Goal: Task Accomplishment & Management: Complete application form

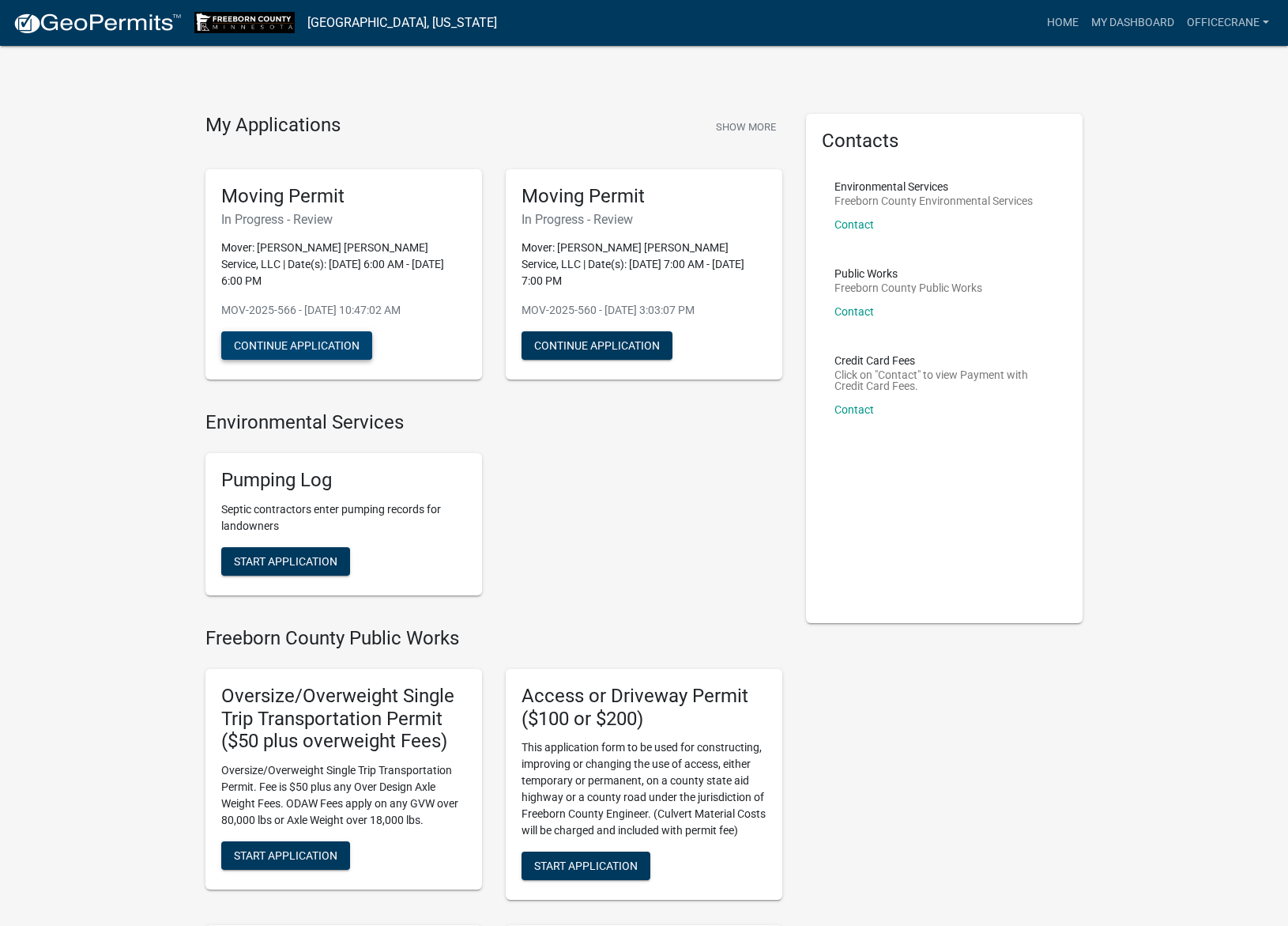
click at [357, 331] on button "Continue Application" at bounding box center [296, 345] width 151 height 28
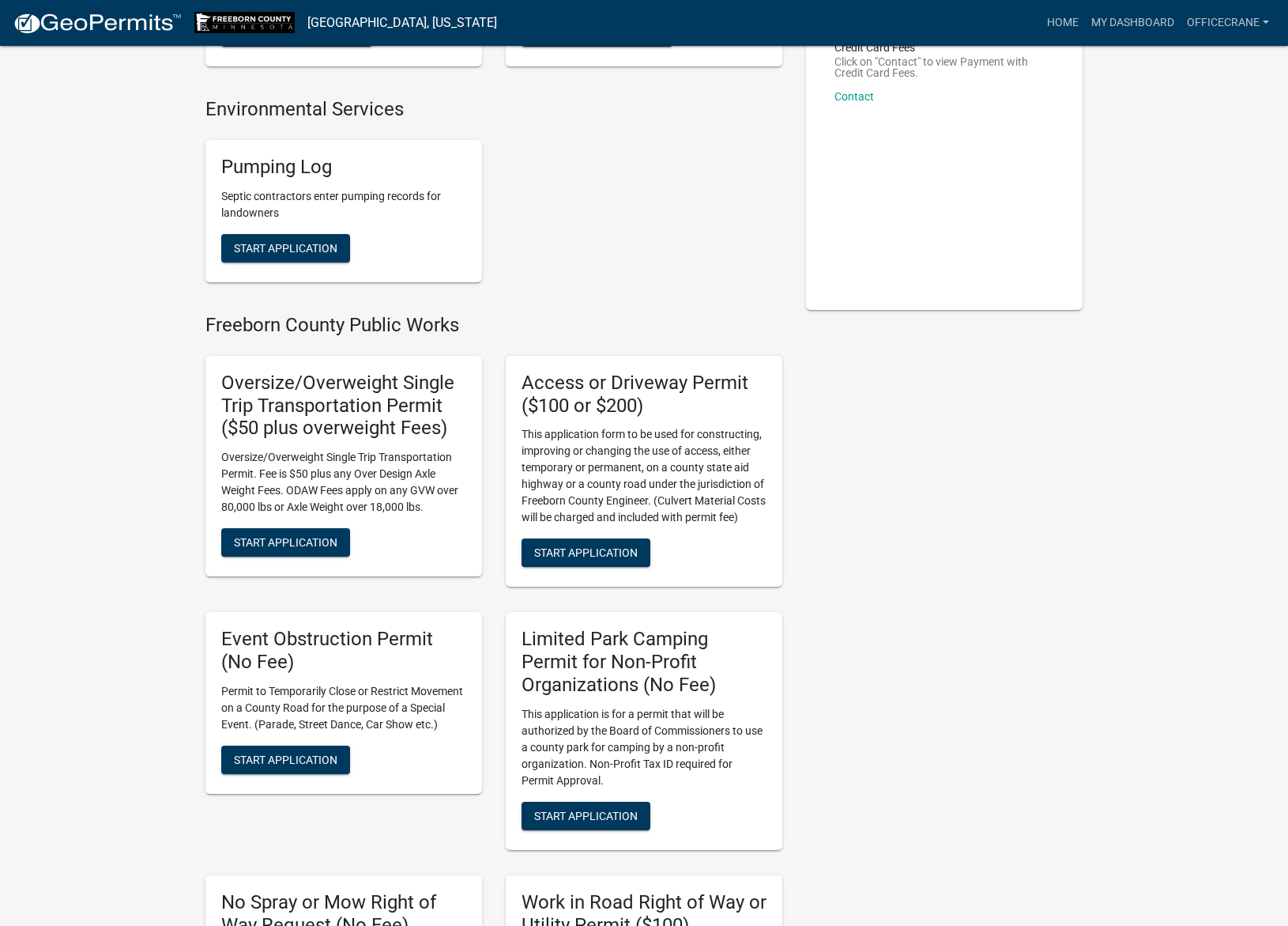
scroll to position [218, 0]
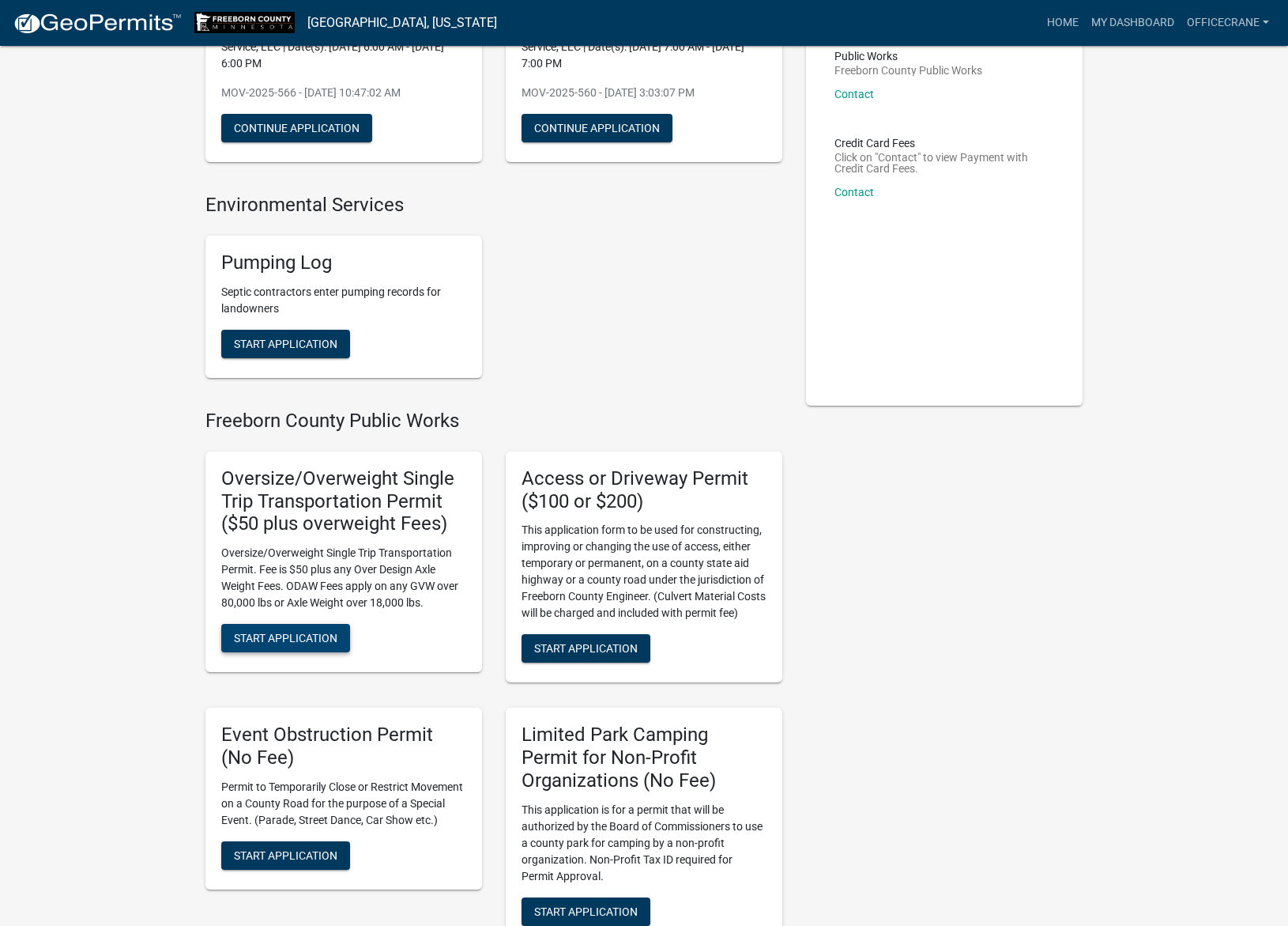
click at [317, 631] on span "Start Application" at bounding box center [285, 637] width 103 height 12
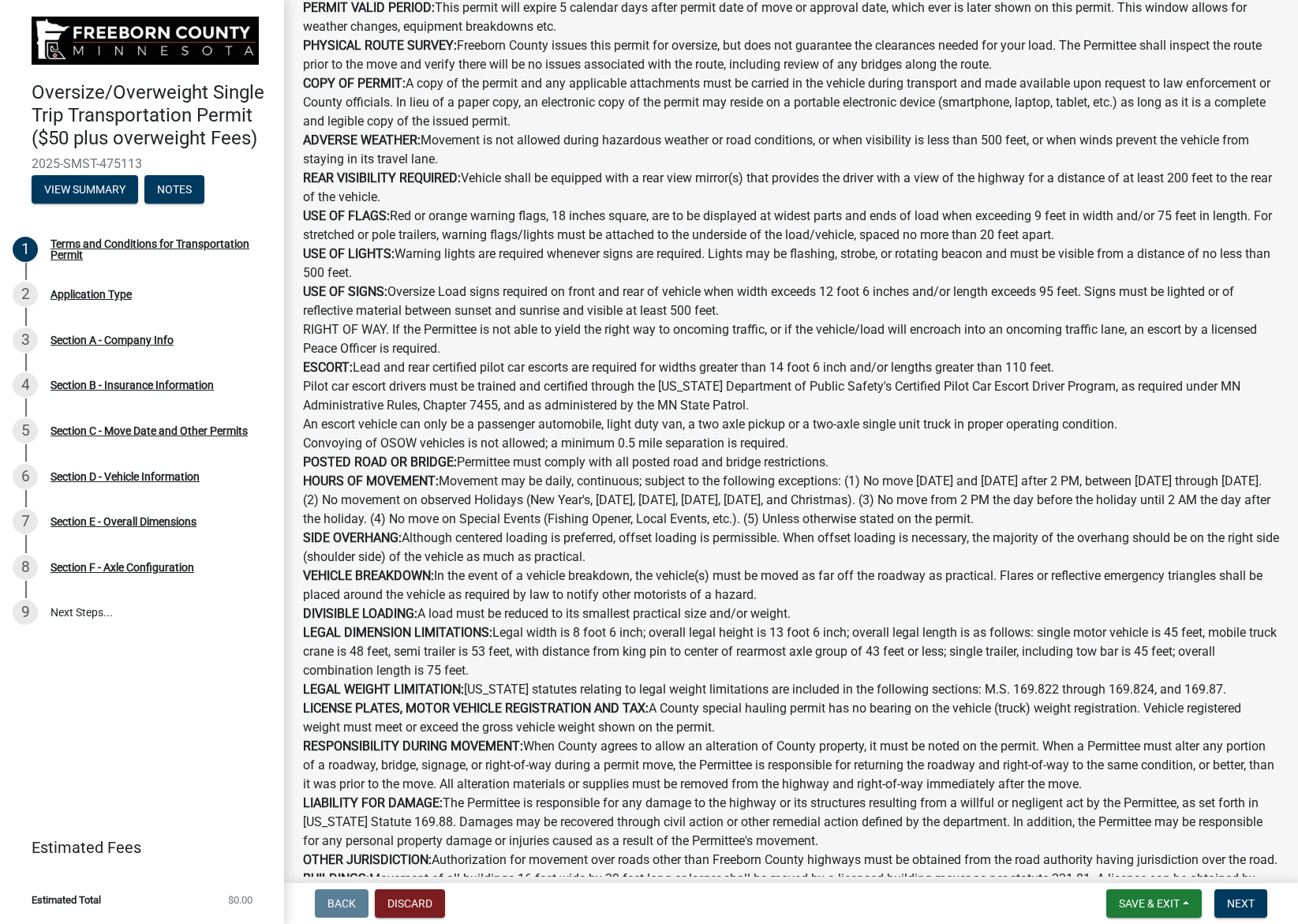
scroll to position [237, 0]
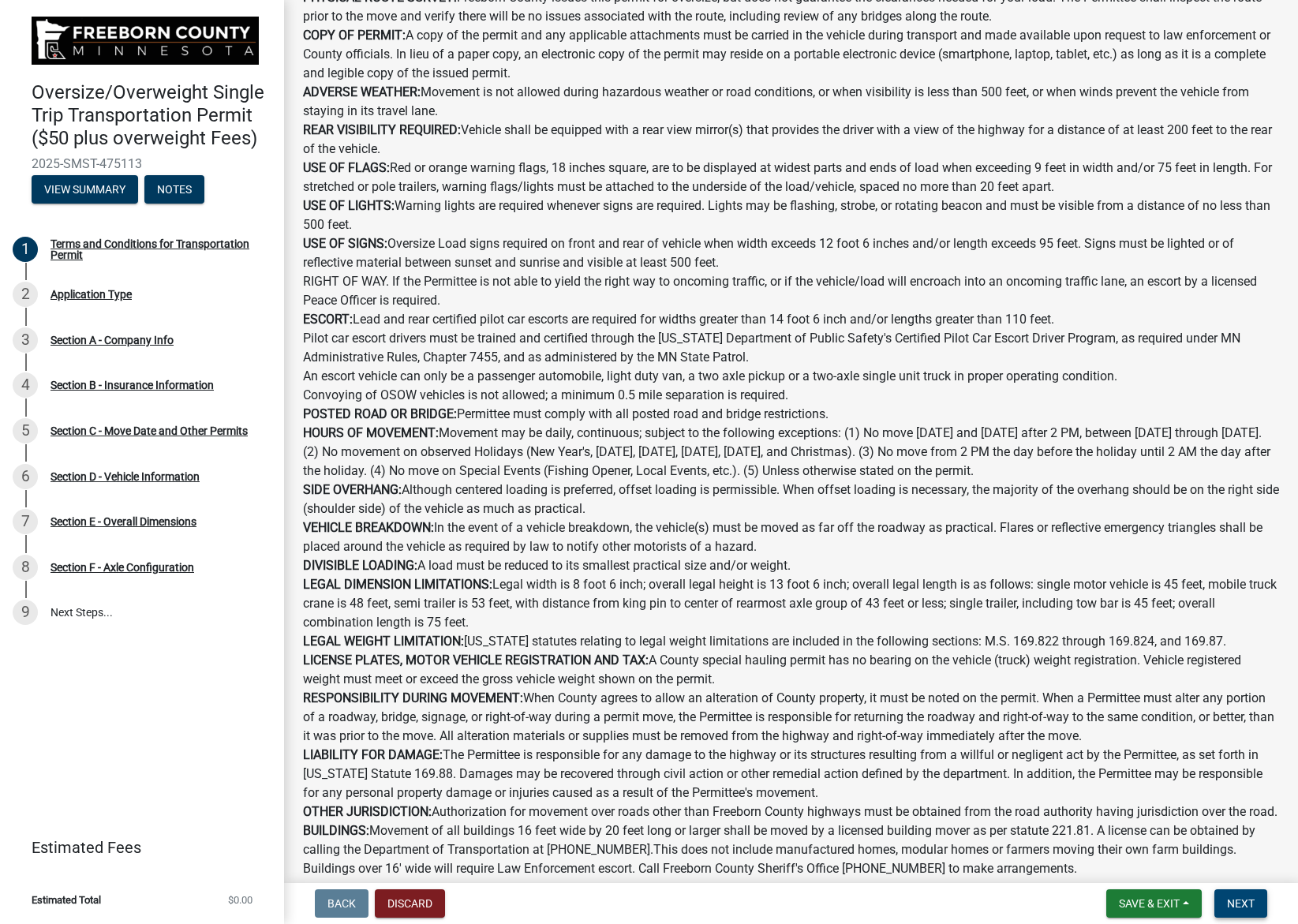
click at [1241, 902] on span "Next" at bounding box center [1240, 902] width 27 height 12
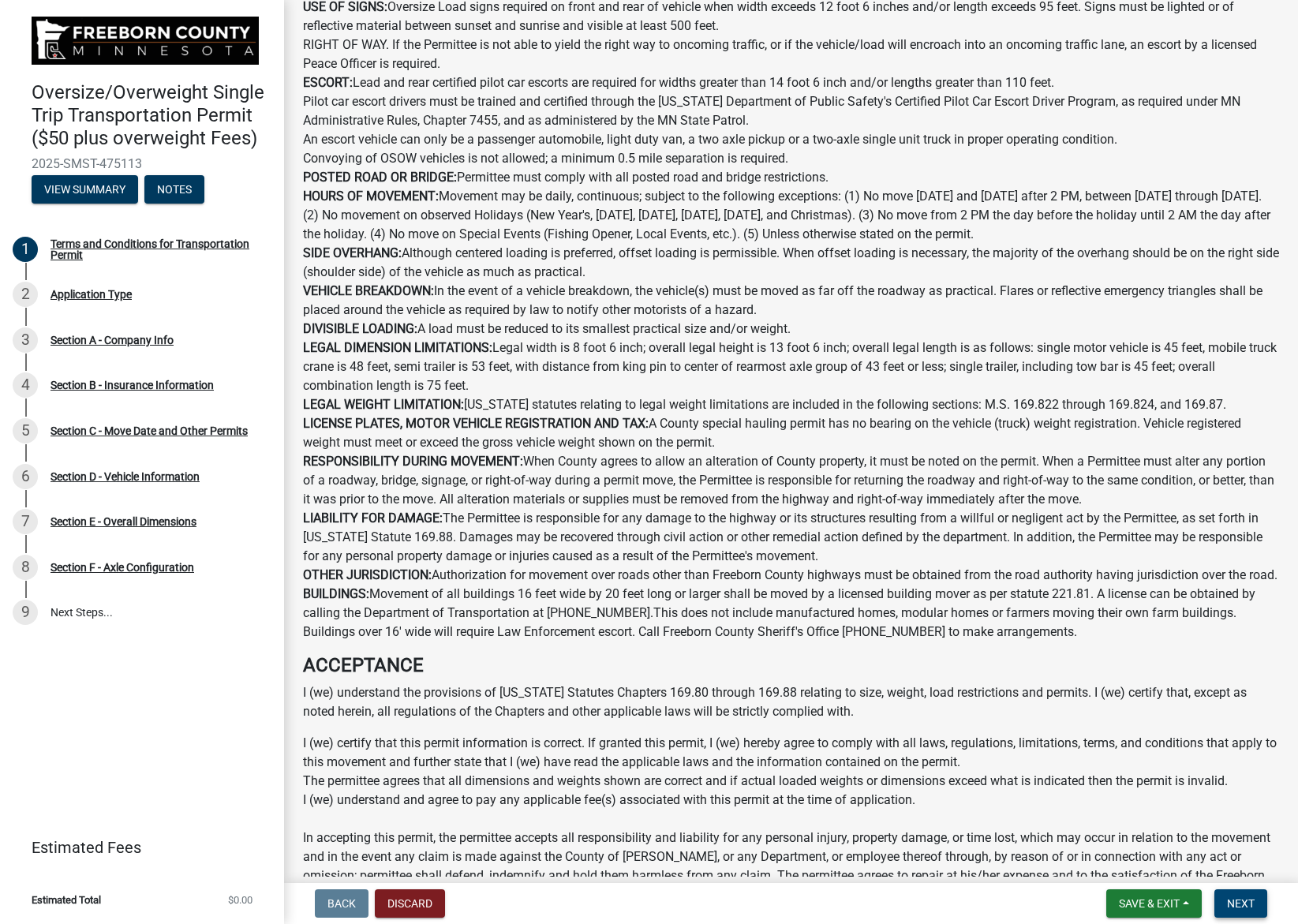
scroll to position [715, 0]
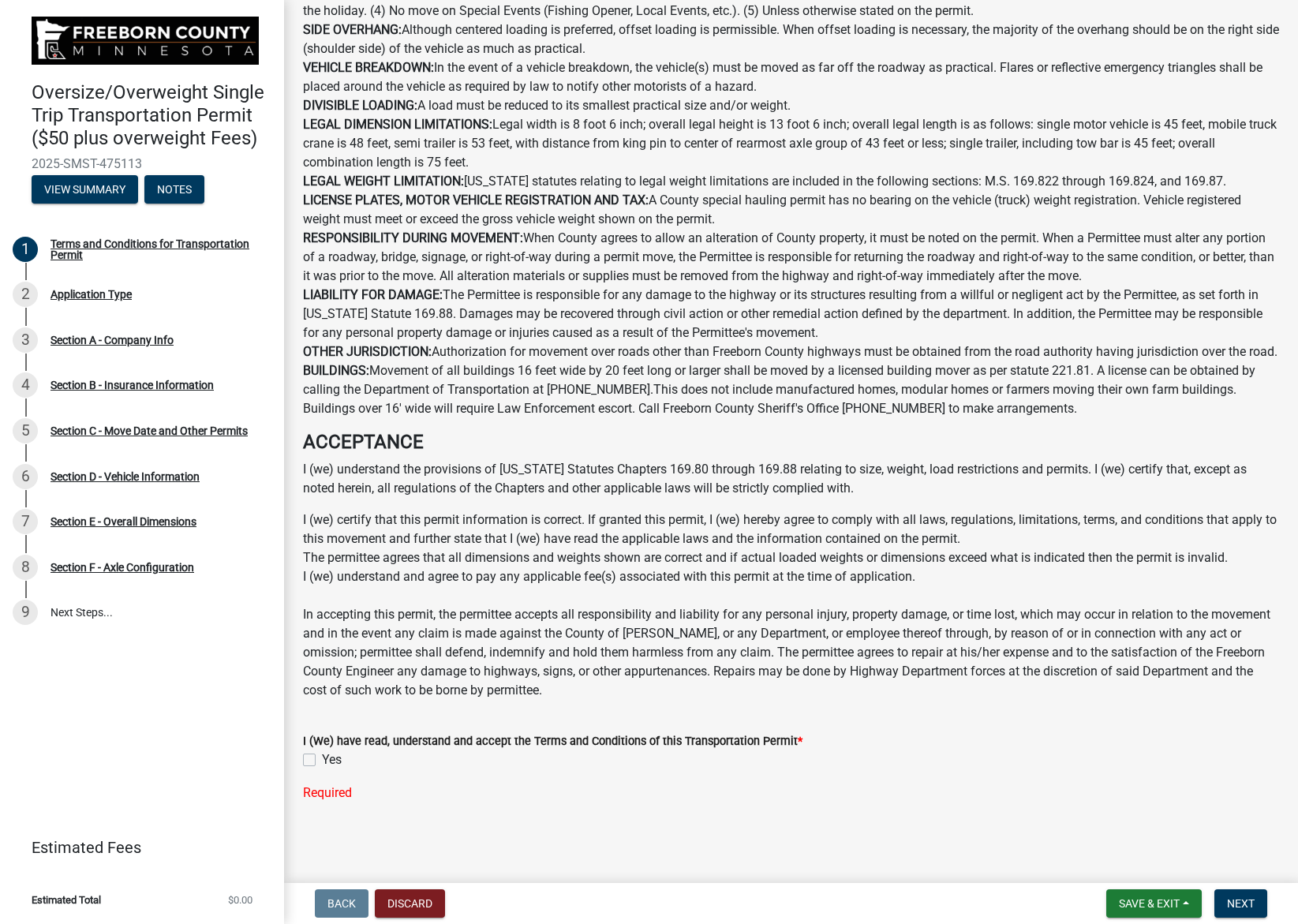
click at [322, 758] on label "Yes" at bounding box center [332, 759] width 20 height 19
click at [322, 758] on input "Yes" at bounding box center [327, 755] width 10 height 10
checkbox input "true"
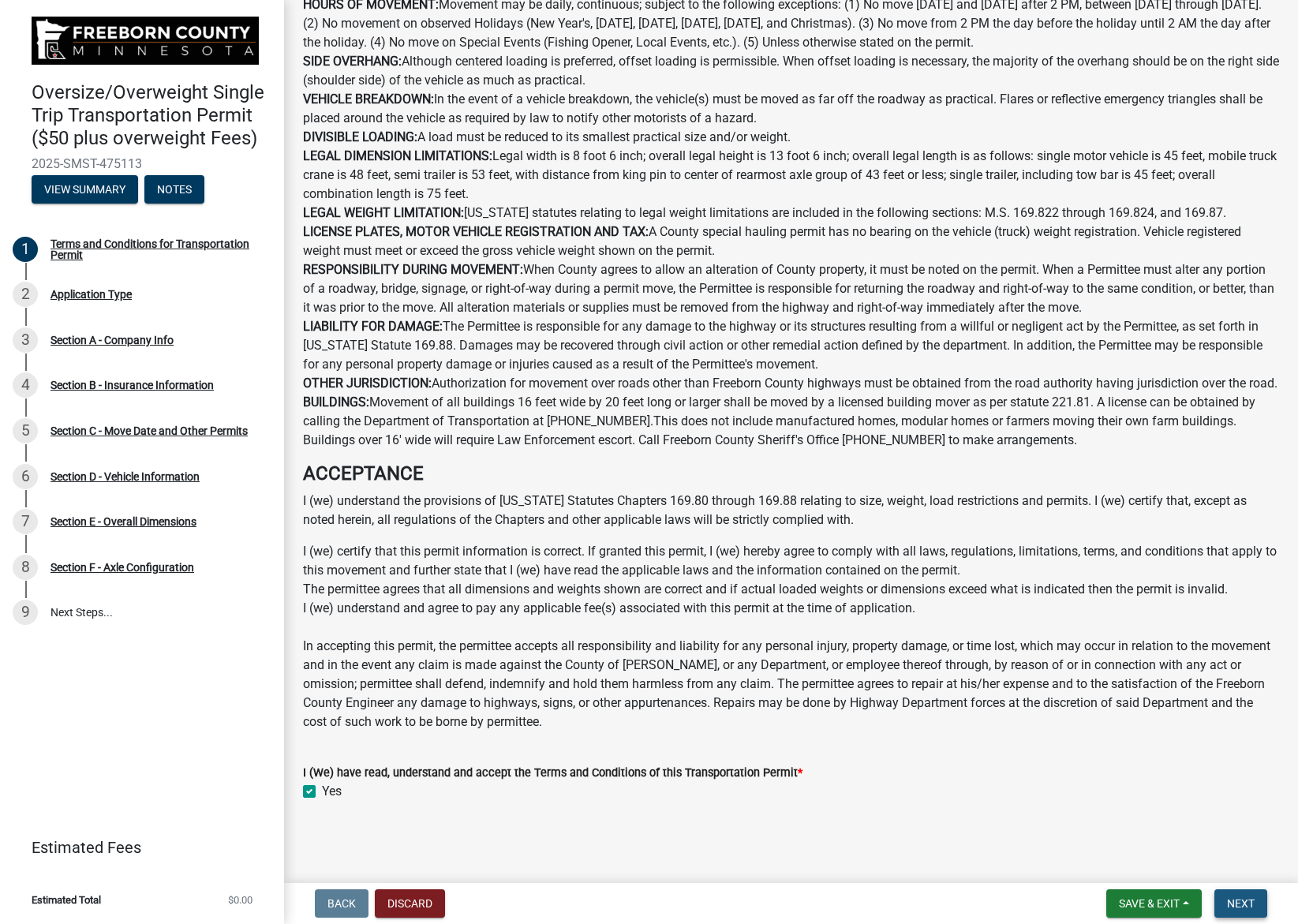
click at [1239, 897] on span "Next" at bounding box center [1240, 902] width 27 height 12
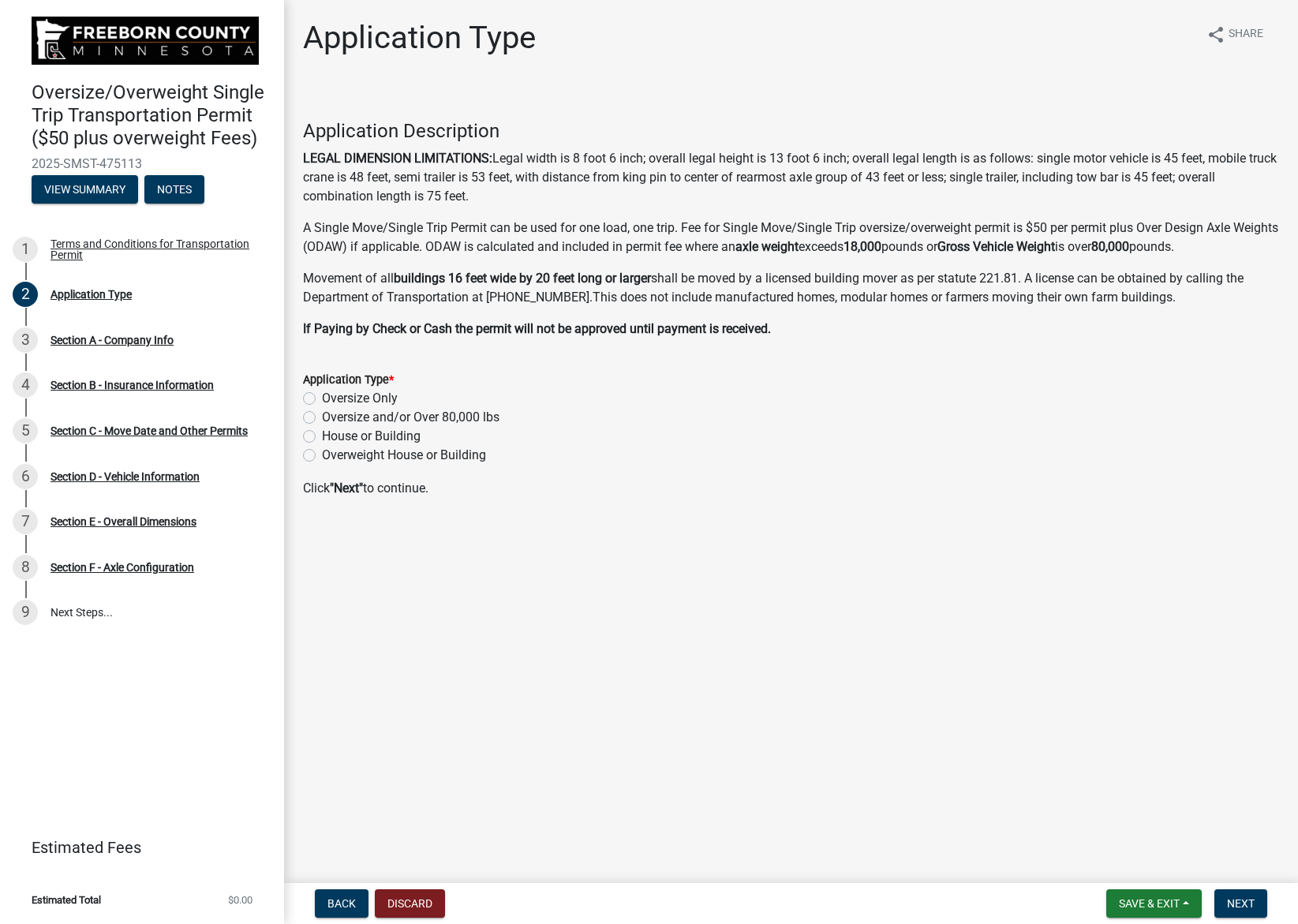
click at [322, 417] on label "Oversize and/or Over 80,000 lbs" at bounding box center [411, 418] width 178 height 19
click at [322, 417] on input "Oversize and/or Over 80,000 lbs" at bounding box center [327, 413] width 10 height 10
radio input "true"
click at [1235, 907] on span "Next" at bounding box center [1240, 902] width 27 height 12
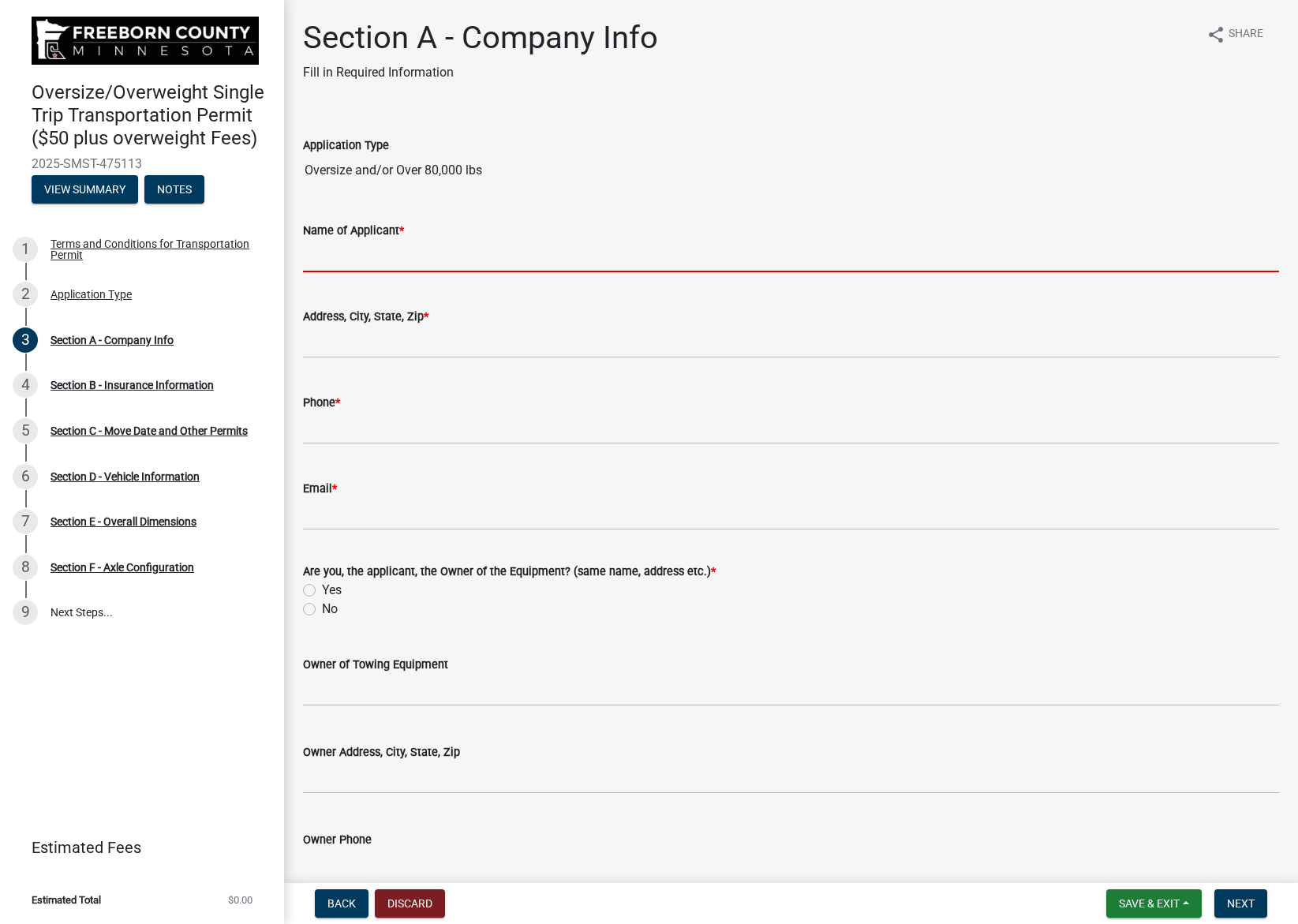
click at [359, 257] on input "Name of Applicant *" at bounding box center [791, 256] width 976 height 33
type input "[PERSON_NAME] [PERSON_NAME]"
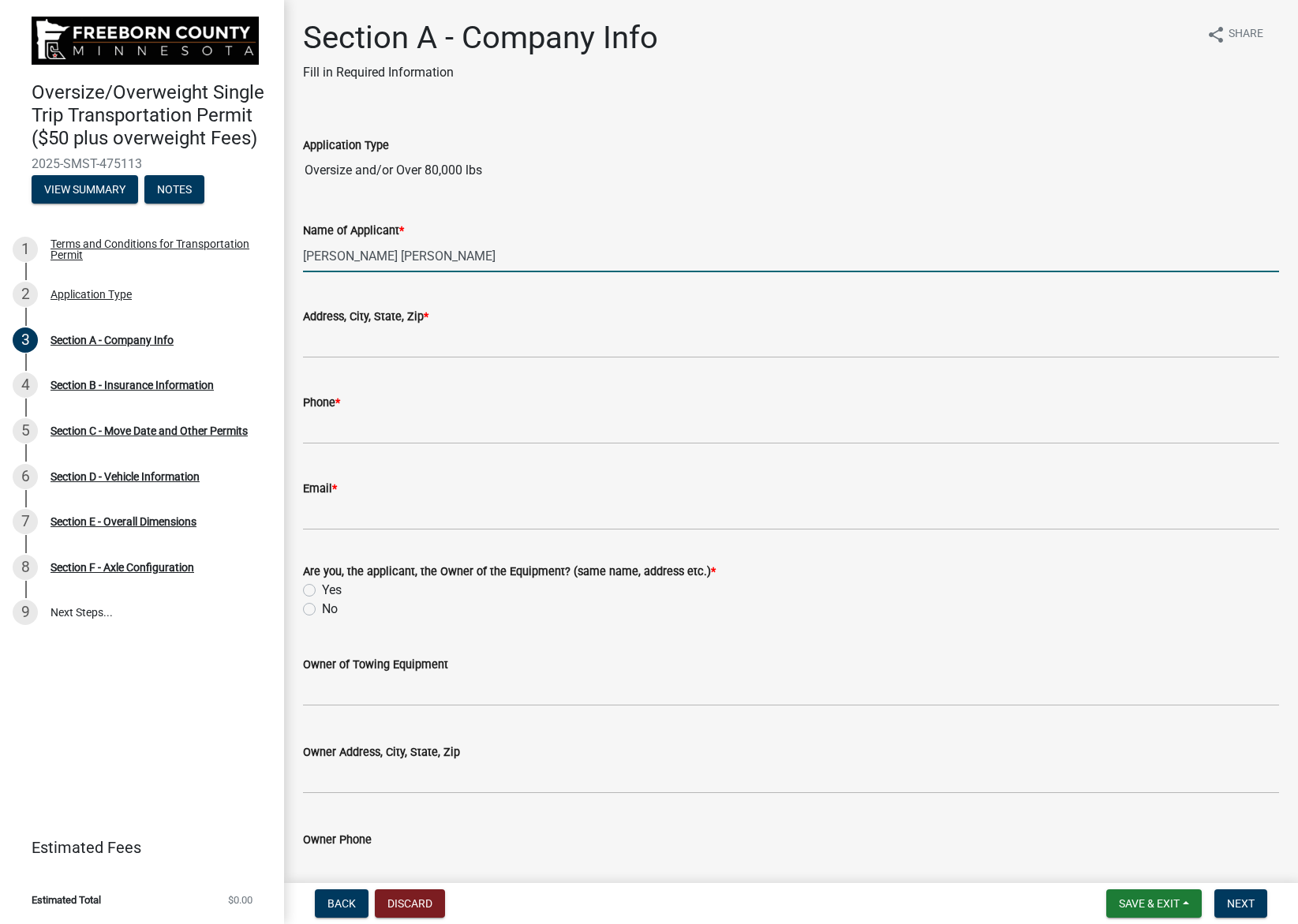
type input "[STREET_ADDRESS]"
type input "5072580110"
type input "[EMAIL_ADDRESS][PERSON_NAME][DOMAIN_NAME]"
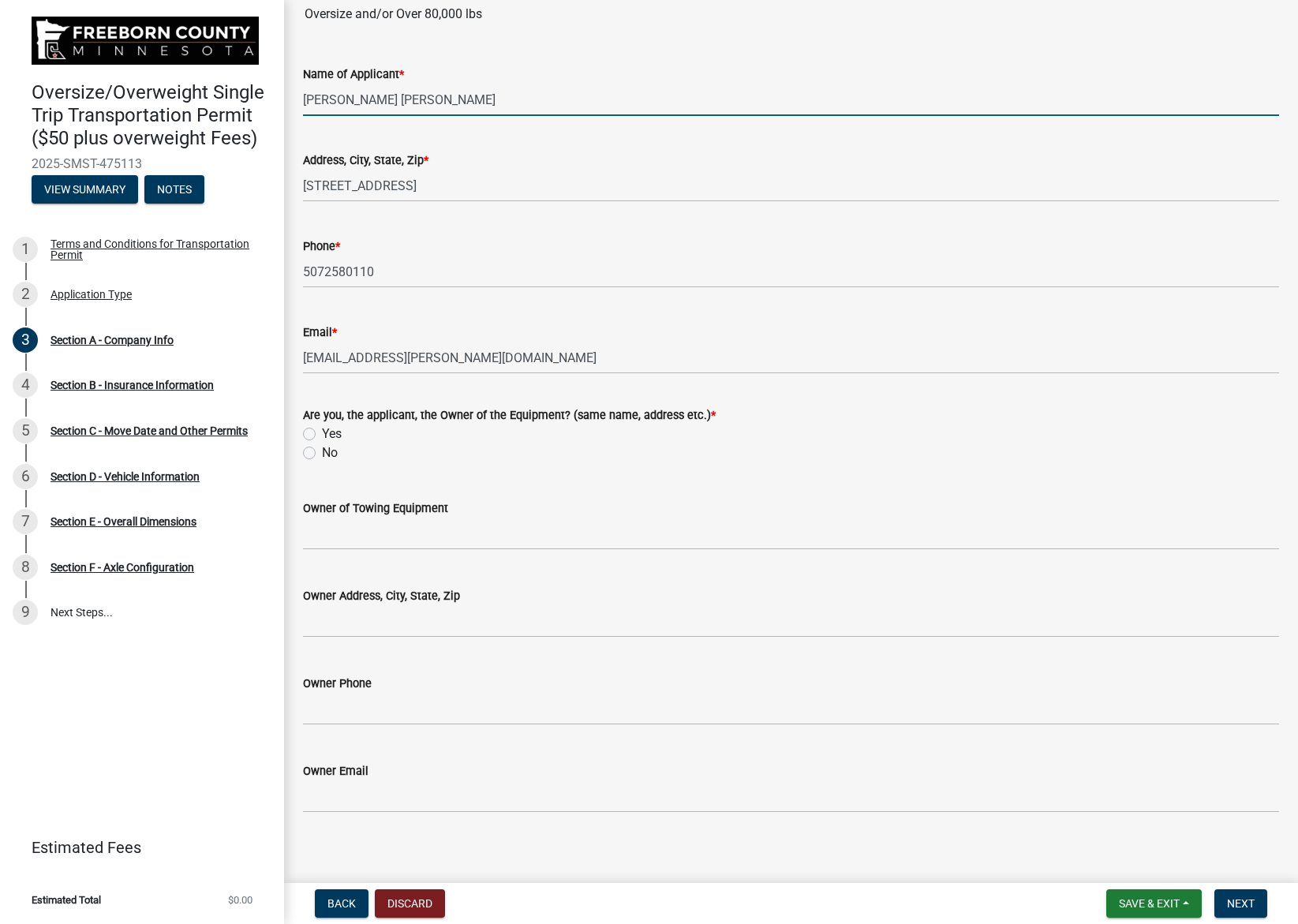
scroll to position [158, 0]
click at [322, 433] on label "Yes" at bounding box center [332, 433] width 20 height 19
click at [322, 433] on input "Yes" at bounding box center [327, 428] width 10 height 10
radio input "true"
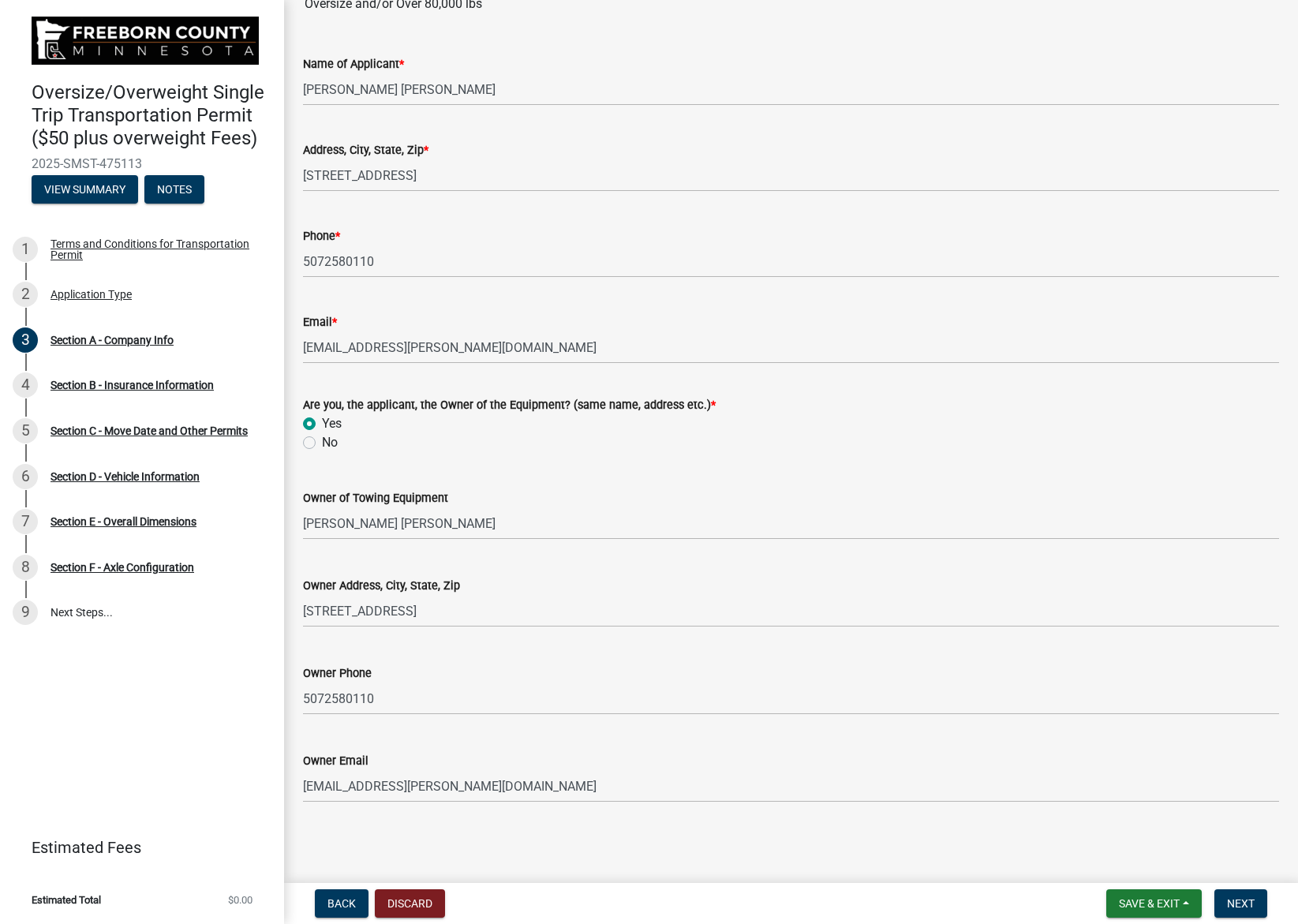
scroll to position [168, 0]
click at [532, 523] on input "[PERSON_NAME] [PERSON_NAME]" at bounding box center [791, 521] width 976 height 33
click at [1243, 903] on span "Next" at bounding box center [1240, 902] width 27 height 12
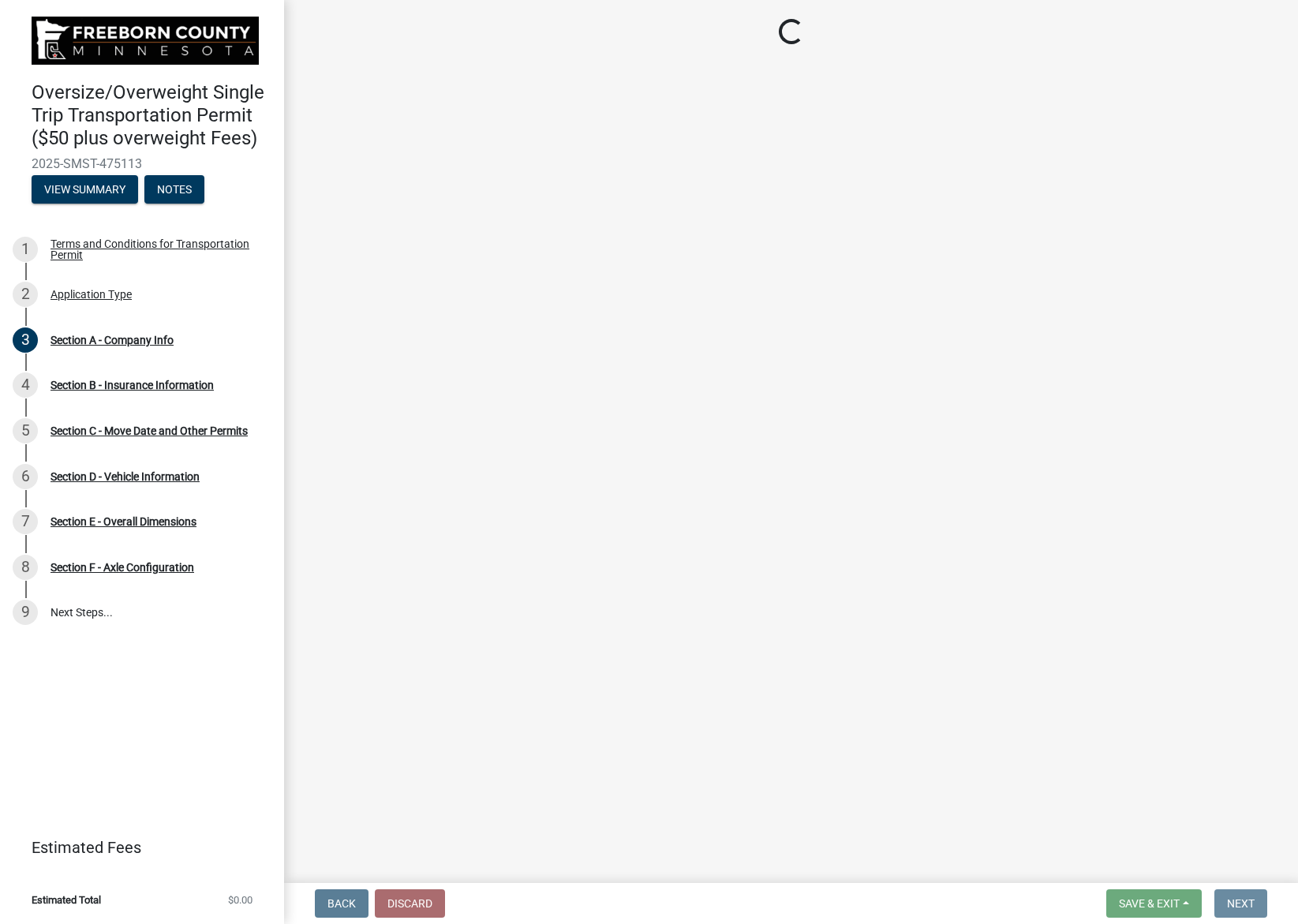
scroll to position [0, 0]
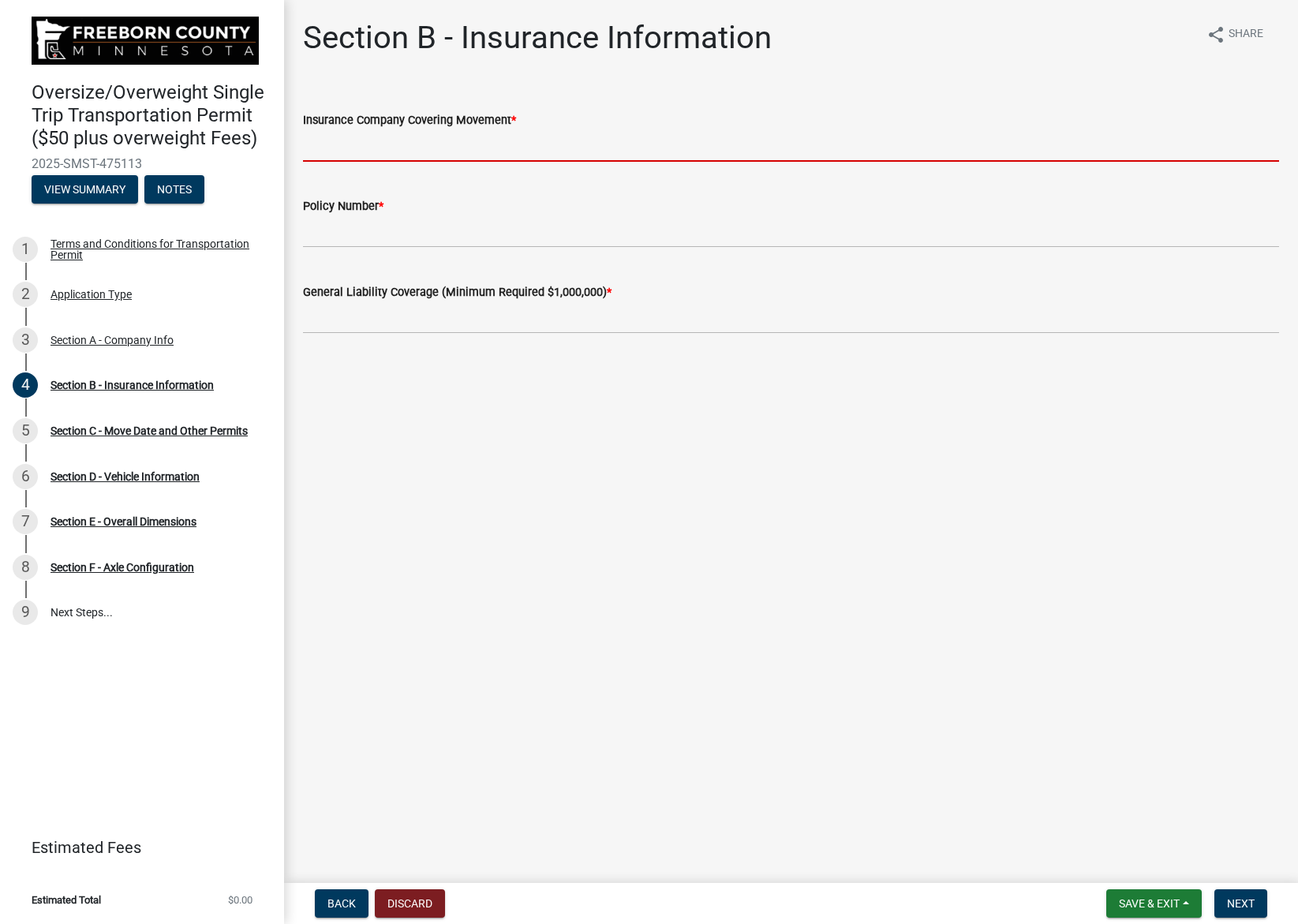
click at [355, 138] on input "Insurance Company Covering Movement *" at bounding box center [791, 145] width 976 height 33
type input "Western National"
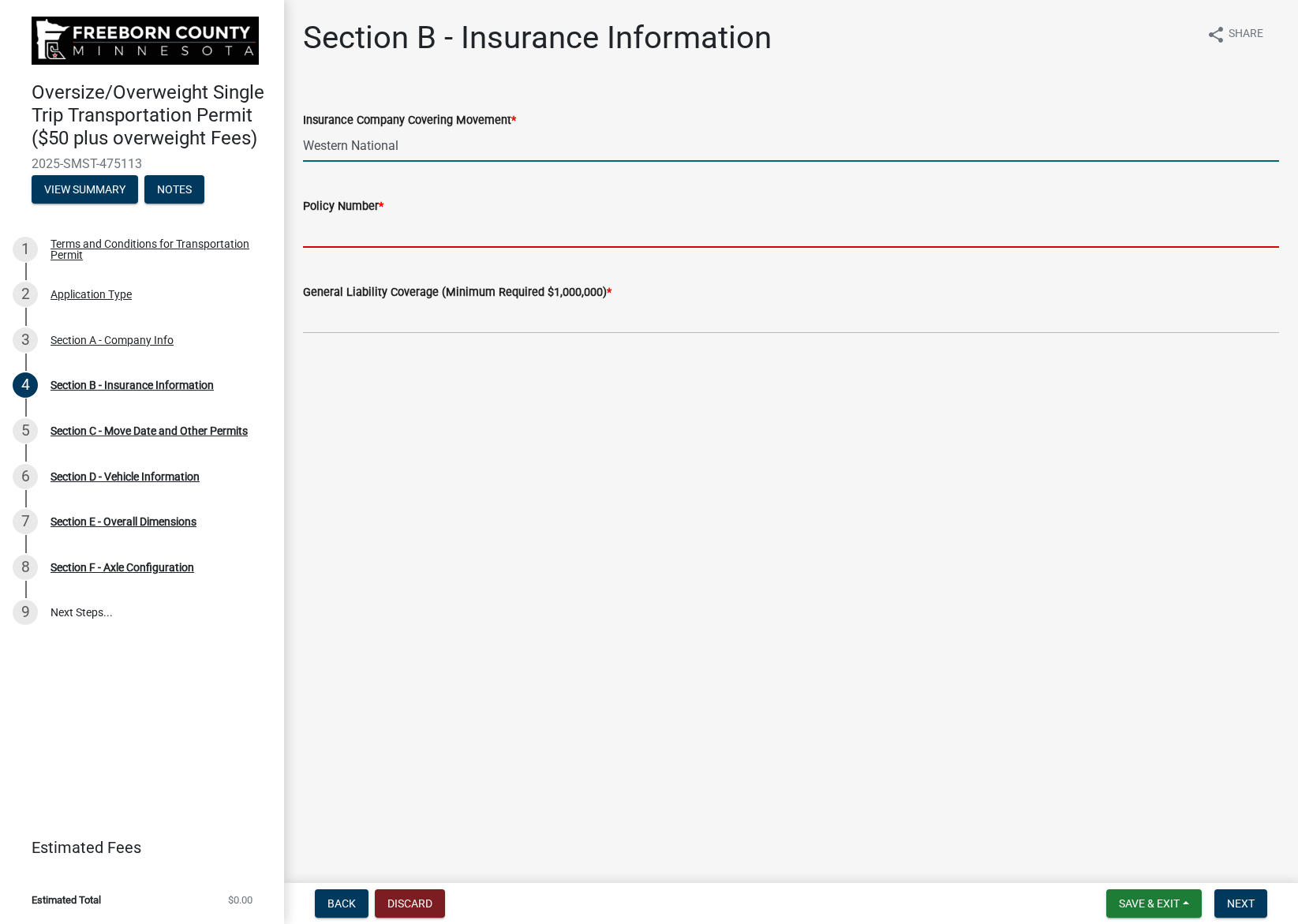
click at [430, 229] on input "Policy Number *" at bounding box center [791, 231] width 976 height 33
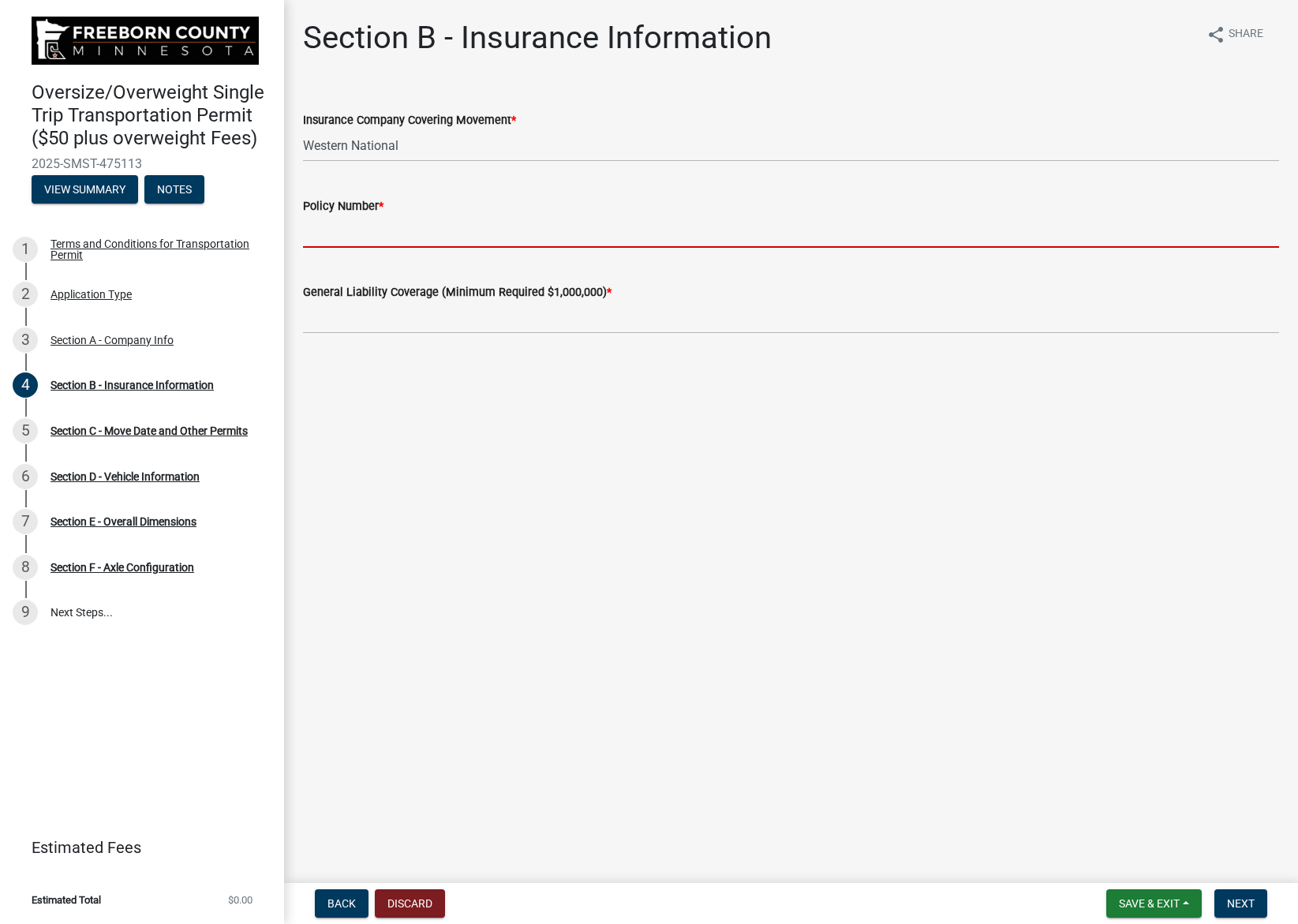
type input "CPP 4044355"
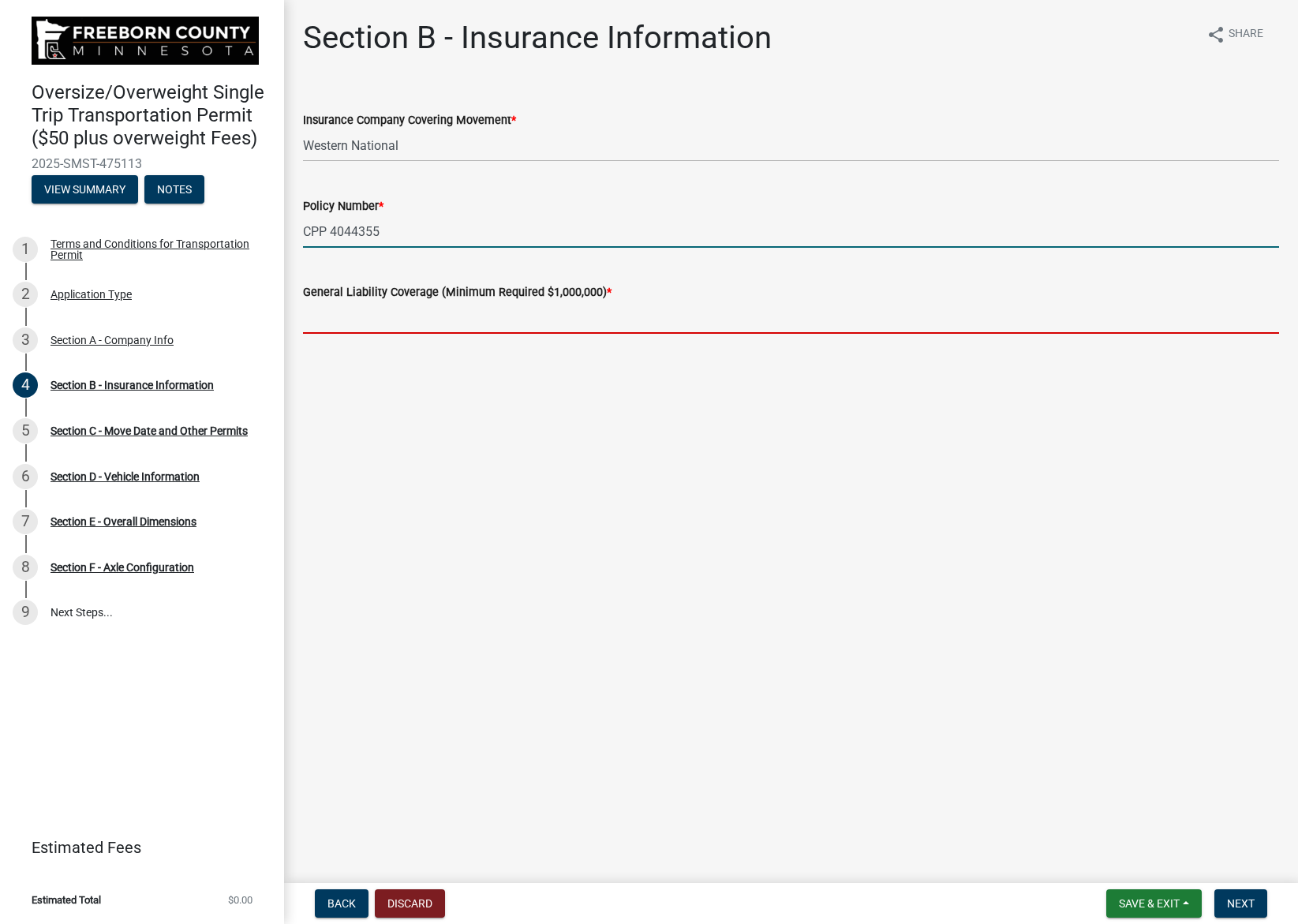
click at [405, 327] on input "text" at bounding box center [791, 317] width 976 height 33
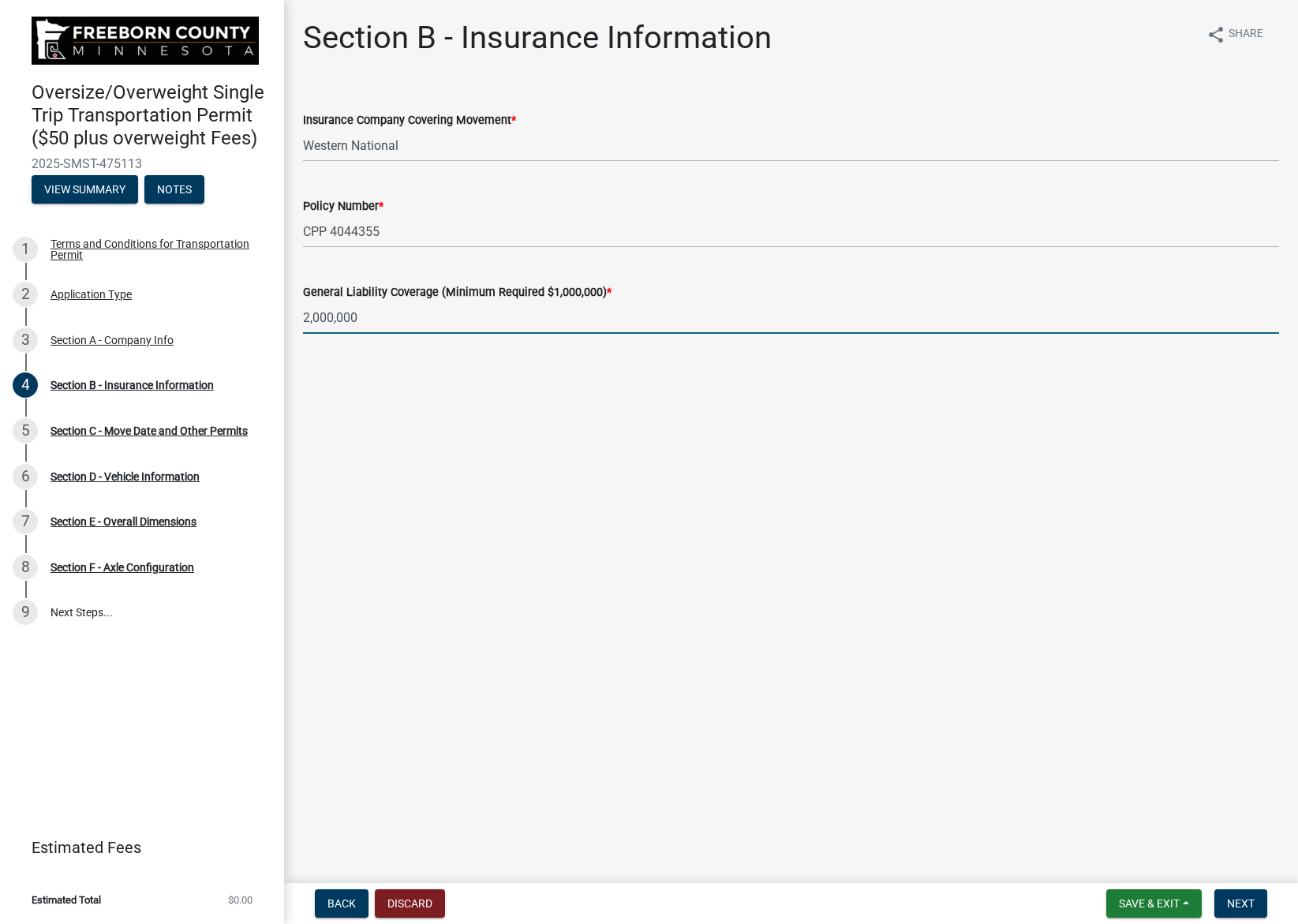
type input "2000000"
drag, startPoint x: 671, startPoint y: 406, endPoint x: 908, endPoint y: 590, distance: 300.0
click at [695, 431] on main "Section B - Insurance Information share Share Insurance Company Covering Moveme…" at bounding box center [790, 438] width 1014 height 876
click at [1228, 891] on button "Next" at bounding box center [1241, 903] width 52 height 28
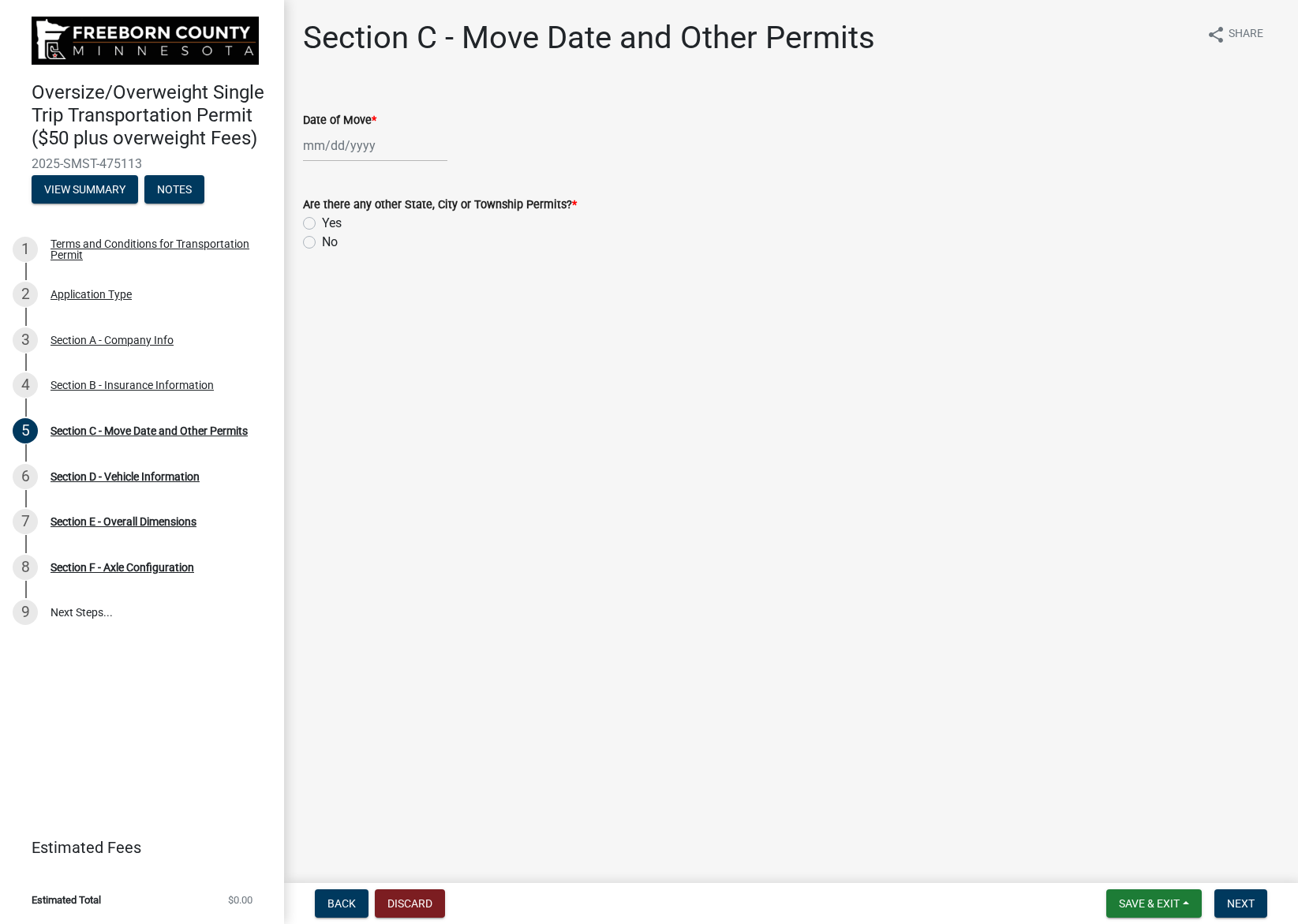
click at [388, 148] on div at bounding box center [376, 145] width 144 height 33
select select "9"
select select "2025"
click at [369, 255] on div "10" at bounding box center [369, 255] width 25 height 25
type input "[DATE]"
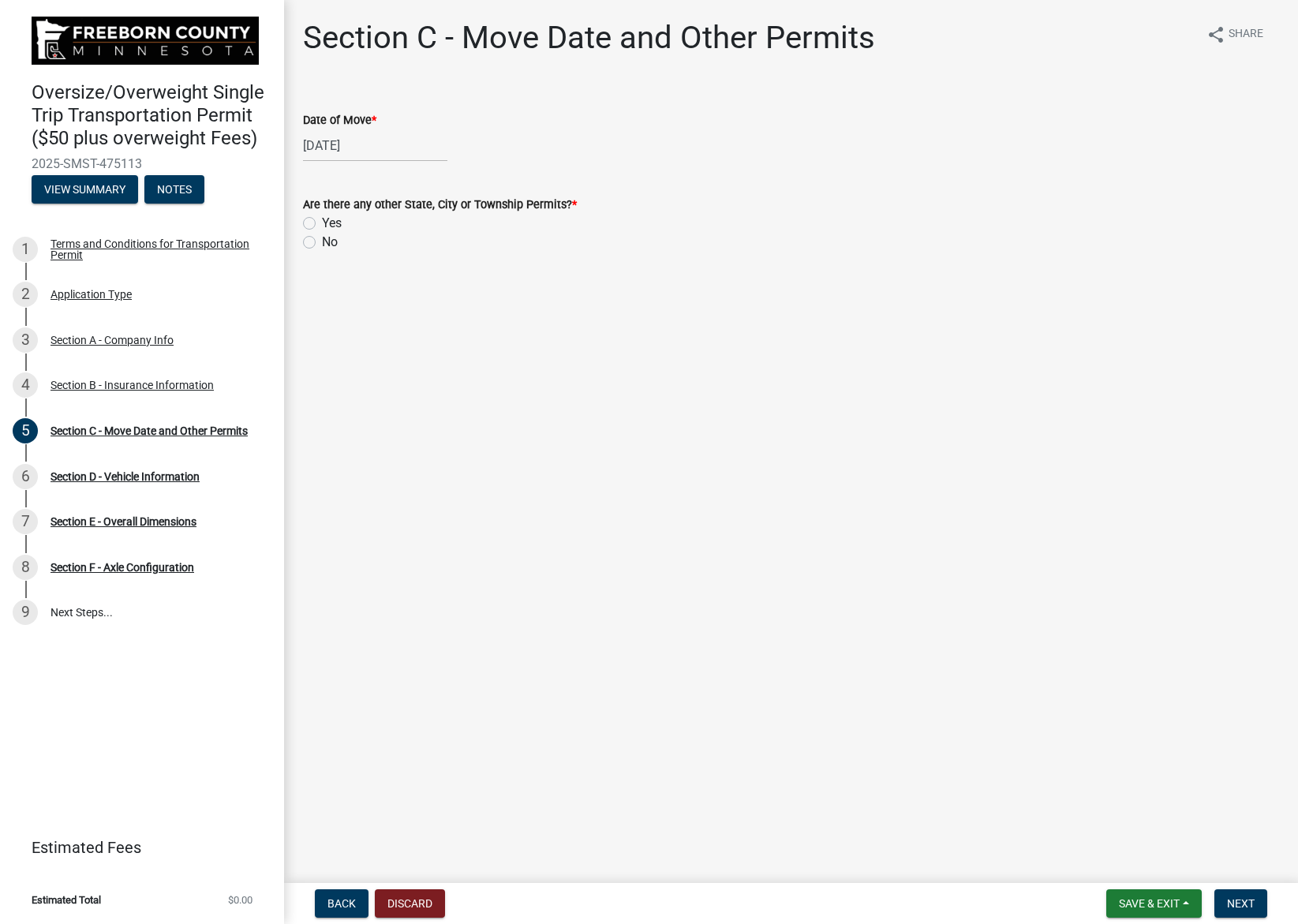
click at [646, 317] on main "Section C - Move Date and Other Permits share Share Date of Move * [DATE] Are t…" at bounding box center [790, 438] width 1014 height 876
click at [322, 224] on label "Yes" at bounding box center [332, 223] width 20 height 19
click at [322, 224] on input "Yes" at bounding box center [327, 218] width 10 height 10
radio input "true"
click at [723, 318] on div "Select files" at bounding box center [791, 319] width 976 height 33
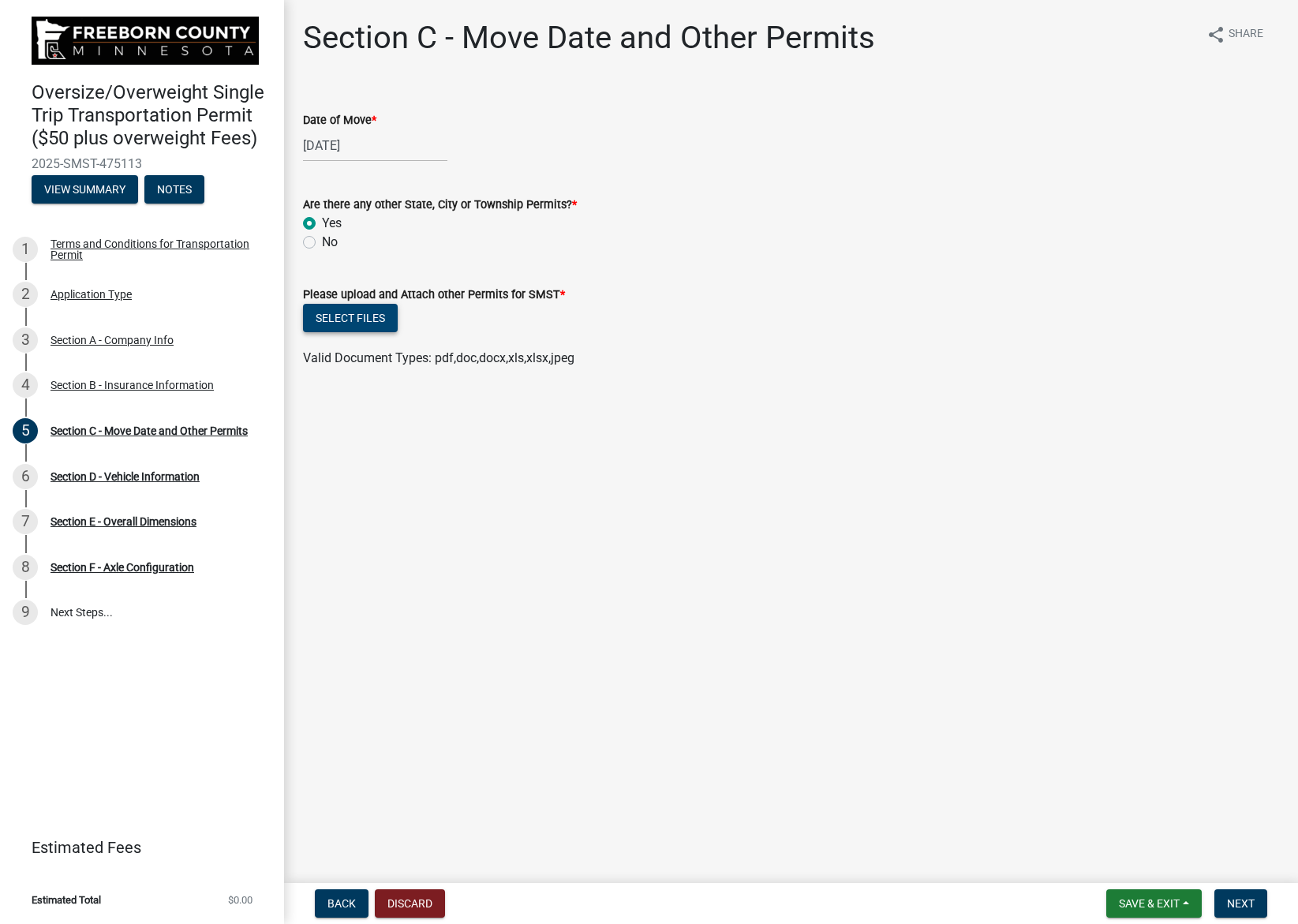
click at [373, 322] on button "Select files" at bounding box center [350, 317] width 95 height 28
click at [365, 317] on button "Select files" at bounding box center [350, 317] width 95 height 28
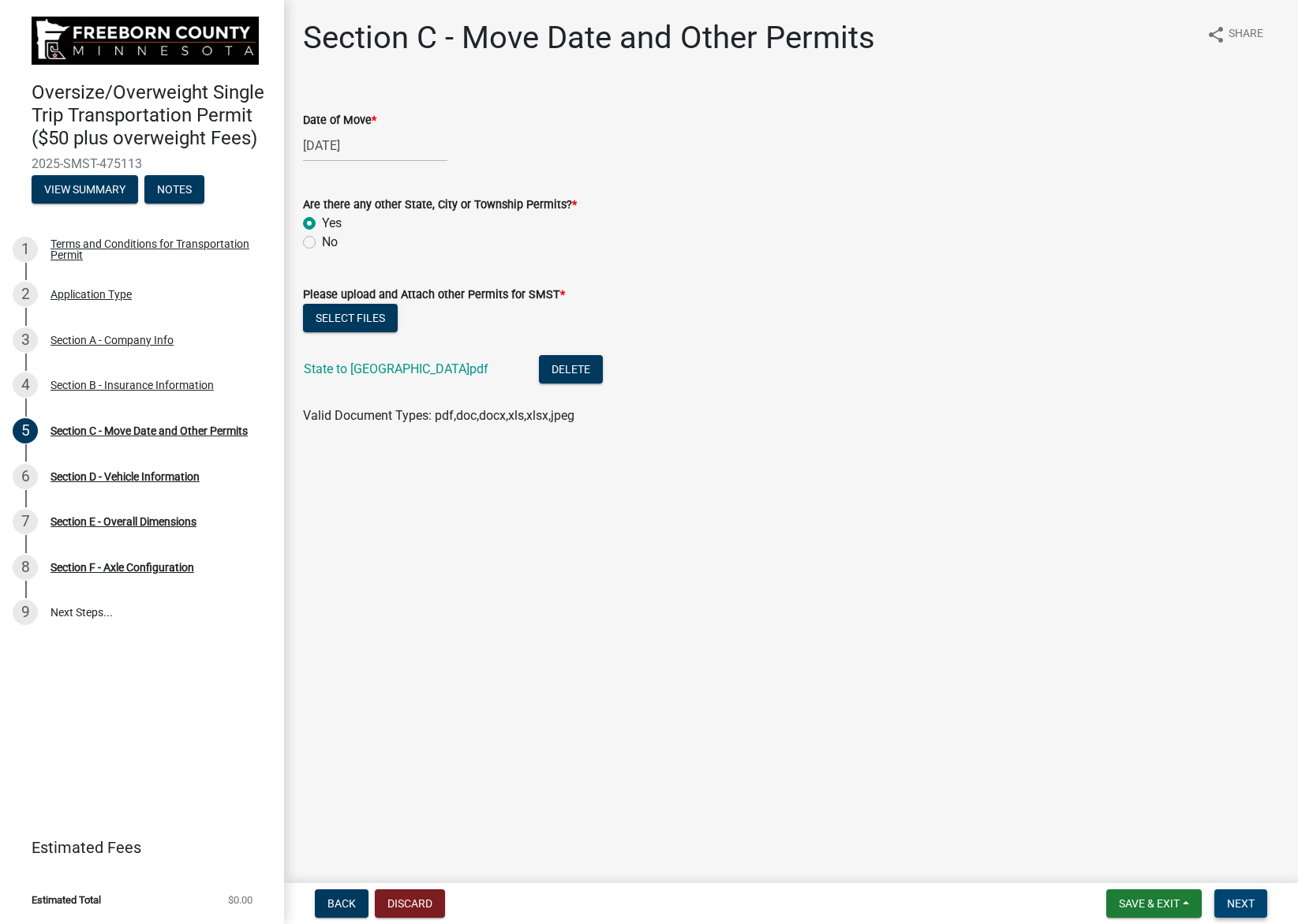
click at [1251, 894] on button "Next" at bounding box center [1241, 903] width 52 height 28
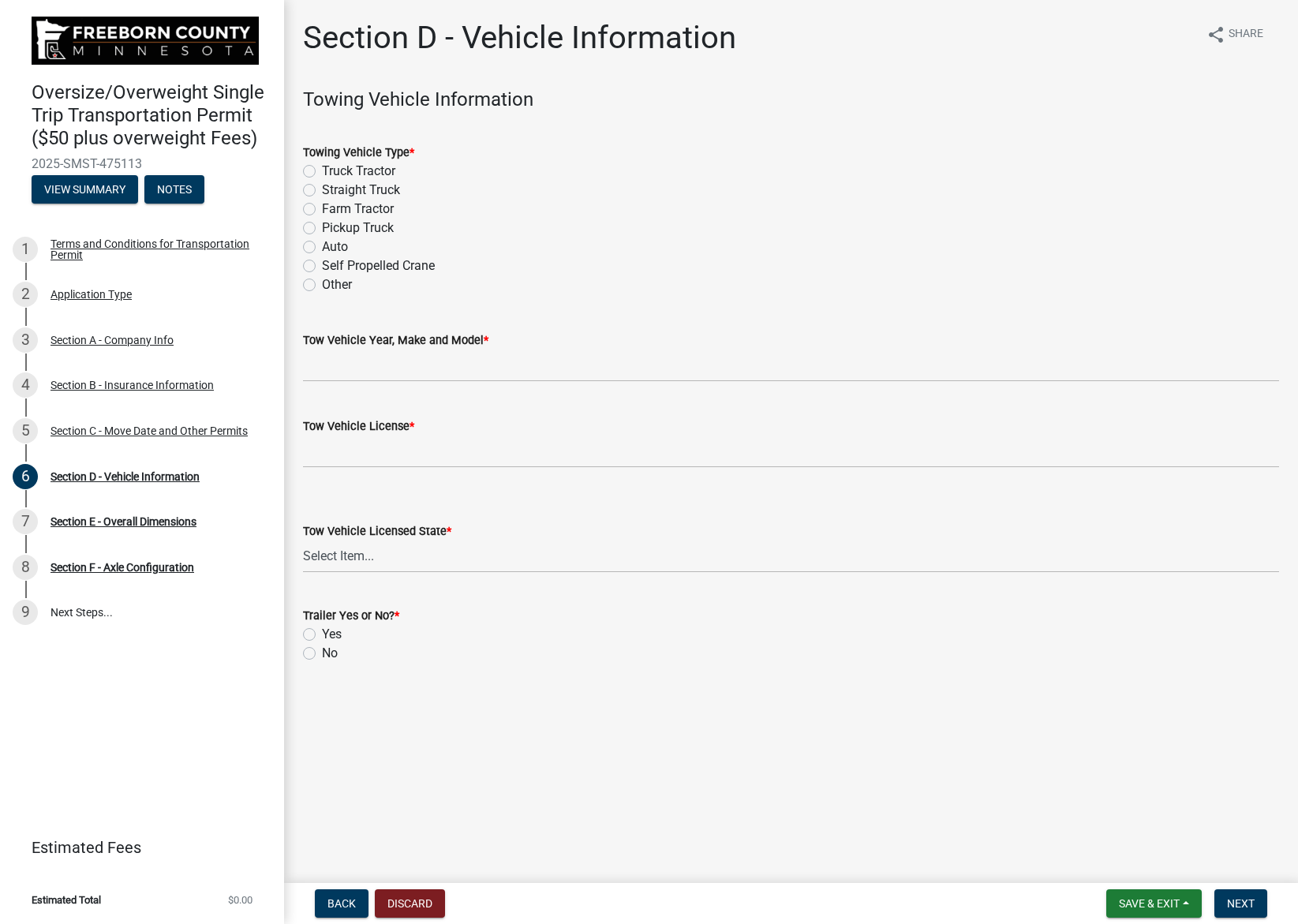
click at [322, 271] on label "Self Propelled Crane" at bounding box center [378, 266] width 112 height 19
click at [322, 267] on input "Self Propelled Crane" at bounding box center [327, 261] width 10 height 10
radio input "true"
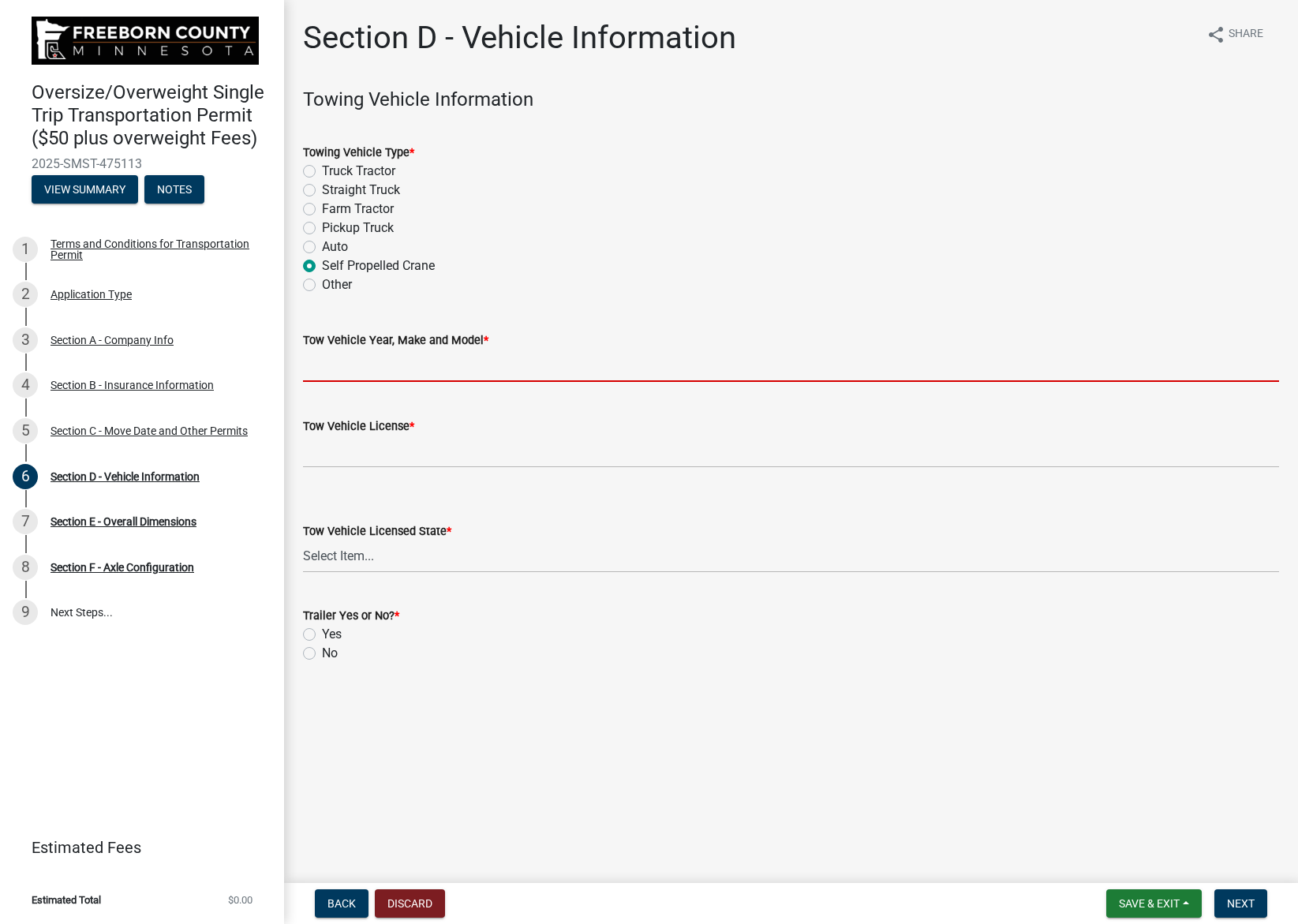
click at [475, 370] on input "Tow Vehicle Year, Make and Model *" at bounding box center [791, 365] width 976 height 33
type input "2018 Grove GMK5150"
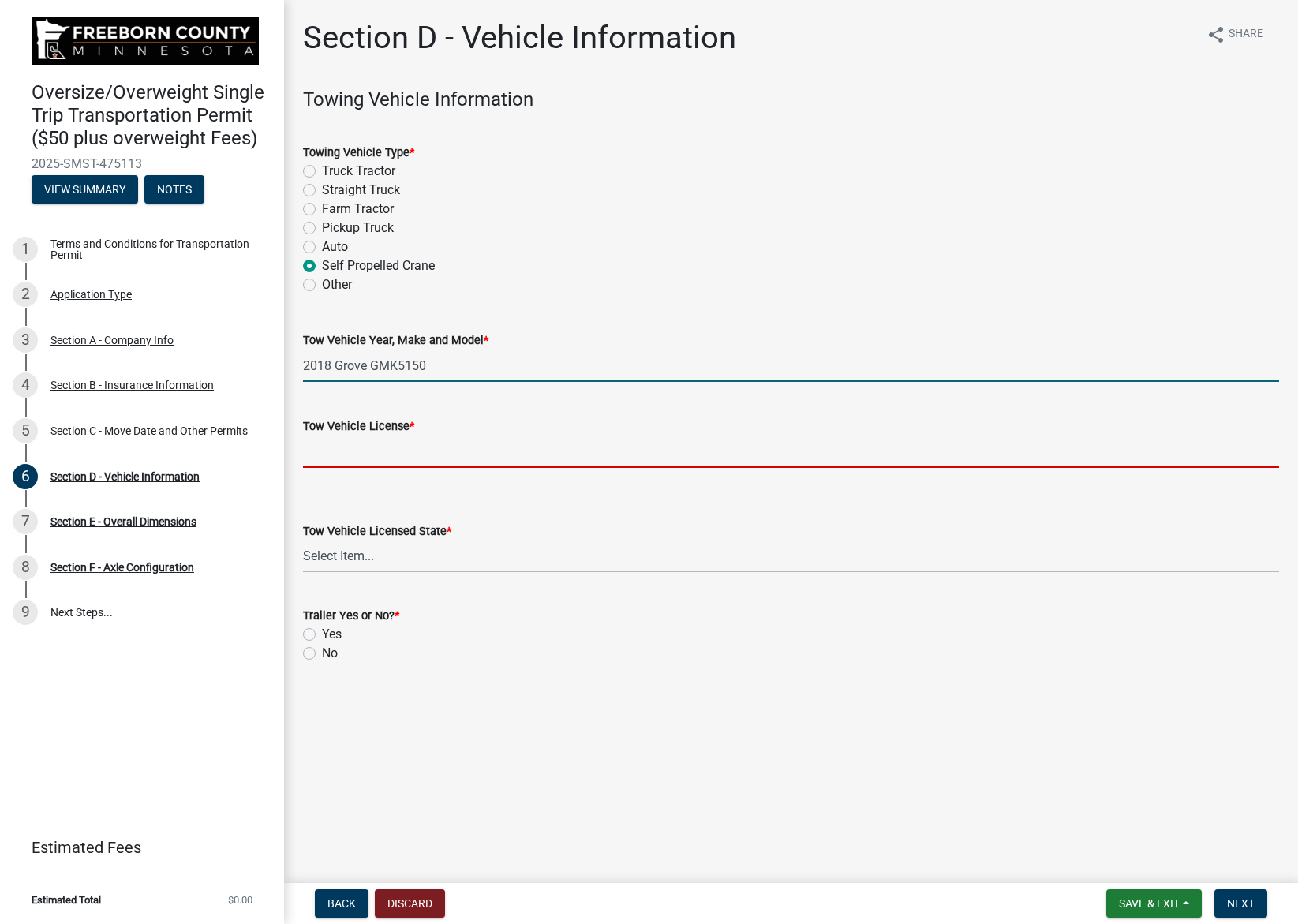
click at [449, 453] on input "Tow Vehicle License *" at bounding box center [791, 451] width 976 height 33
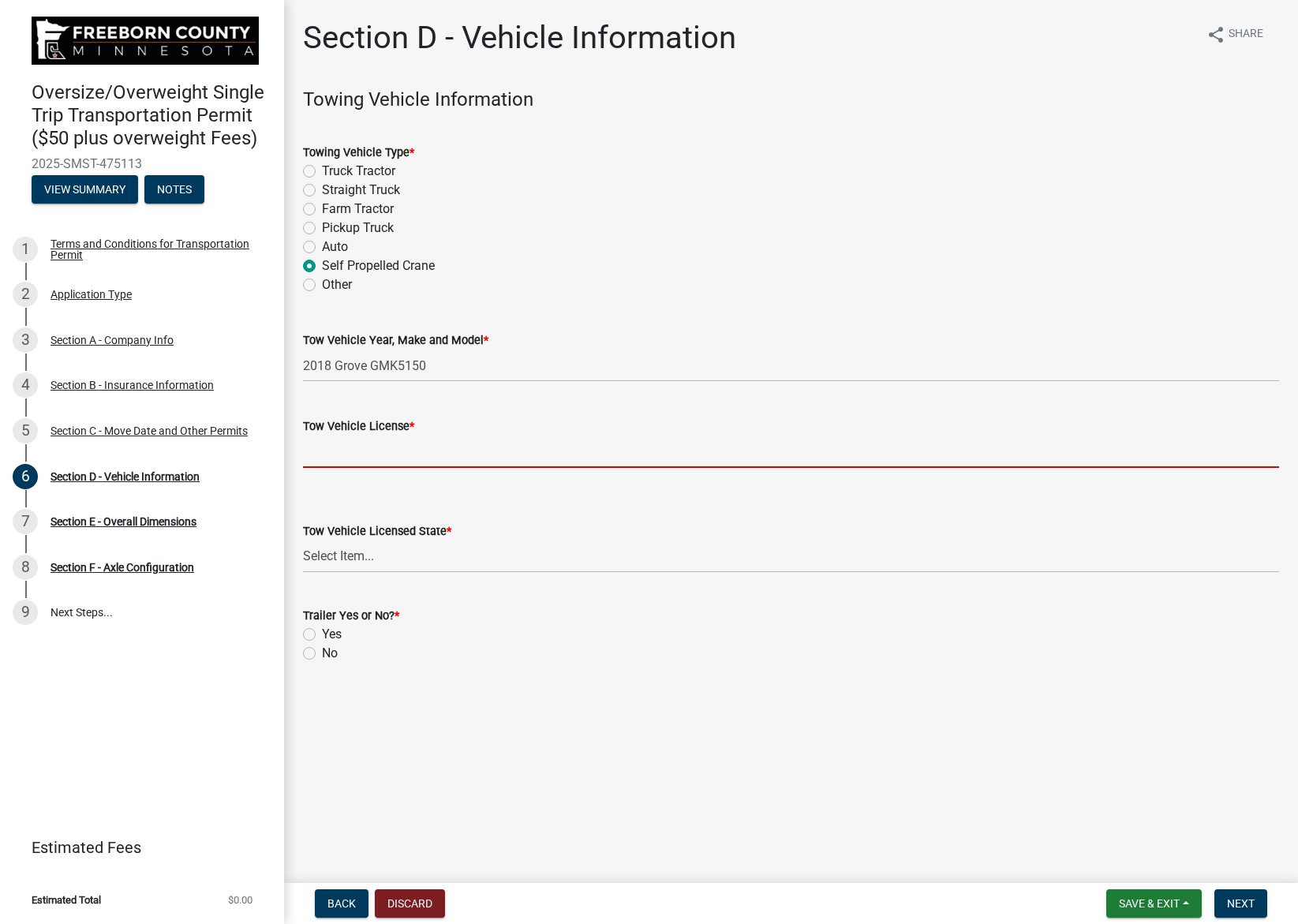
type input "5150MN"
click at [414, 554] on select "Select Item... [US_STATE] [US_STATE] [US_STATE] [US_STATE] [US_STATE] [US_STATE…" at bounding box center [791, 556] width 976 height 33
select select "MN"
click at [303, 540] on select "Select Item... [US_STATE] [US_STATE] [US_STATE] [US_STATE] [US_STATE] [US_STATE…" at bounding box center [791, 556] width 976 height 33
click at [322, 633] on label "Yes" at bounding box center [332, 634] width 20 height 19
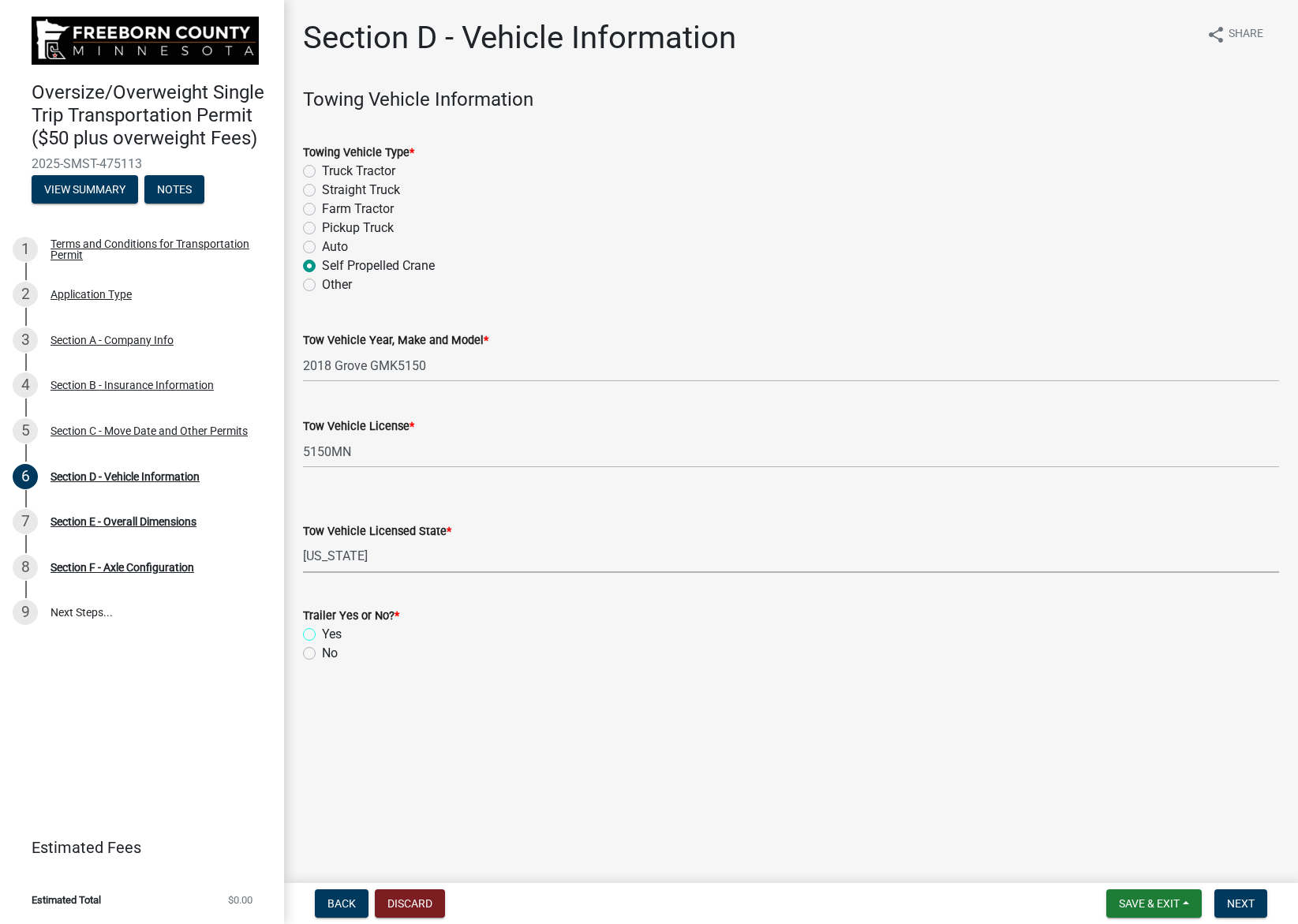
click at [322, 633] on input "Yes" at bounding box center [327, 629] width 10 height 10
radio input "true"
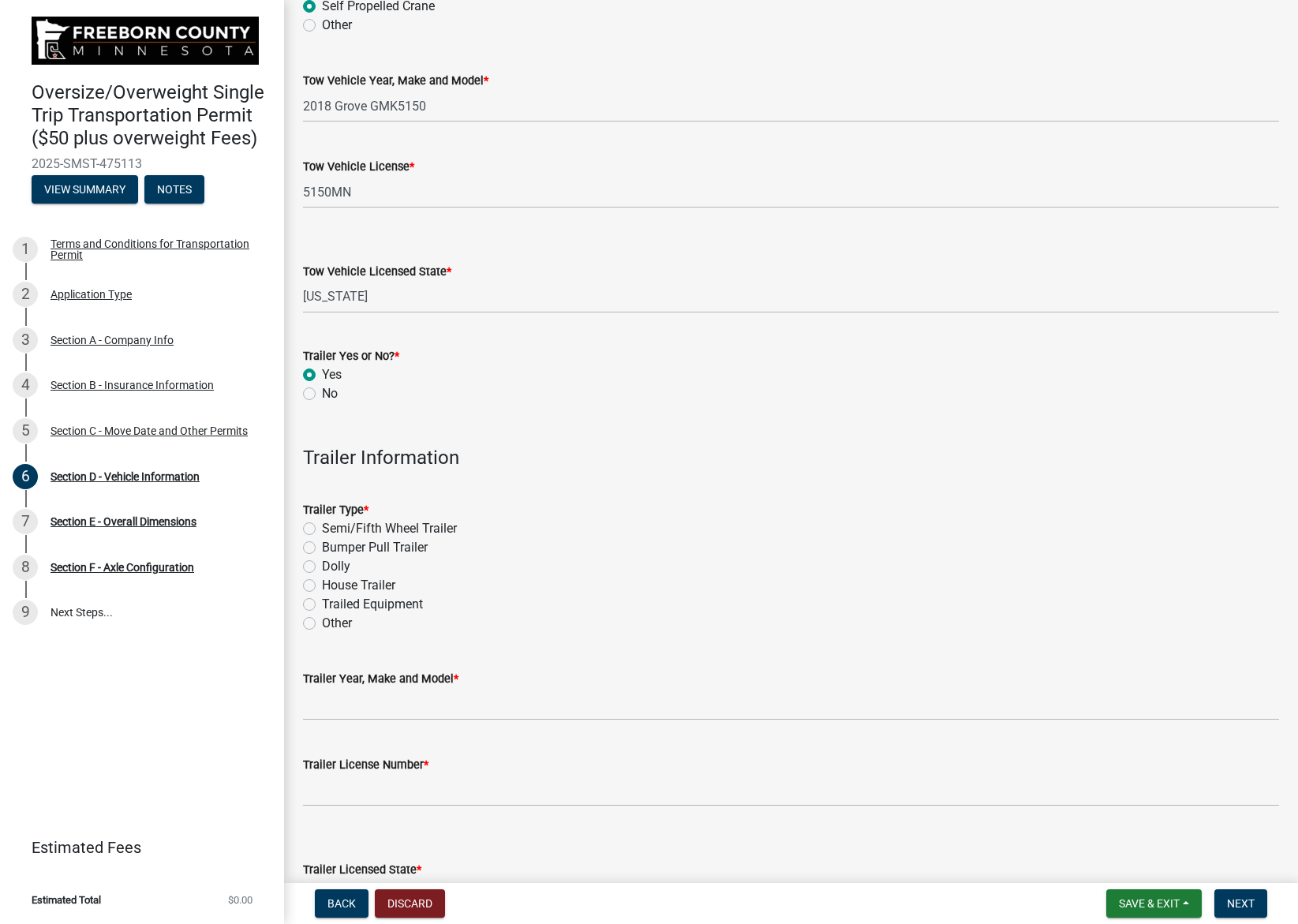
scroll to position [315, 0]
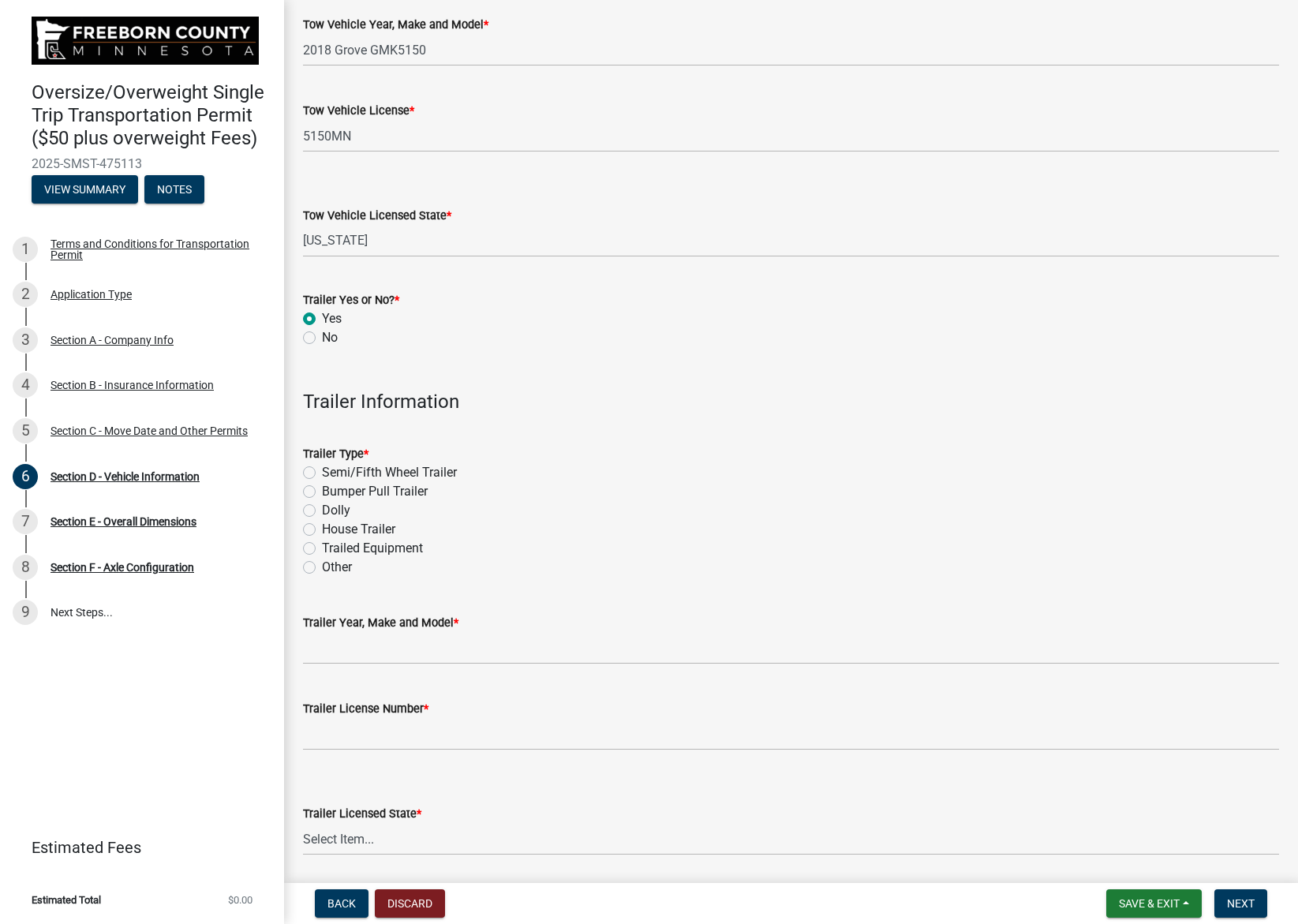
click at [322, 512] on label "Dolly" at bounding box center [336, 510] width 28 height 19
click at [322, 511] on input "Dolly" at bounding box center [327, 506] width 10 height 10
radio input "true"
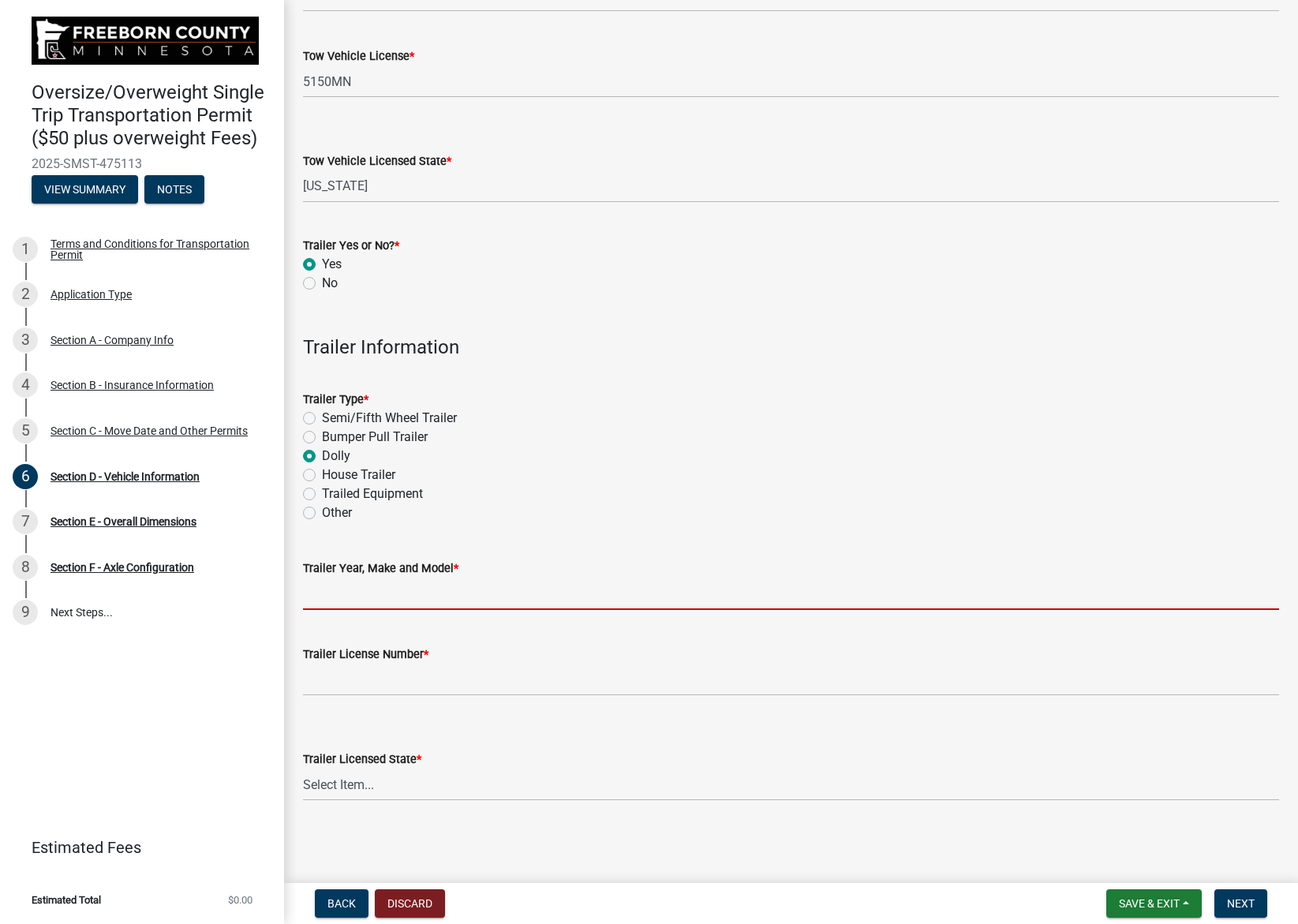
click at [483, 598] on input "Trailer Year, Make and Model *" at bounding box center [791, 594] width 976 height 33
type input "Dolly"
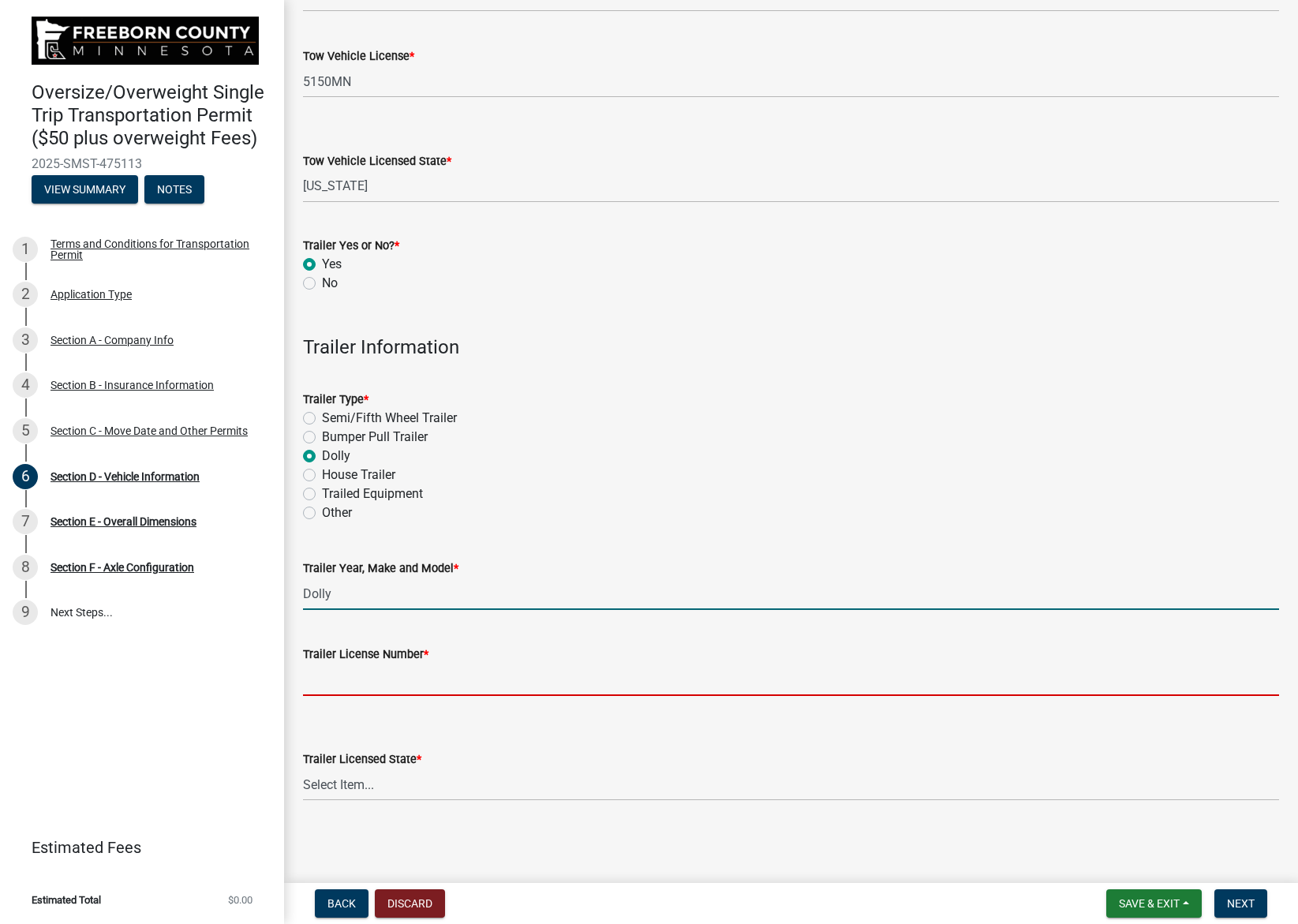
click at [457, 690] on input "Trailer License Number *" at bounding box center [791, 680] width 976 height 33
type input "Dolly"
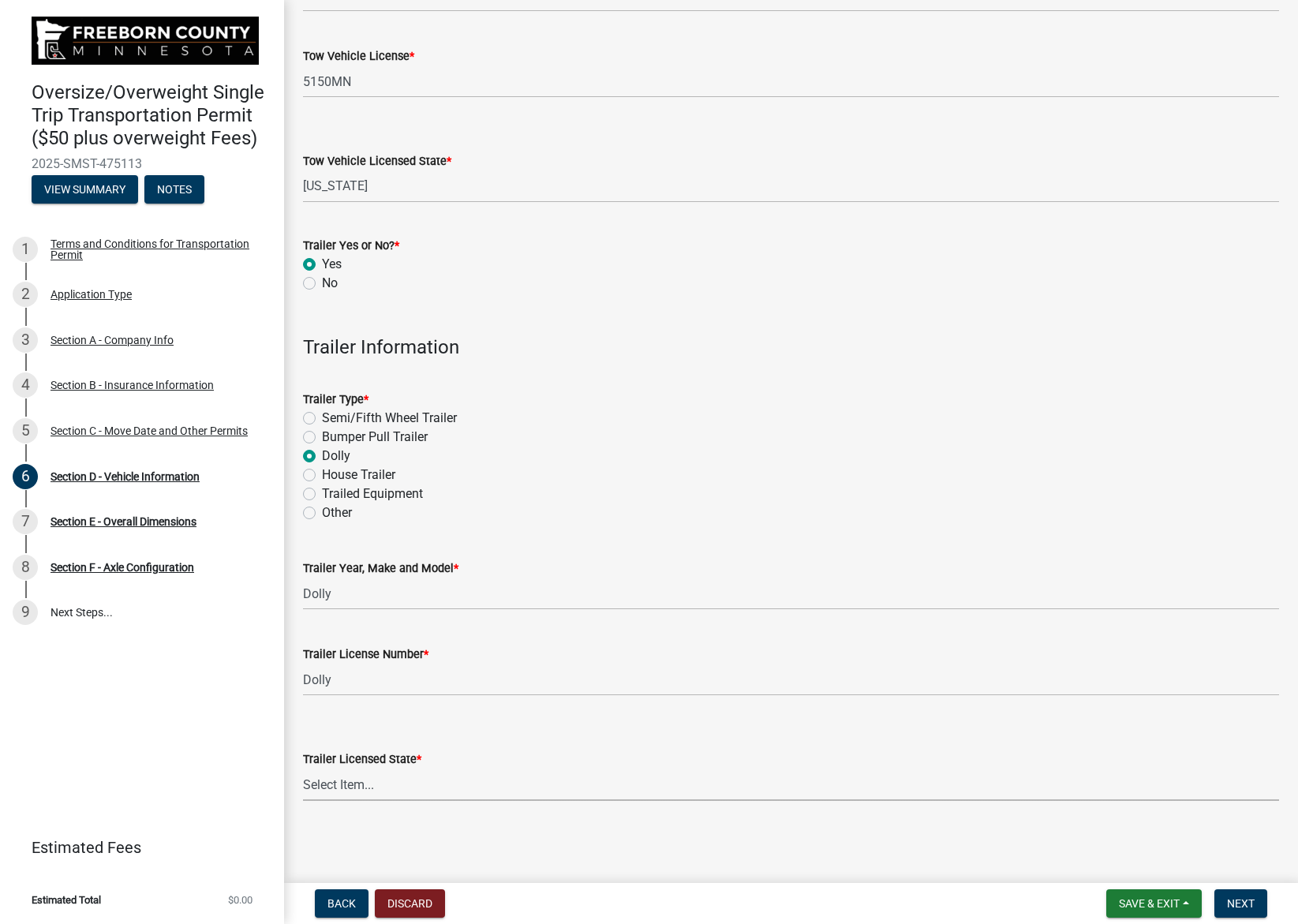
click at [414, 777] on select "Select Item... [US_STATE] [US_STATE] [US_STATE] [US_STATE] [US_STATE] [US_STATE…" at bounding box center [791, 785] width 976 height 33
select select "MN"
click at [303, 769] on select "Select Item... [US_STATE] [US_STATE] [US_STATE] [US_STATE] [US_STATE] [US_STATE…" at bounding box center [791, 785] width 976 height 33
click at [1254, 905] on span "Next" at bounding box center [1240, 902] width 27 height 12
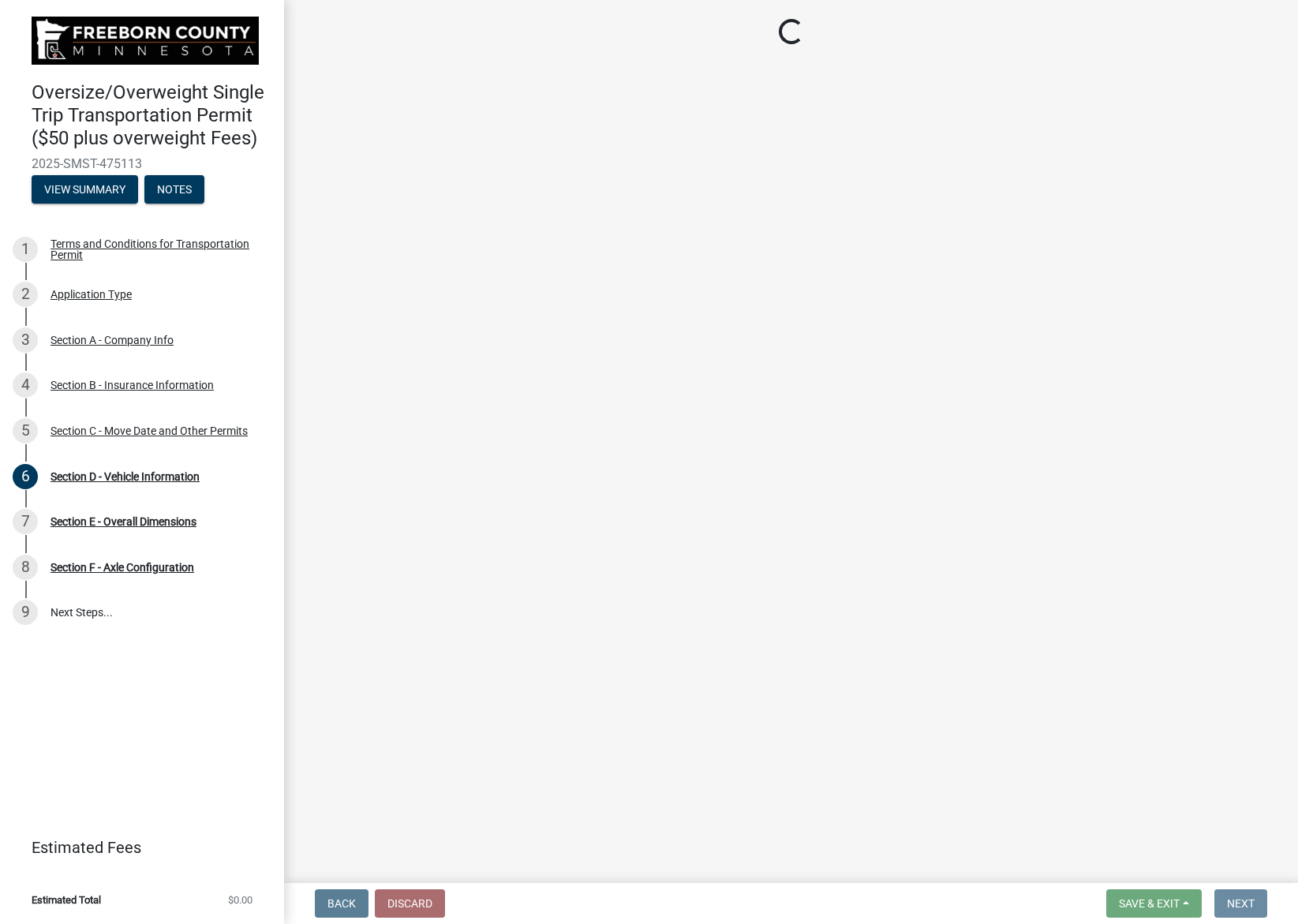
scroll to position [0, 0]
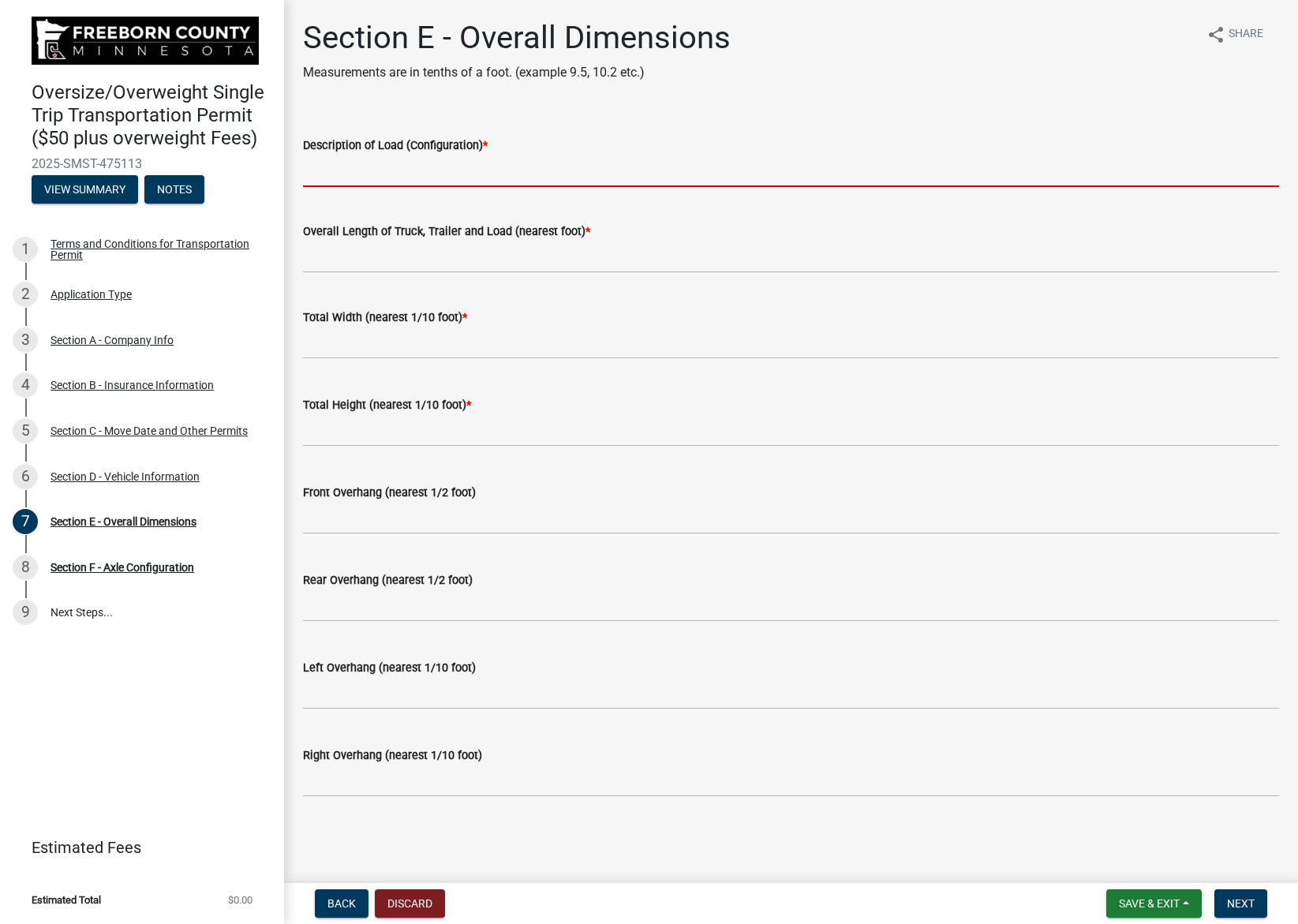
click at [492, 168] on input "Description of Load (Configuration) *" at bounding box center [791, 170] width 976 height 33
type input "Self Propelled Crane"
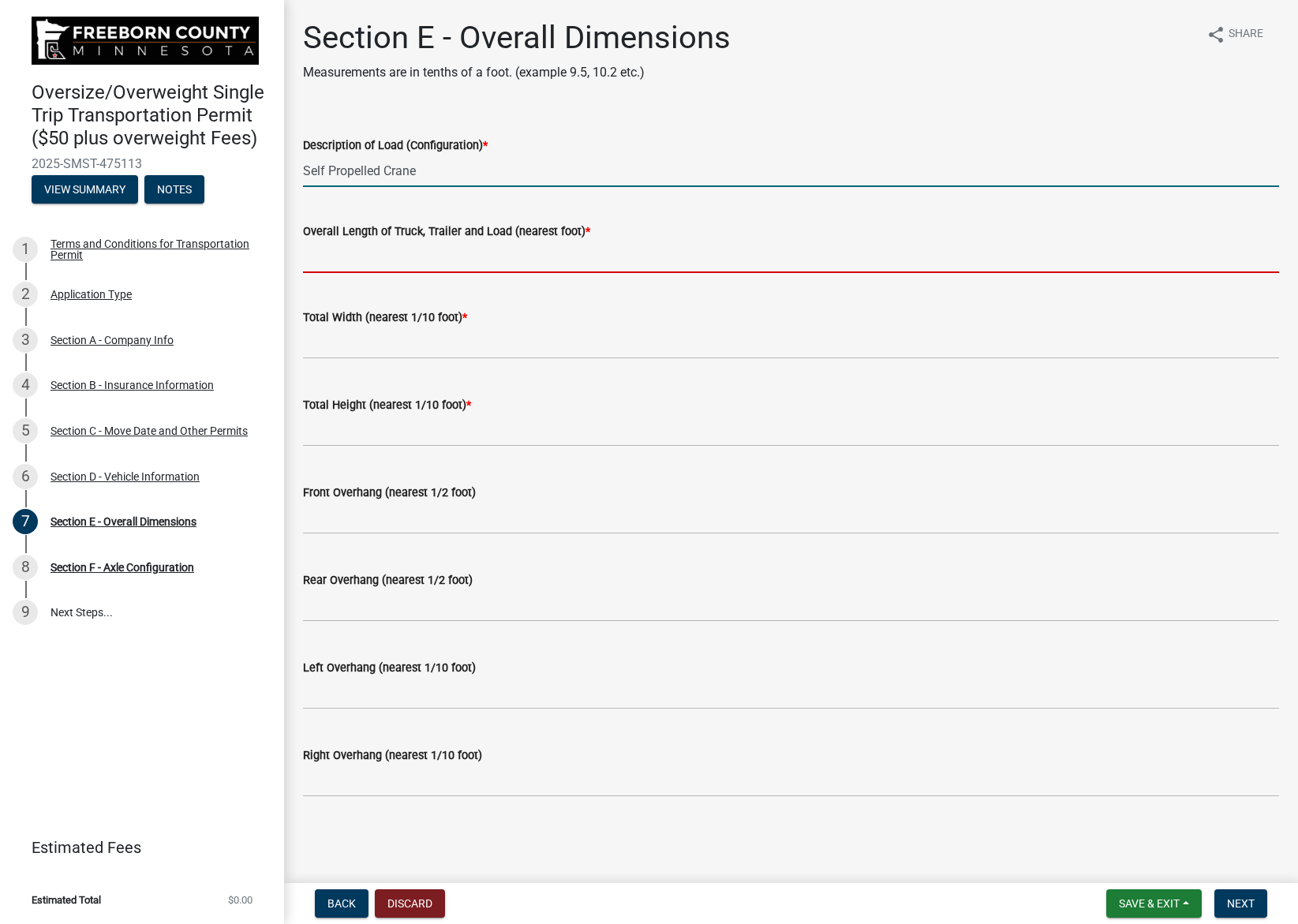
click at [485, 257] on input "Overall Length of Truck, Trailer and Load (nearest foot) *" at bounding box center [791, 257] width 976 height 33
type input "75'"
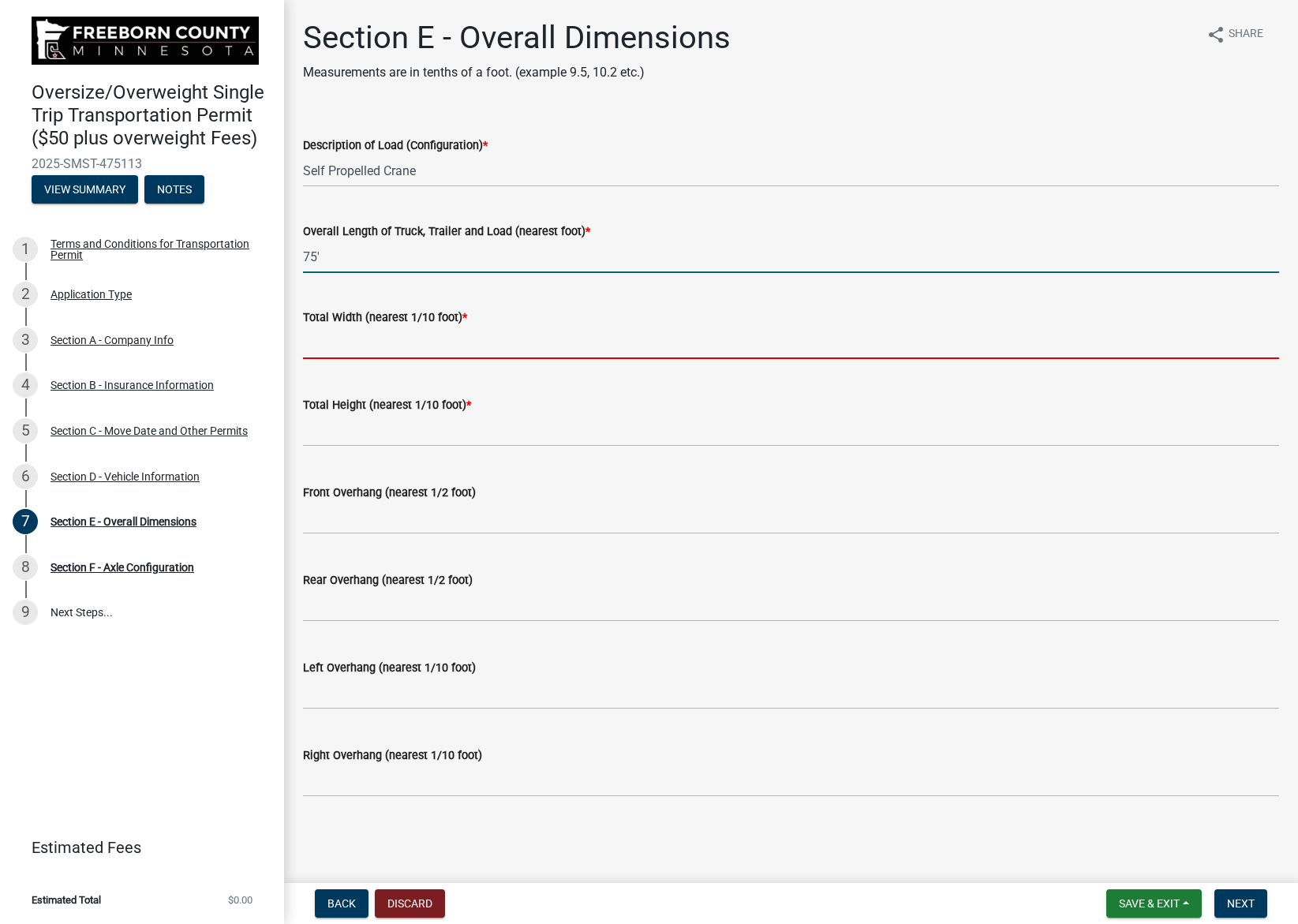
click at [475, 341] on input "text" at bounding box center [791, 343] width 976 height 33
type input "9.5"
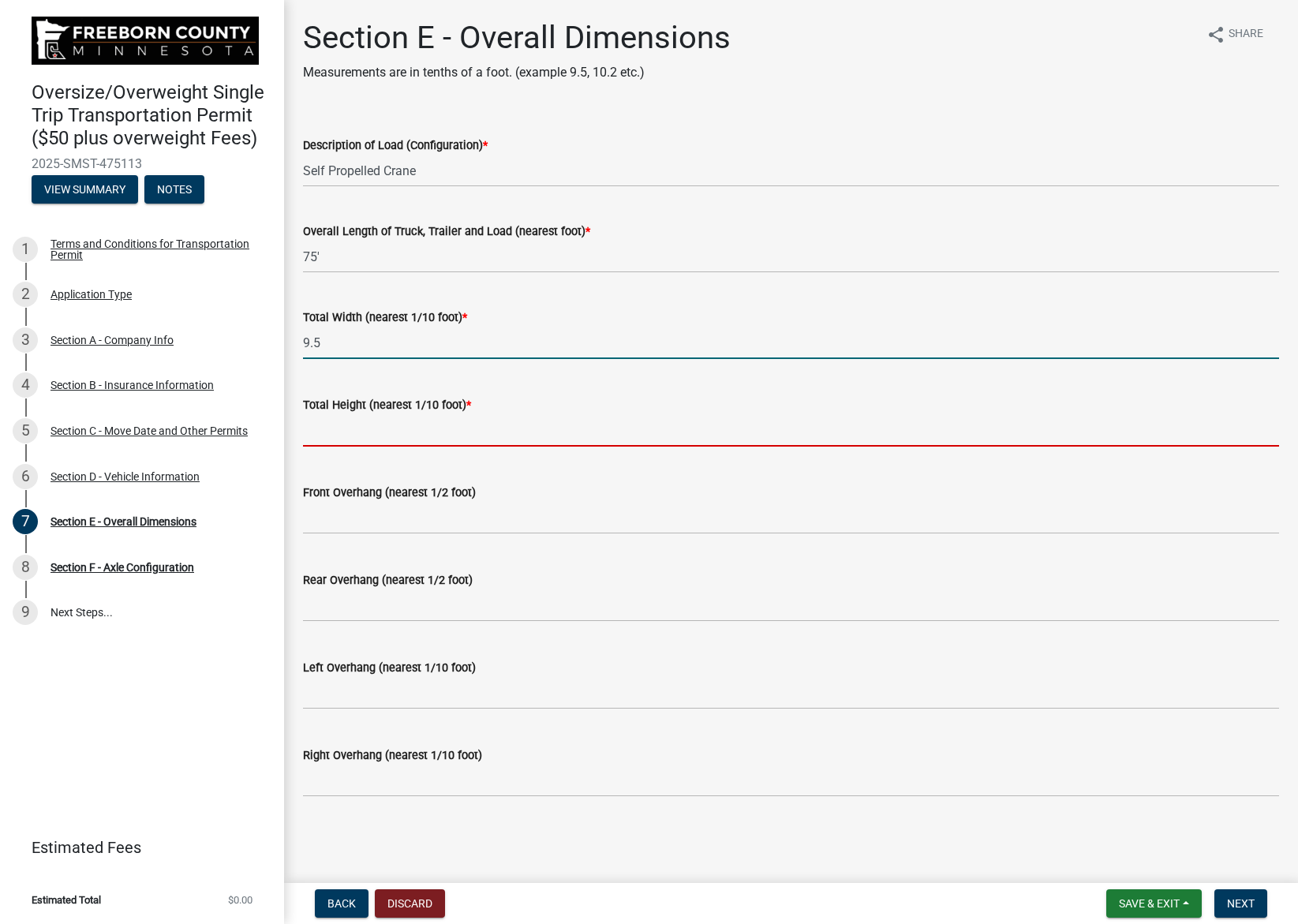
click at [453, 431] on input "text" at bounding box center [791, 430] width 976 height 33
type input "13.5"
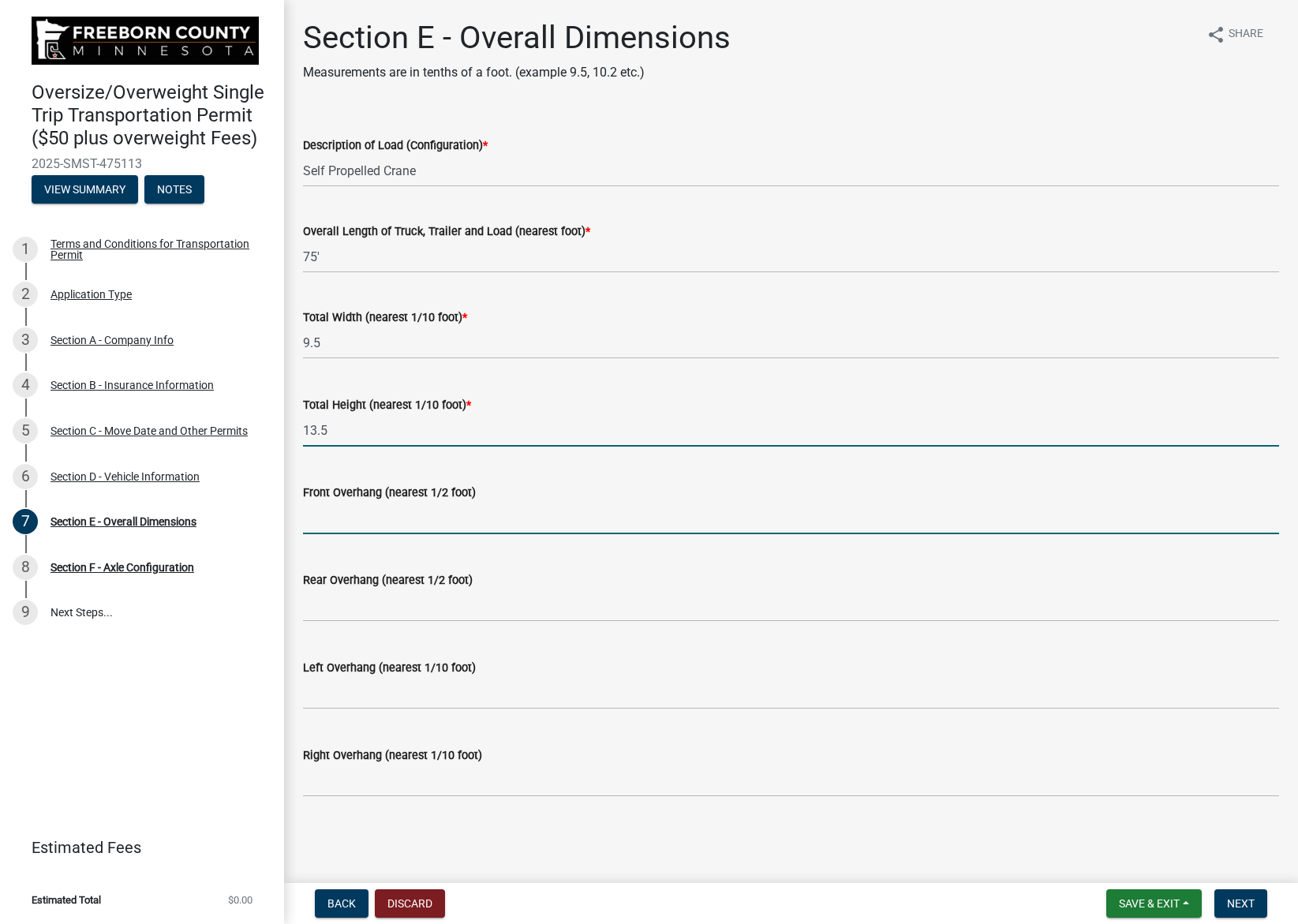
click at [464, 534] on input "text" at bounding box center [791, 518] width 976 height 33
click at [449, 519] on input "text" at bounding box center [791, 518] width 976 height 33
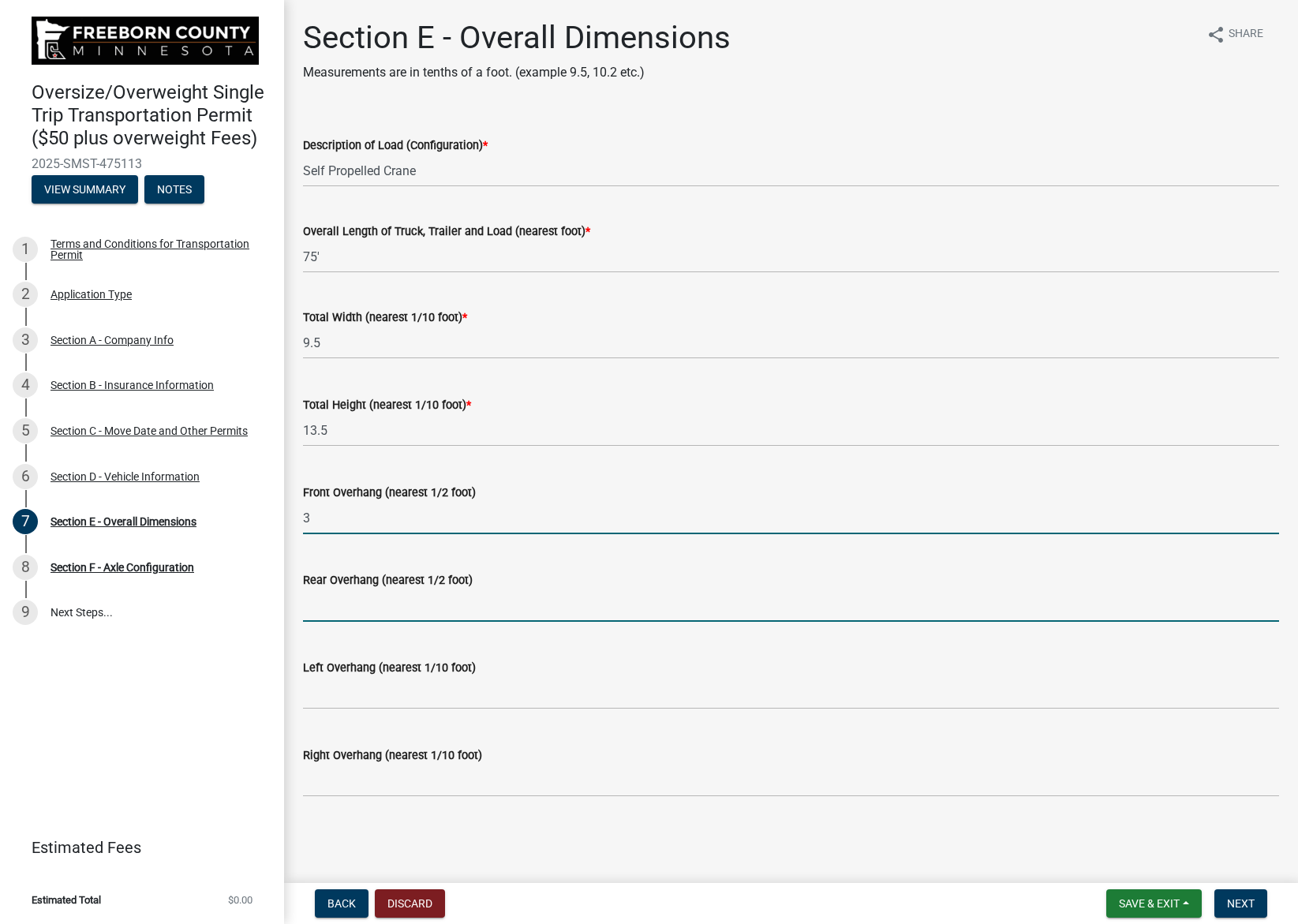
type input "3.0"
click at [438, 607] on input "text" at bounding box center [791, 605] width 976 height 33
type input "11.0"
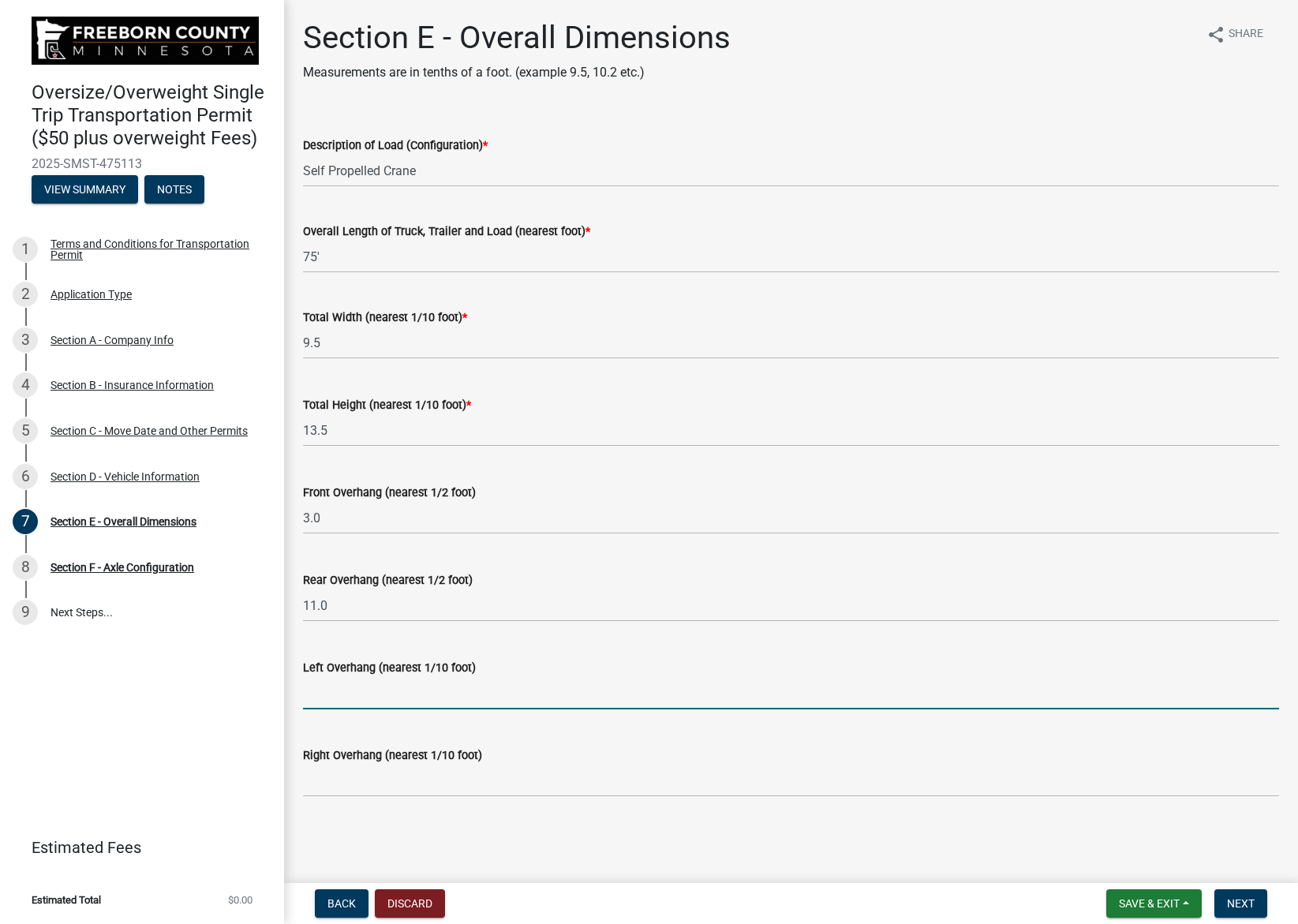
click at [393, 695] on input "text" at bounding box center [791, 693] width 976 height 33
type input "0.0"
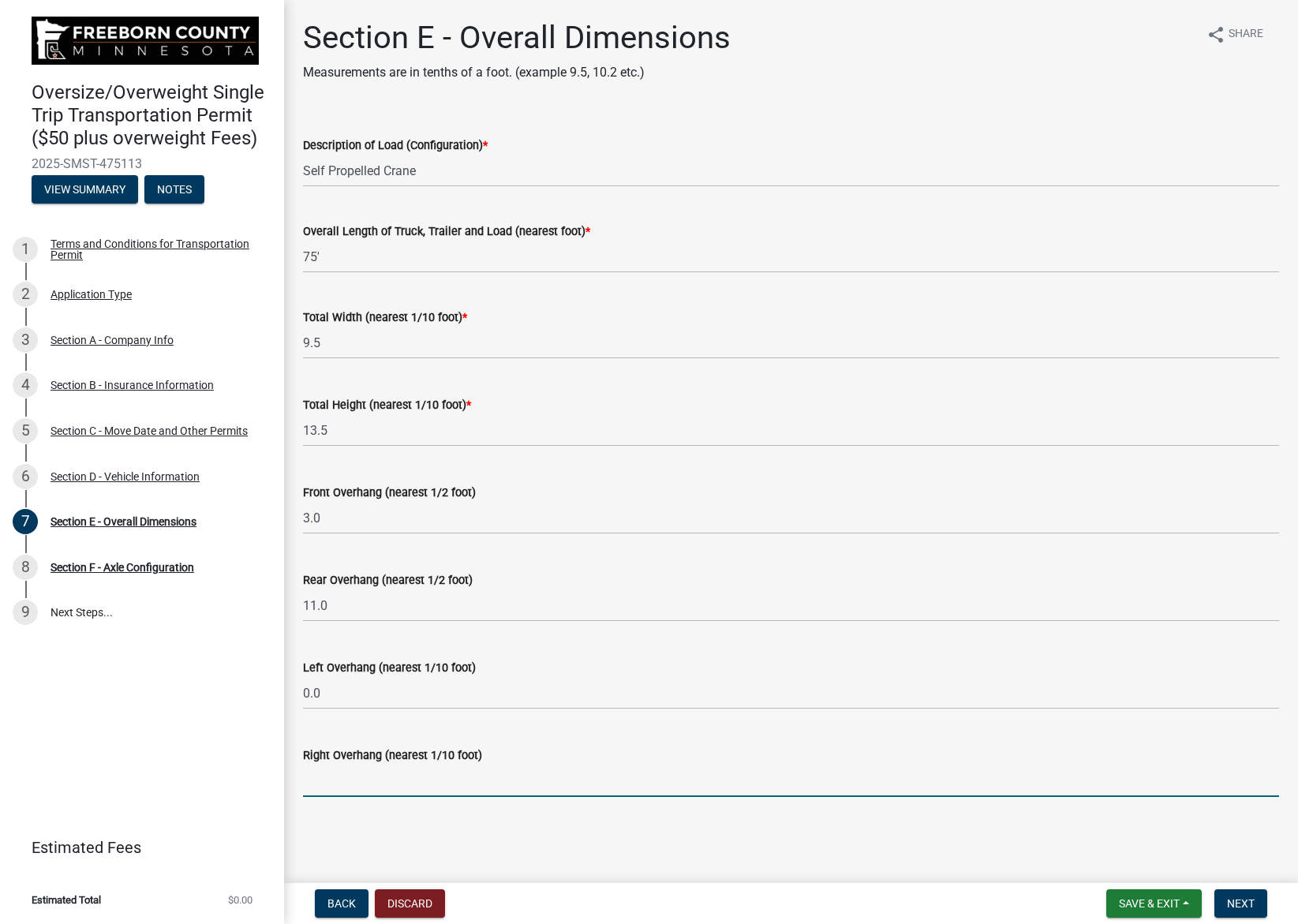
click at [410, 776] on input "text" at bounding box center [791, 780] width 976 height 33
type input "0.0"
click at [1256, 908] on button "Next" at bounding box center [1241, 903] width 52 height 28
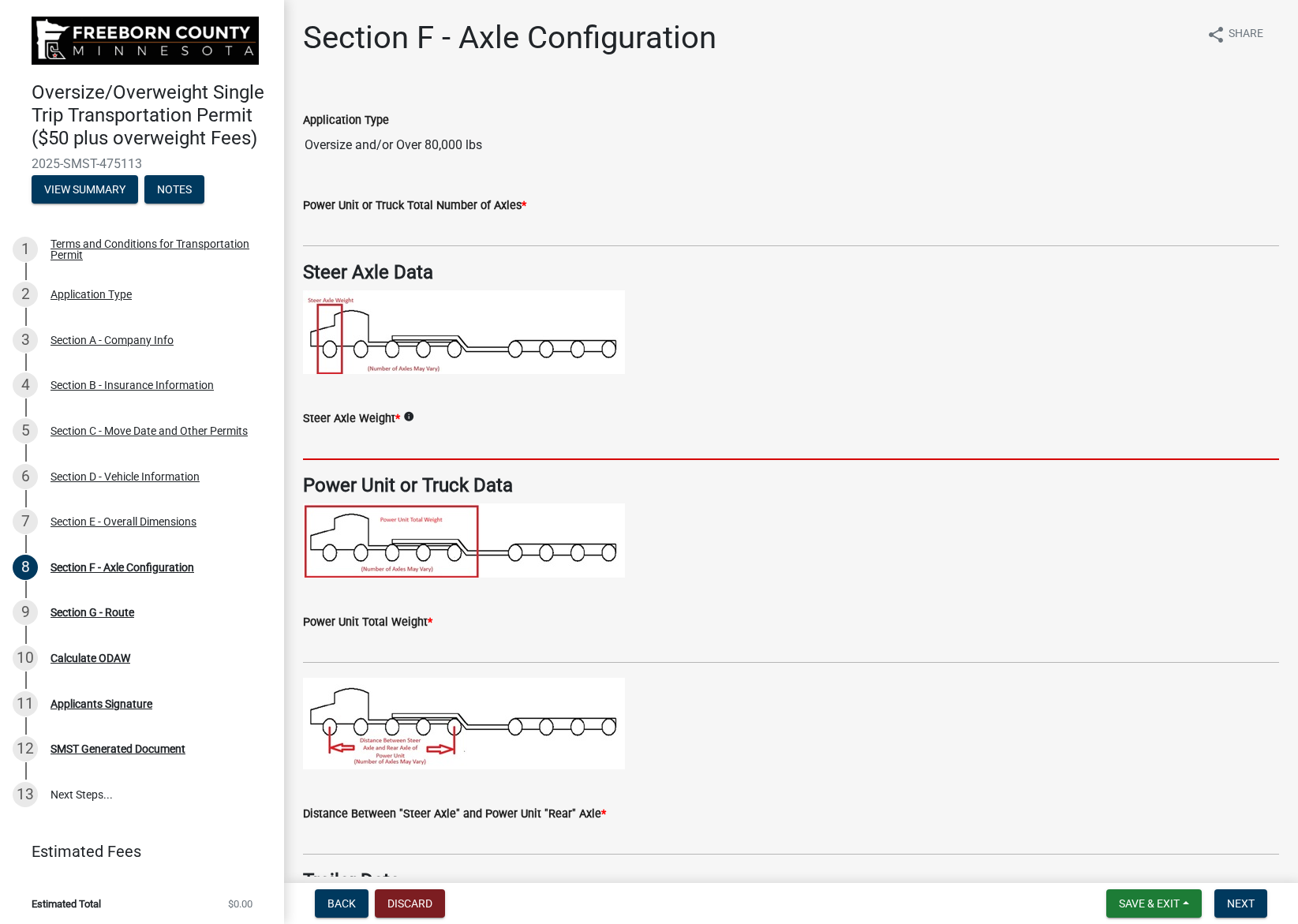
click at [378, 446] on input "text" at bounding box center [791, 444] width 976 height 33
type input "20000"
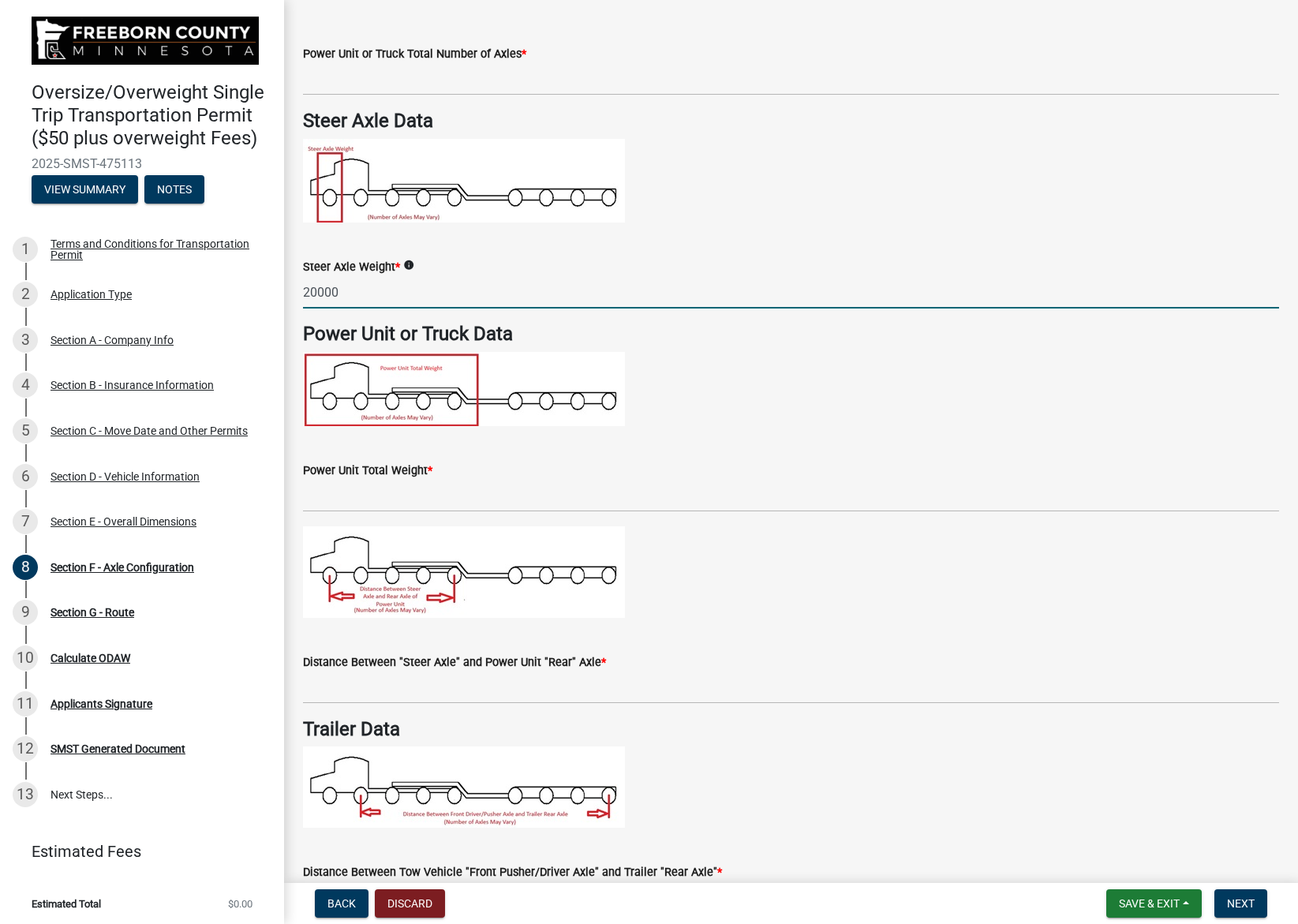
scroll to position [158, 0]
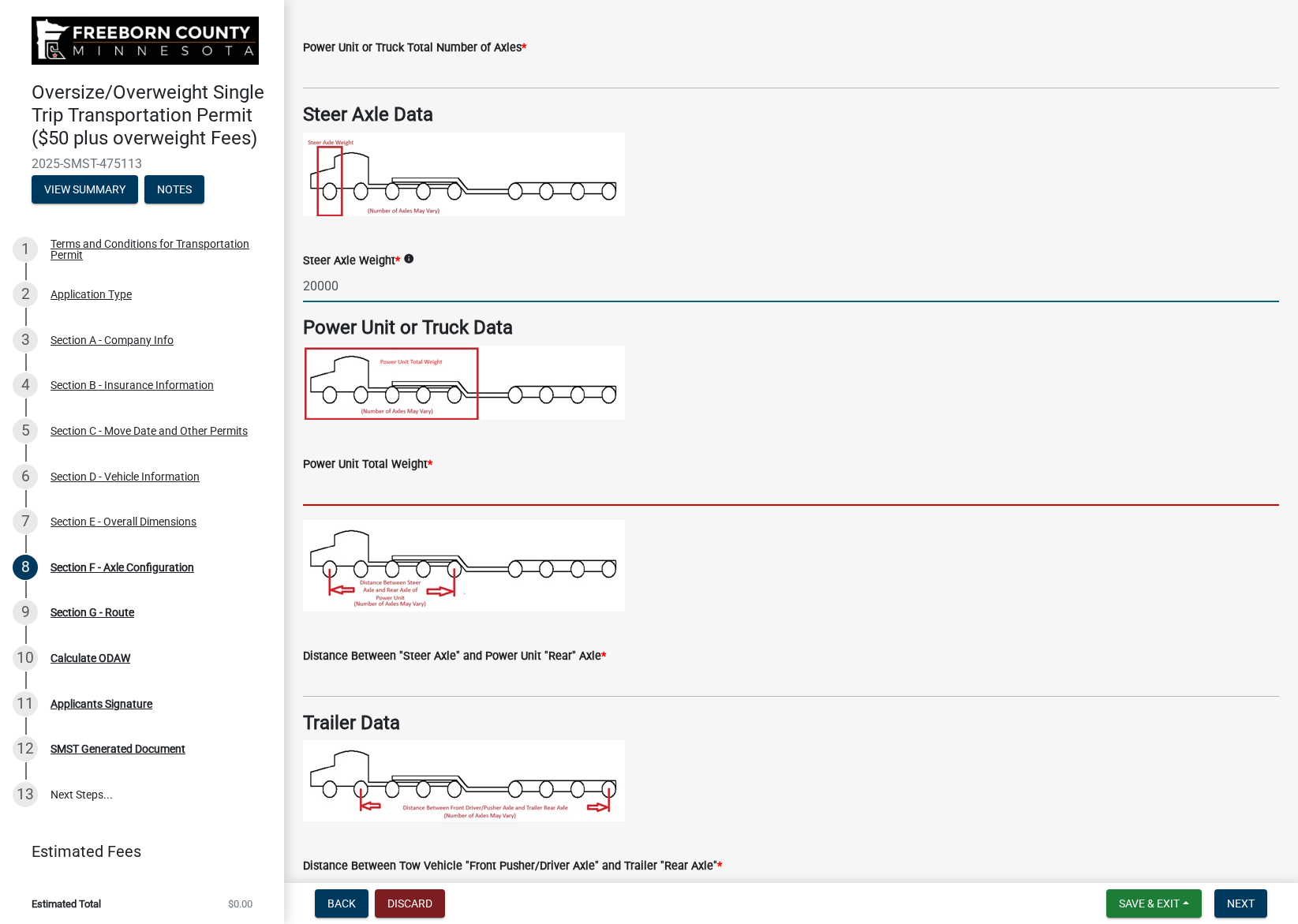
click at [465, 494] on input "text" at bounding box center [791, 490] width 976 height 33
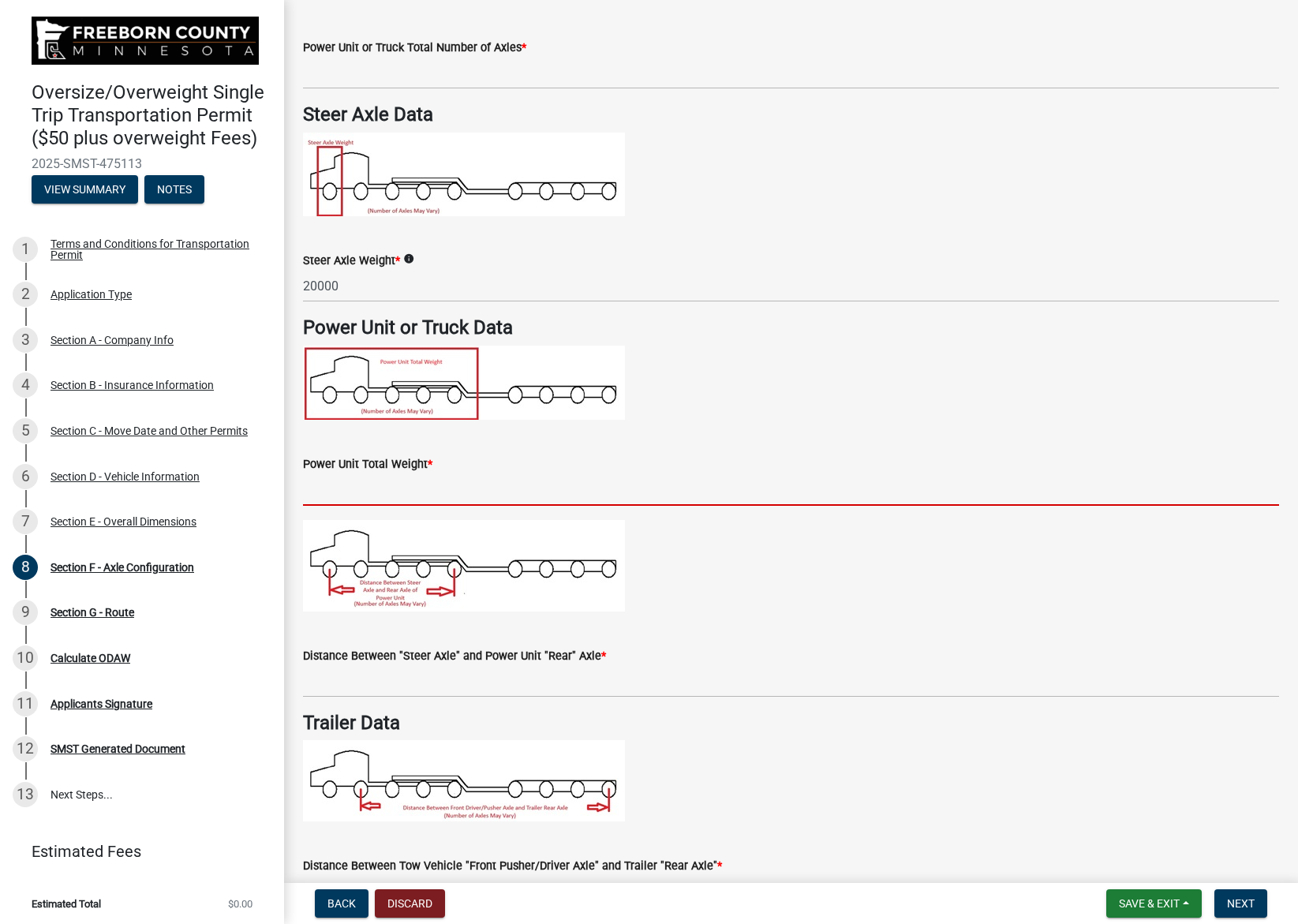
type input "92000"
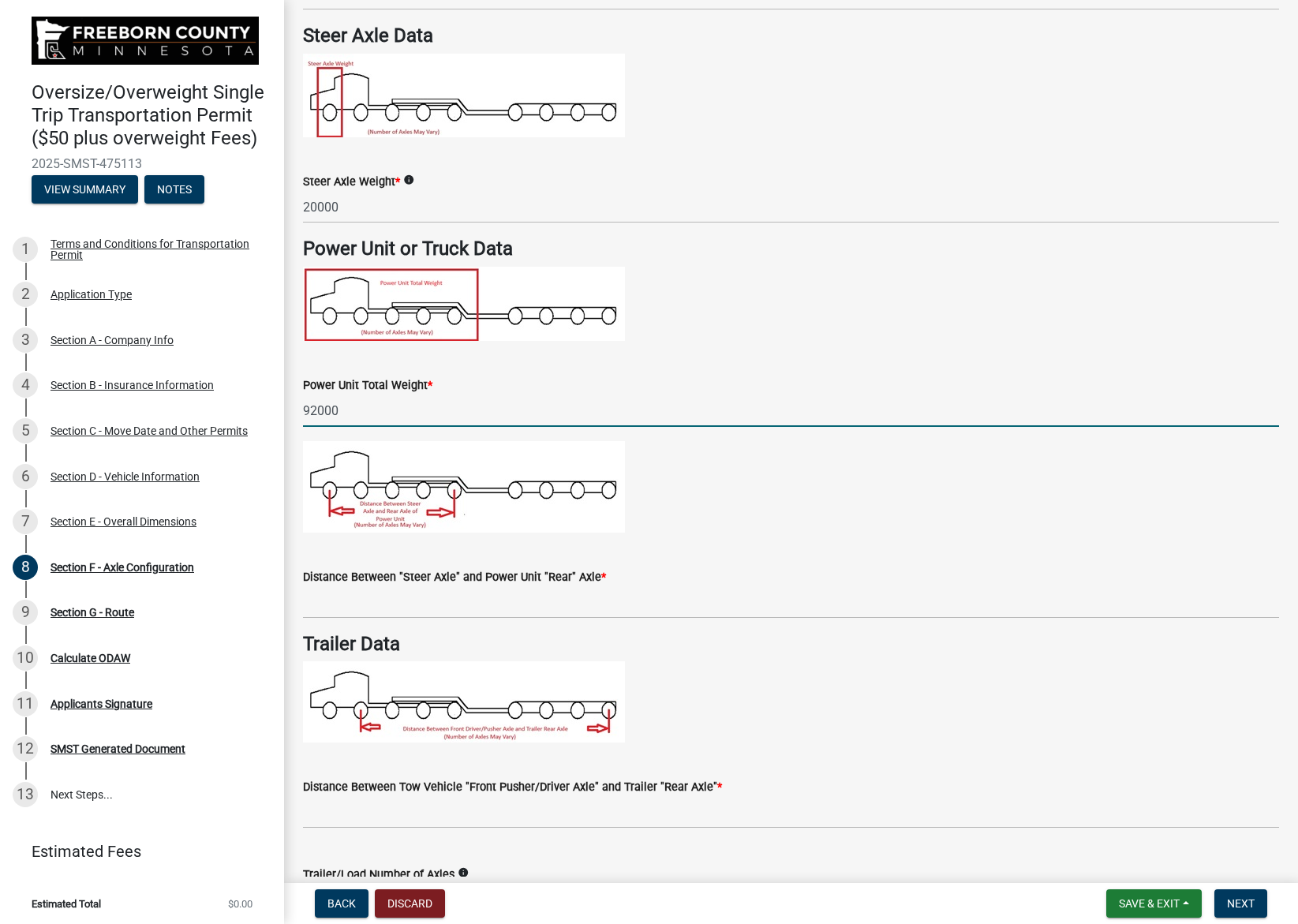
scroll to position [315, 0]
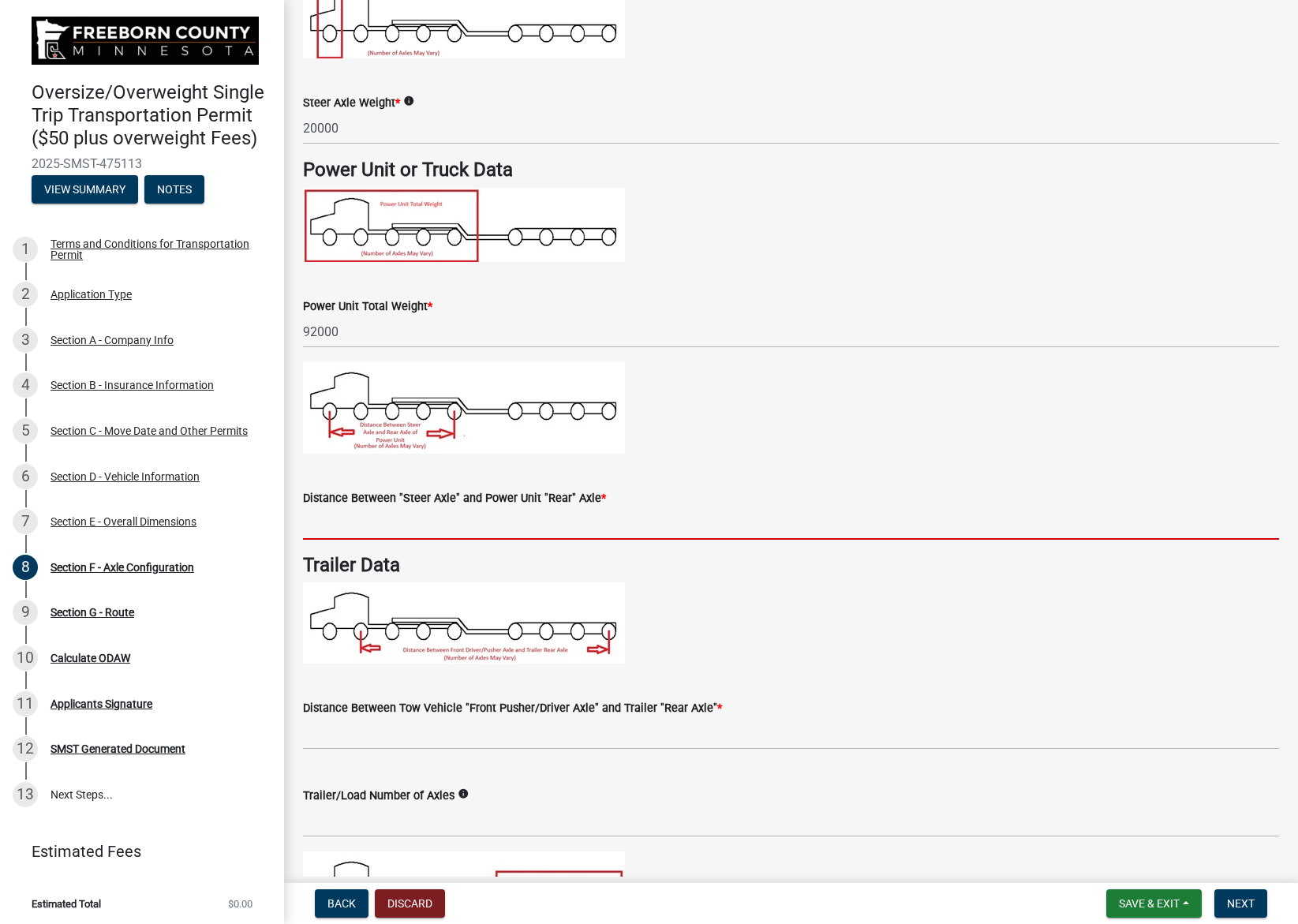
click at [468, 521] on input "text" at bounding box center [791, 523] width 976 height 33
type input "26.5"
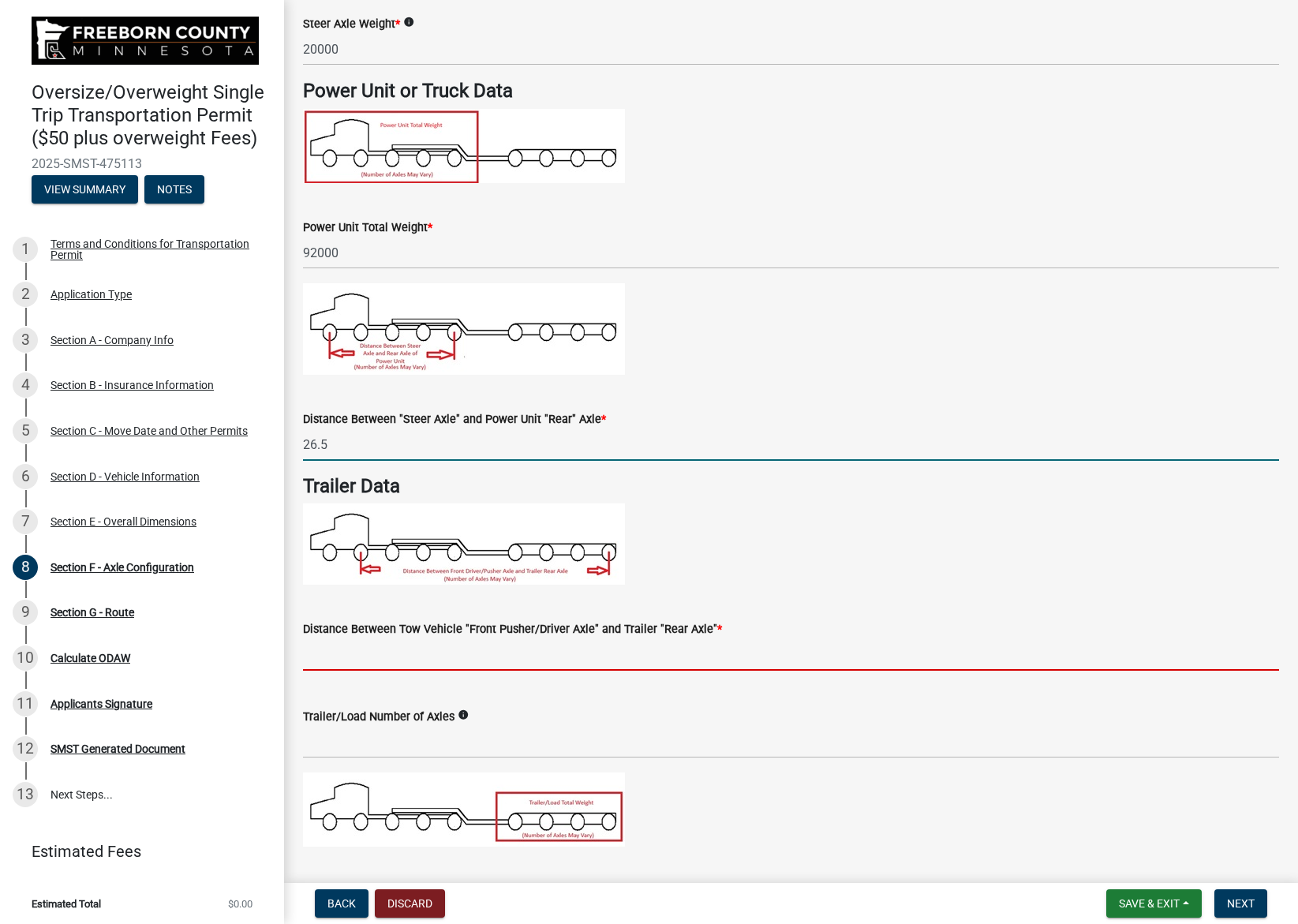
click at [489, 652] on input "text" at bounding box center [791, 654] width 976 height 33
click at [479, 652] on input "text" at bounding box center [791, 654] width 976 height 33
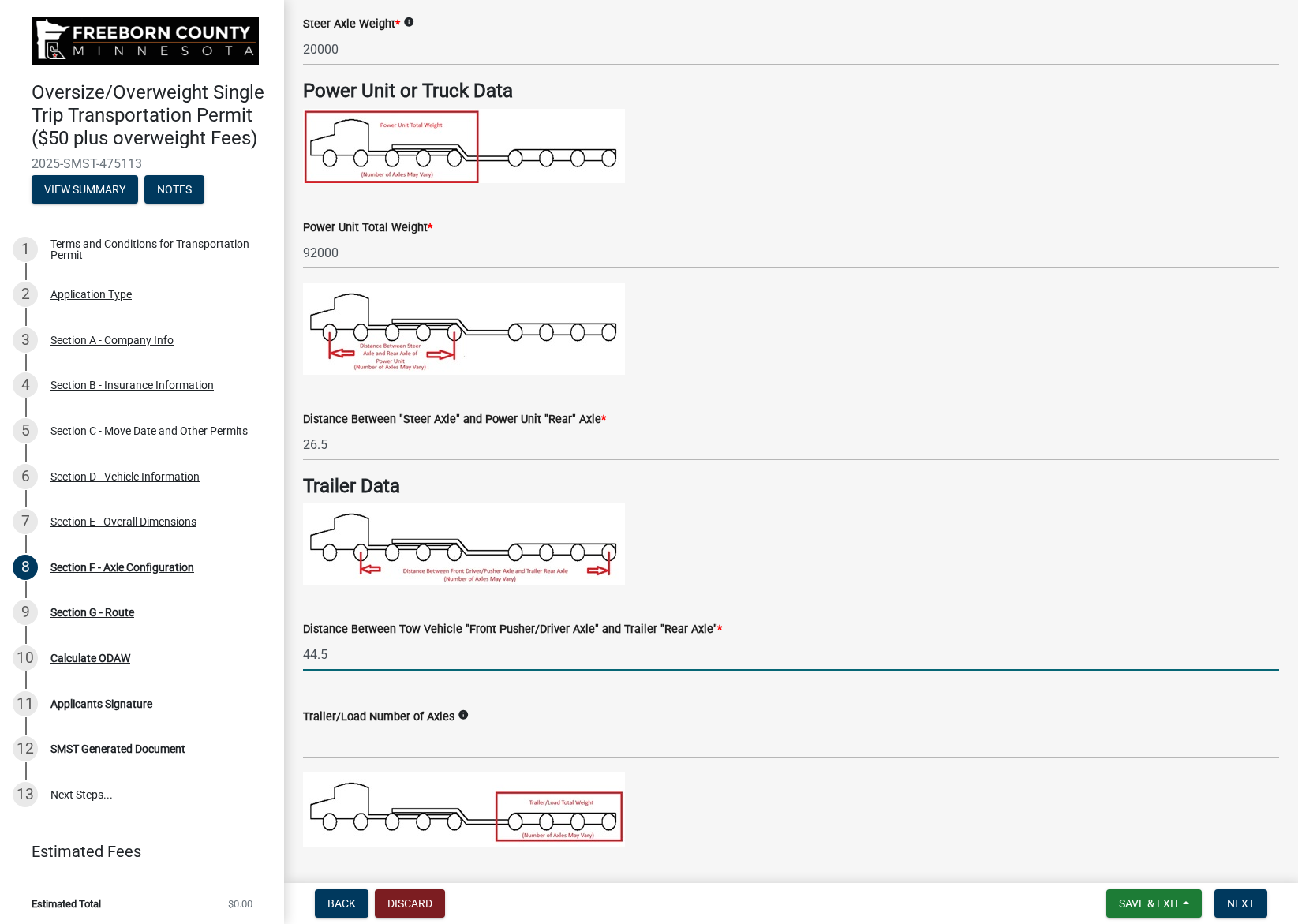
type input "44.5"
click at [757, 589] on wm-data-entity-input "Trailer Data" at bounding box center [791, 535] width 976 height 123
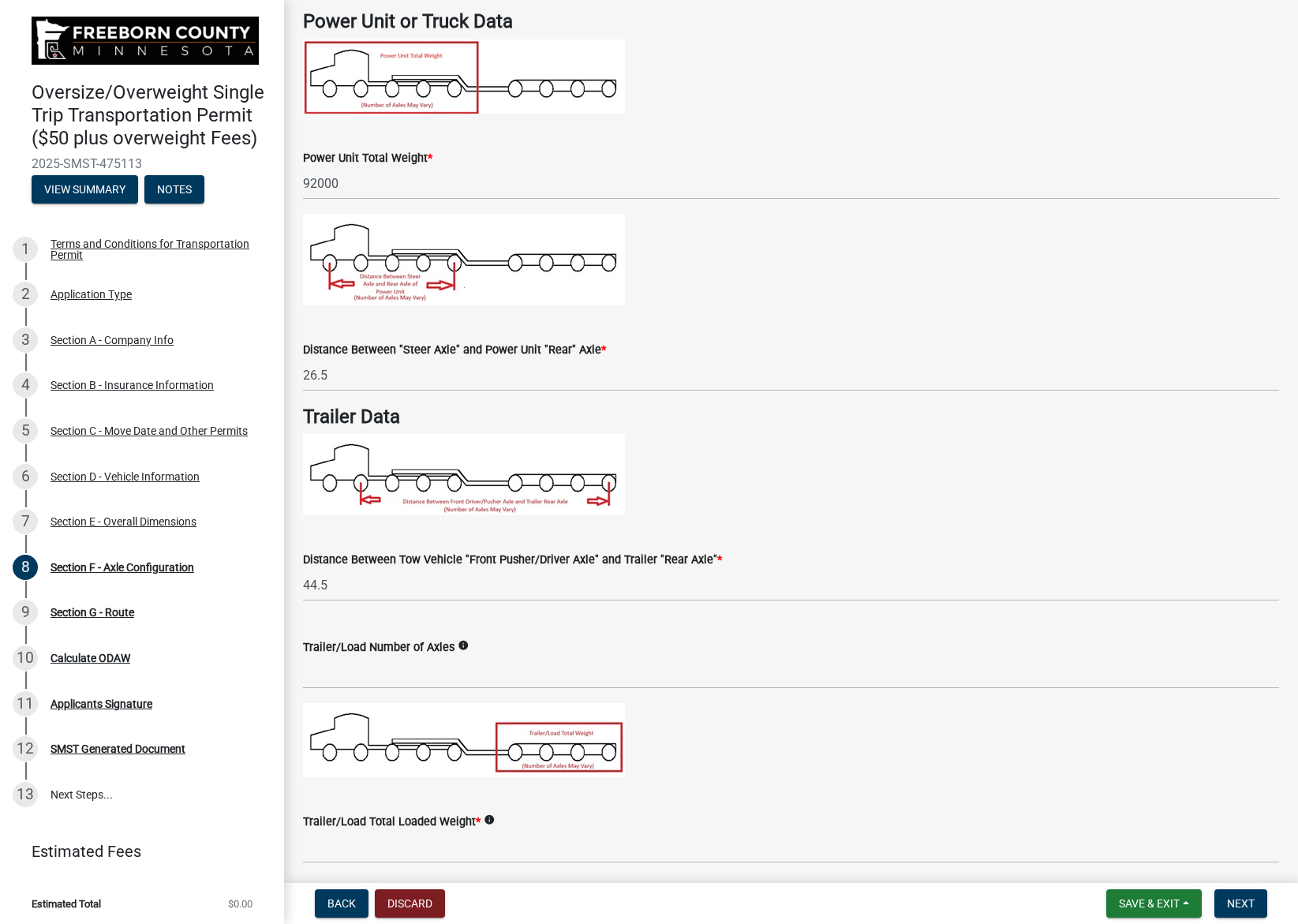
scroll to position [552, 0]
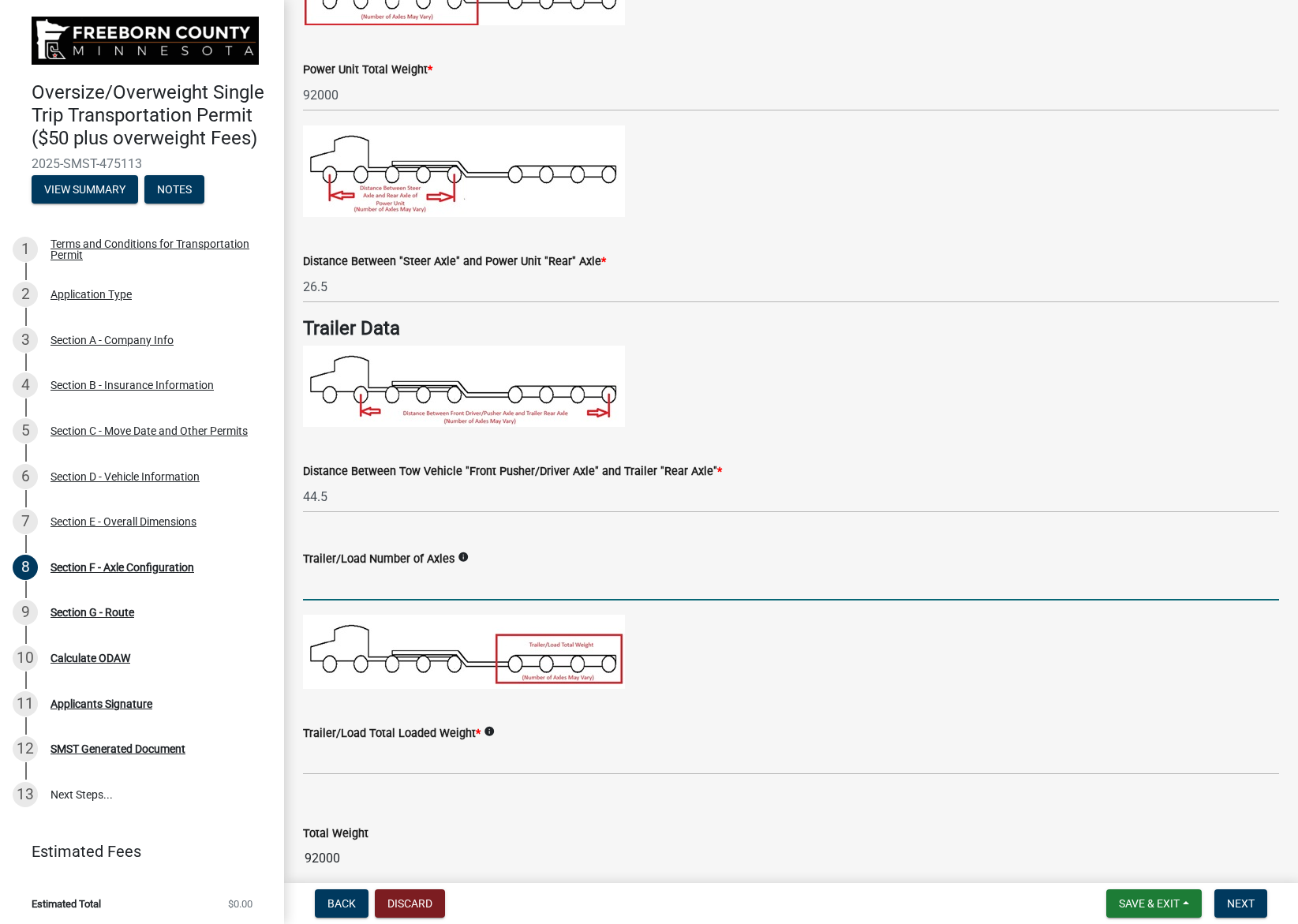
click at [491, 579] on input "text" at bounding box center [791, 584] width 976 height 33
type input "4"
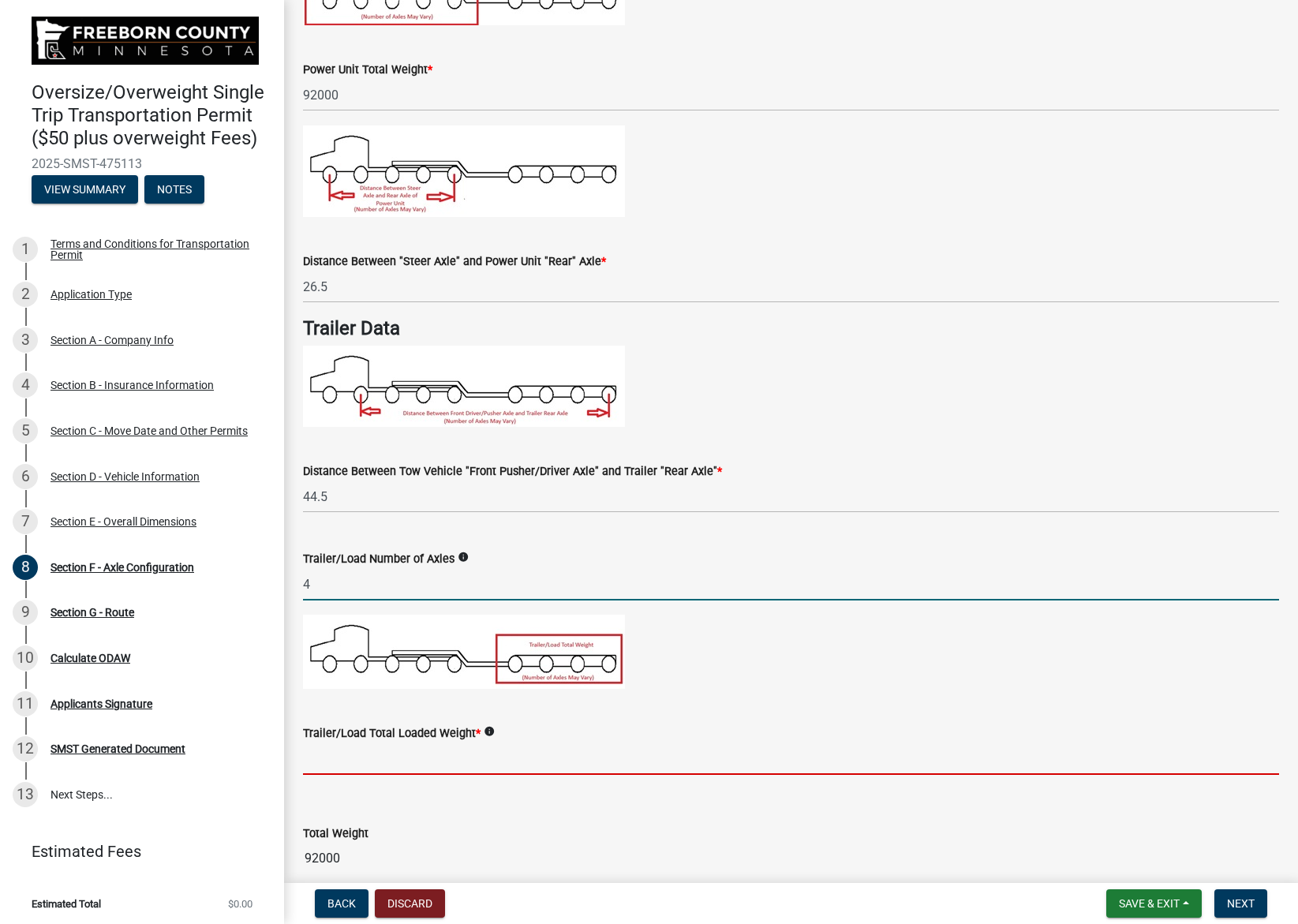
click at [461, 759] on input "text" at bounding box center [791, 758] width 976 height 33
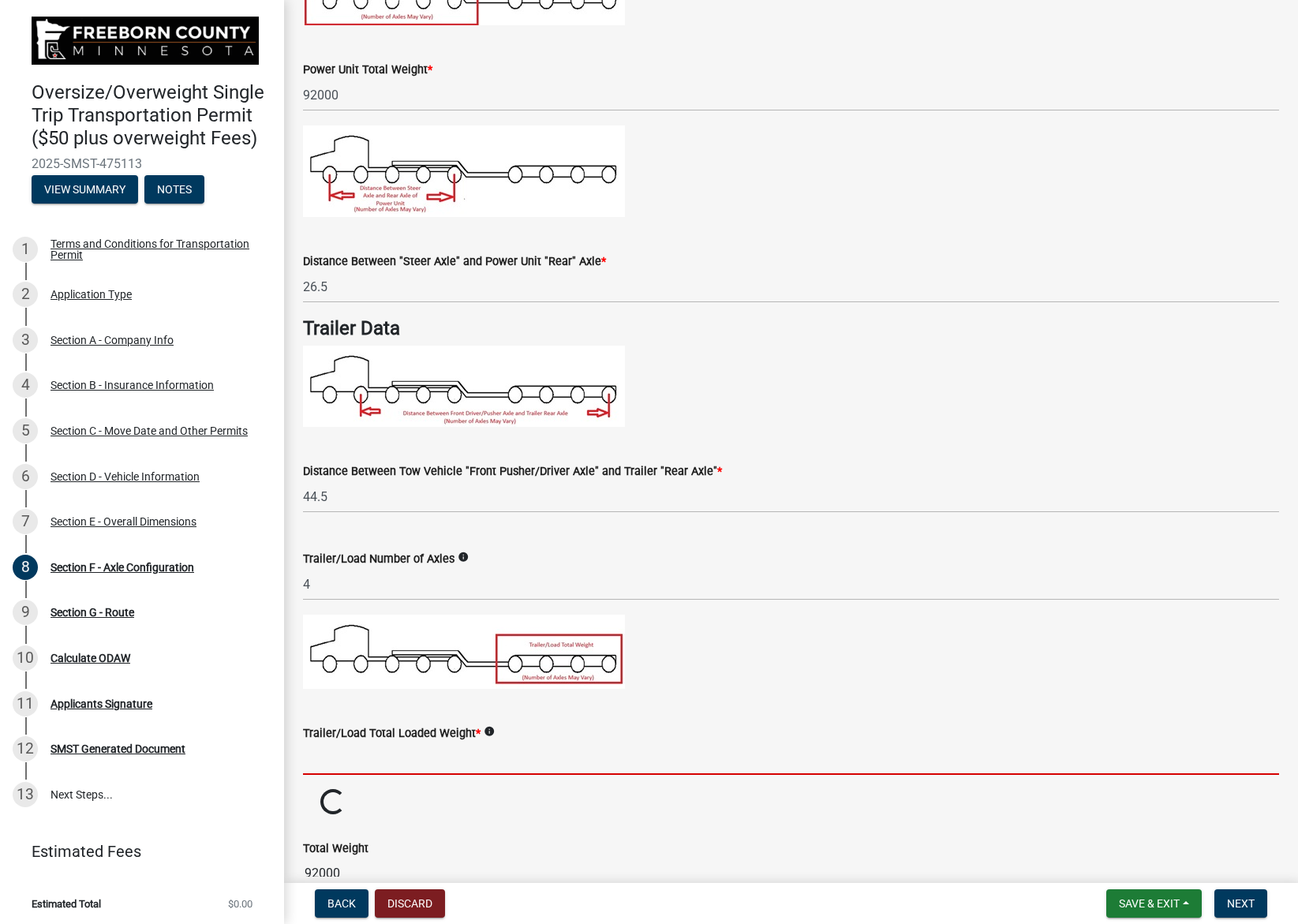
type input "60000"
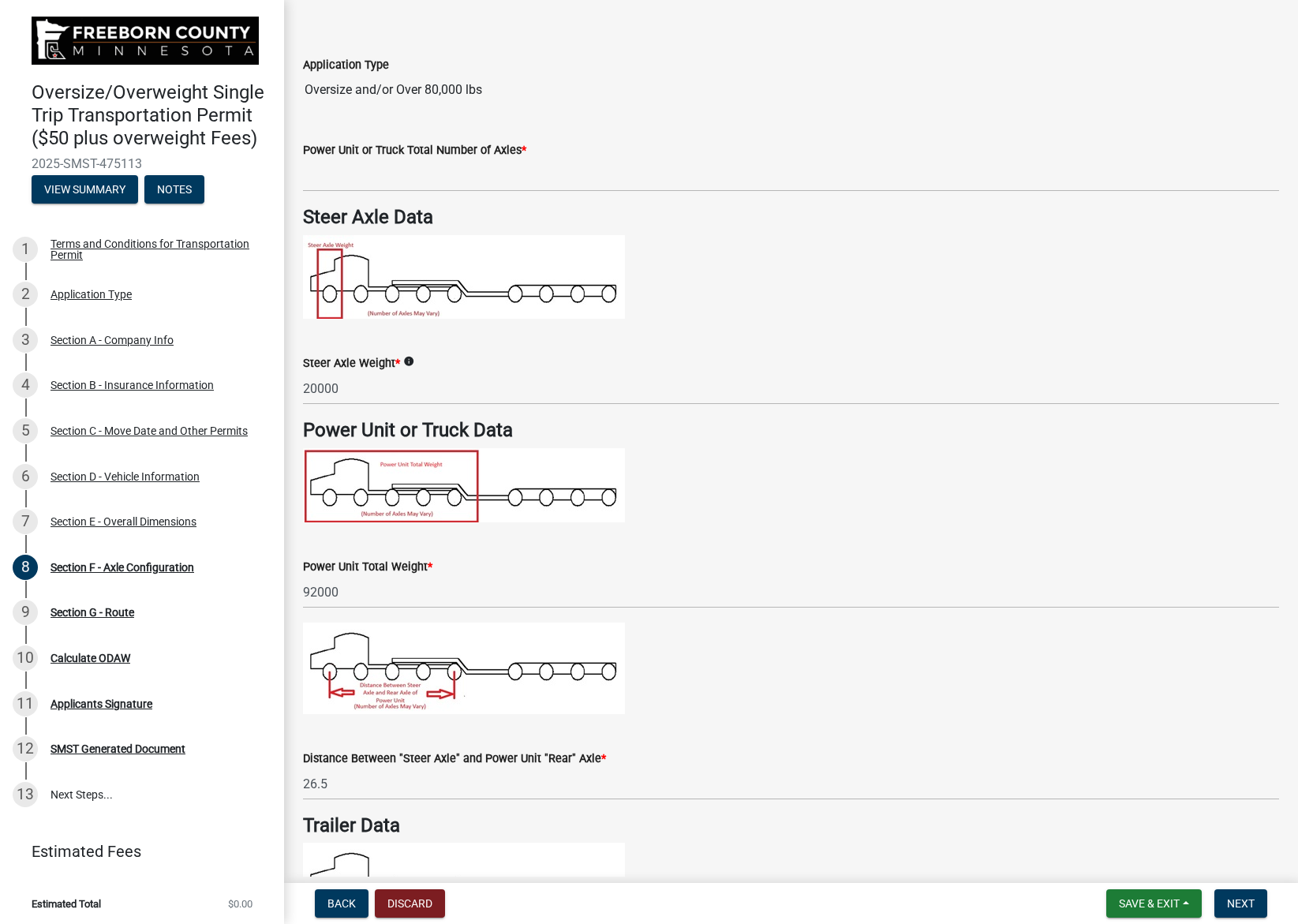
scroll to position [0, 0]
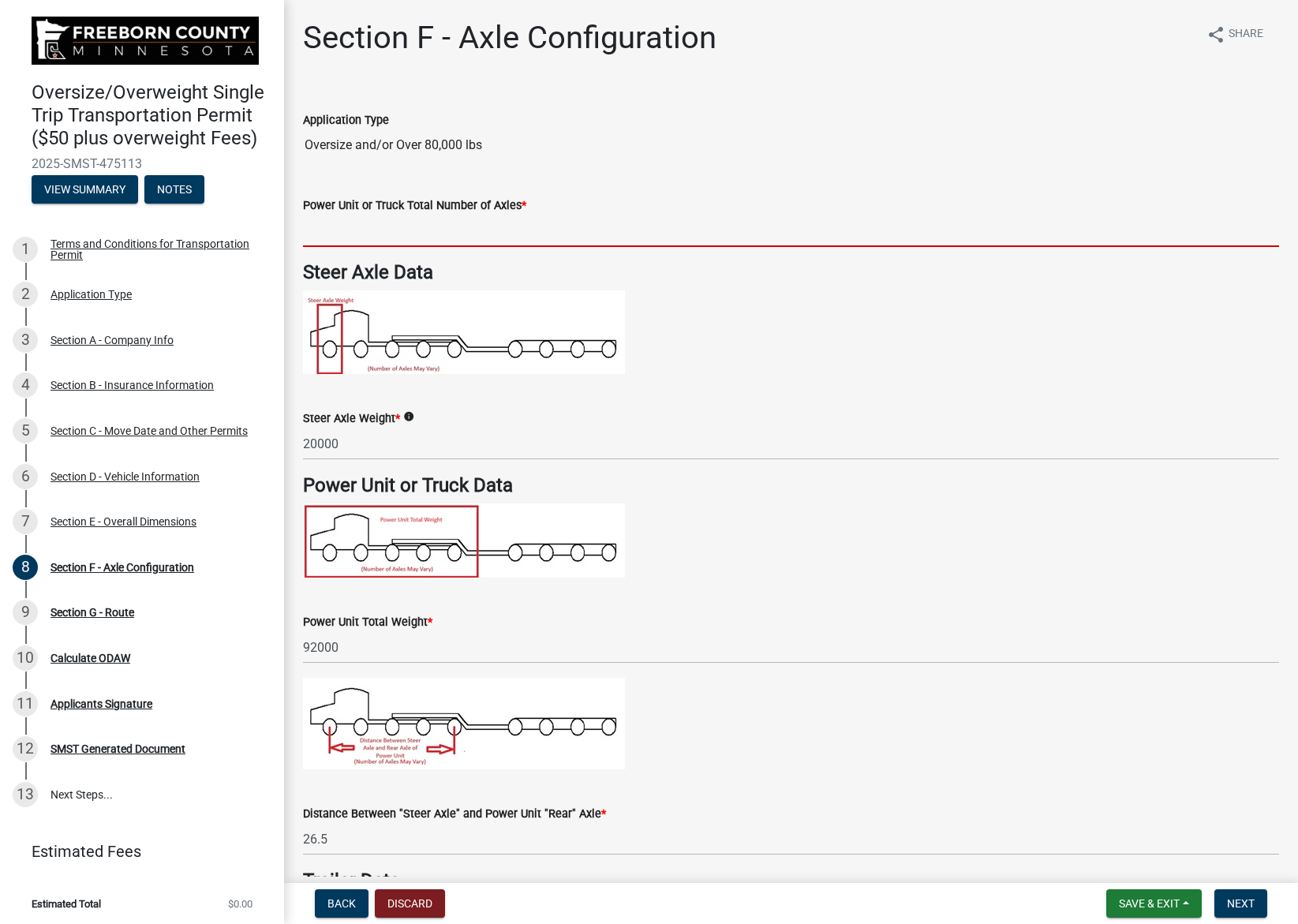
click at [440, 227] on input "text" at bounding box center [791, 230] width 976 height 33
type input "5"
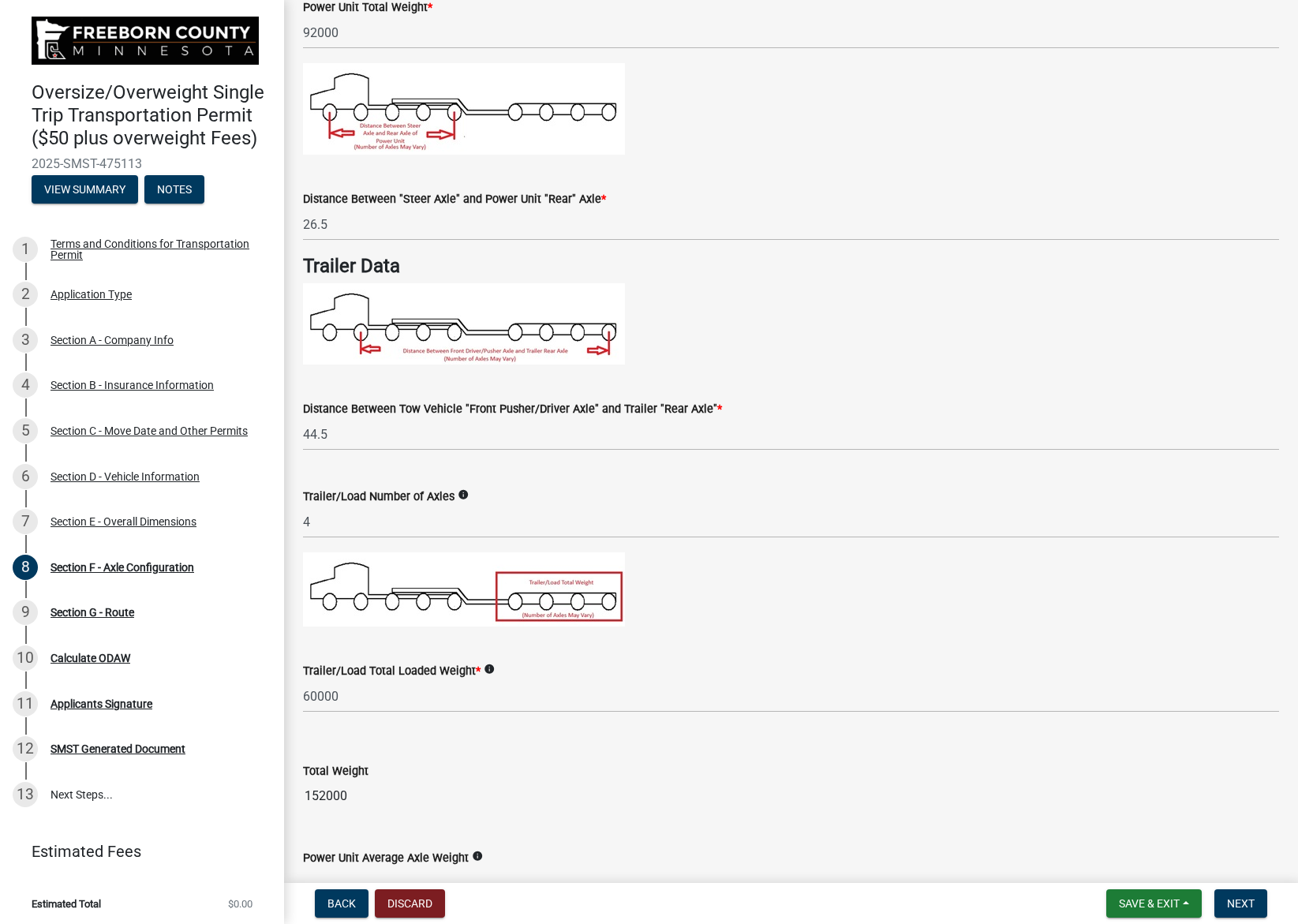
scroll to position [710, 0]
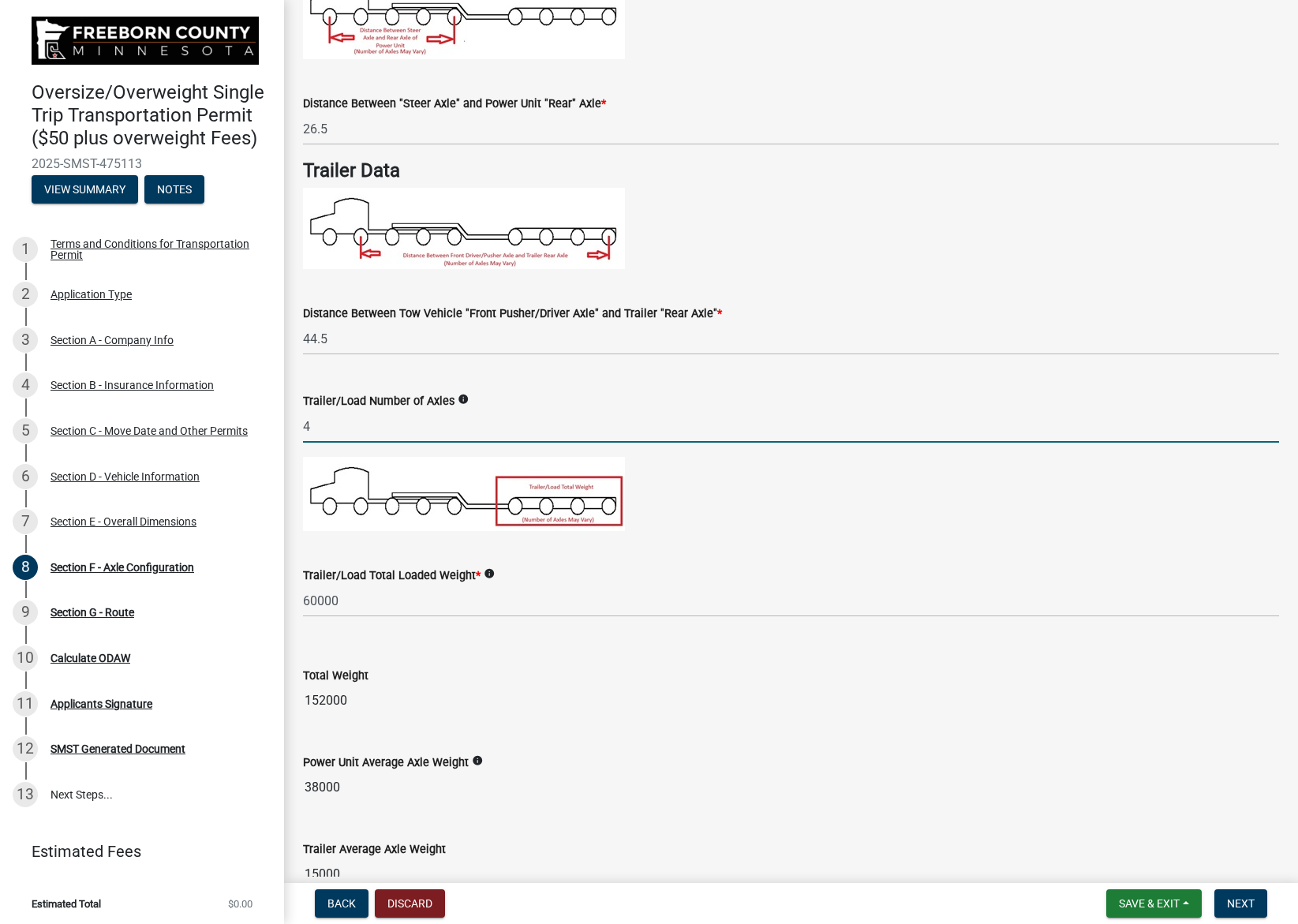
click at [389, 428] on input "4" at bounding box center [791, 426] width 976 height 33
type input "3"
click at [910, 479] on p at bounding box center [791, 493] width 976 height 74
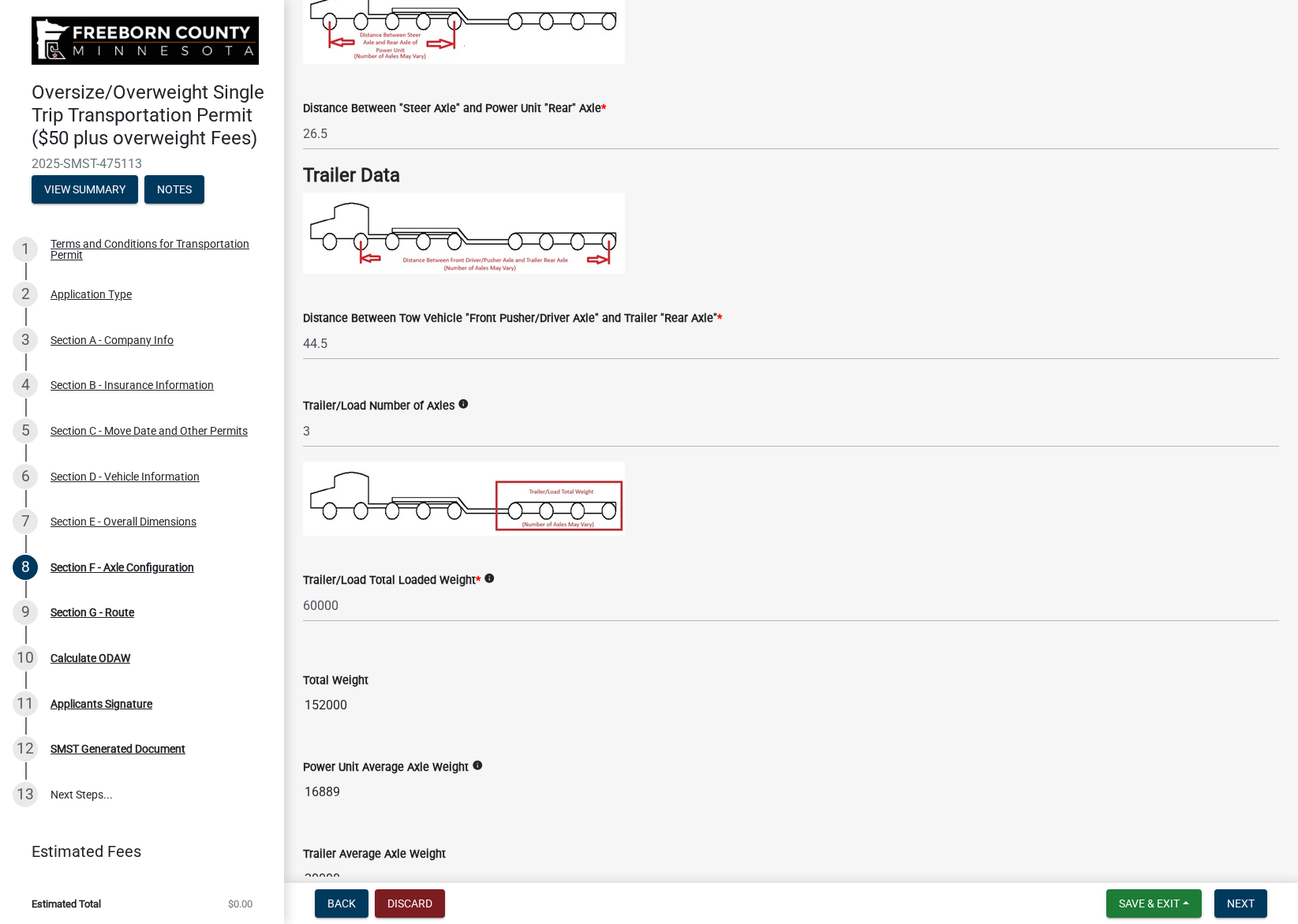
scroll to position [886, 0]
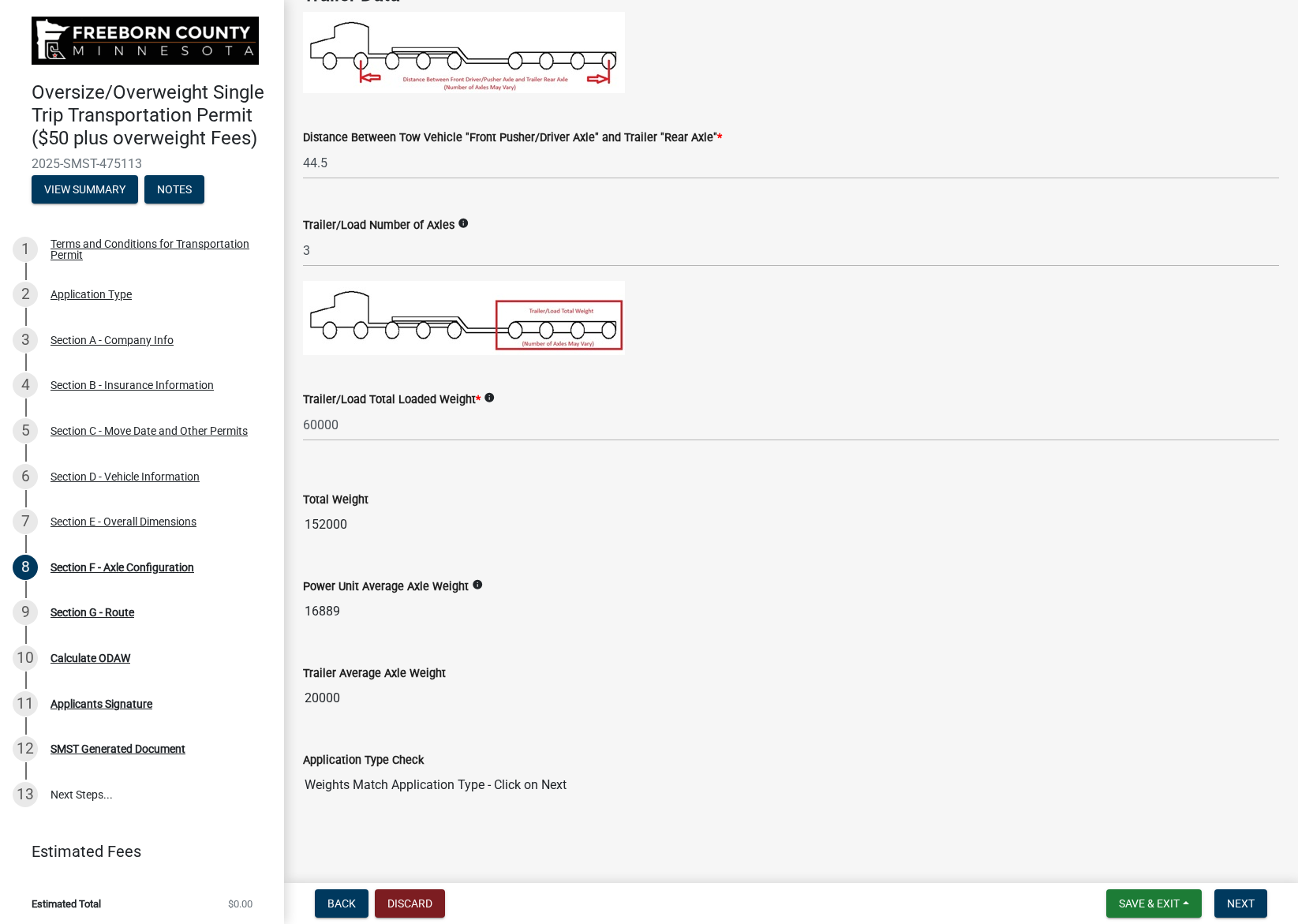
click at [568, 564] on div "Power Unit Average Axle Weight info 16889" at bounding box center [791, 591] width 976 height 73
click at [344, 614] on input "16889" at bounding box center [791, 611] width 976 height 32
click at [329, 692] on input "20000" at bounding box center [791, 698] width 976 height 32
click at [629, 636] on wm-data-entity-input "Power Unit Average Axle Weight info 16889" at bounding box center [791, 597] width 976 height 87
click at [472, 579] on icon "info" at bounding box center [478, 584] width 11 height 11
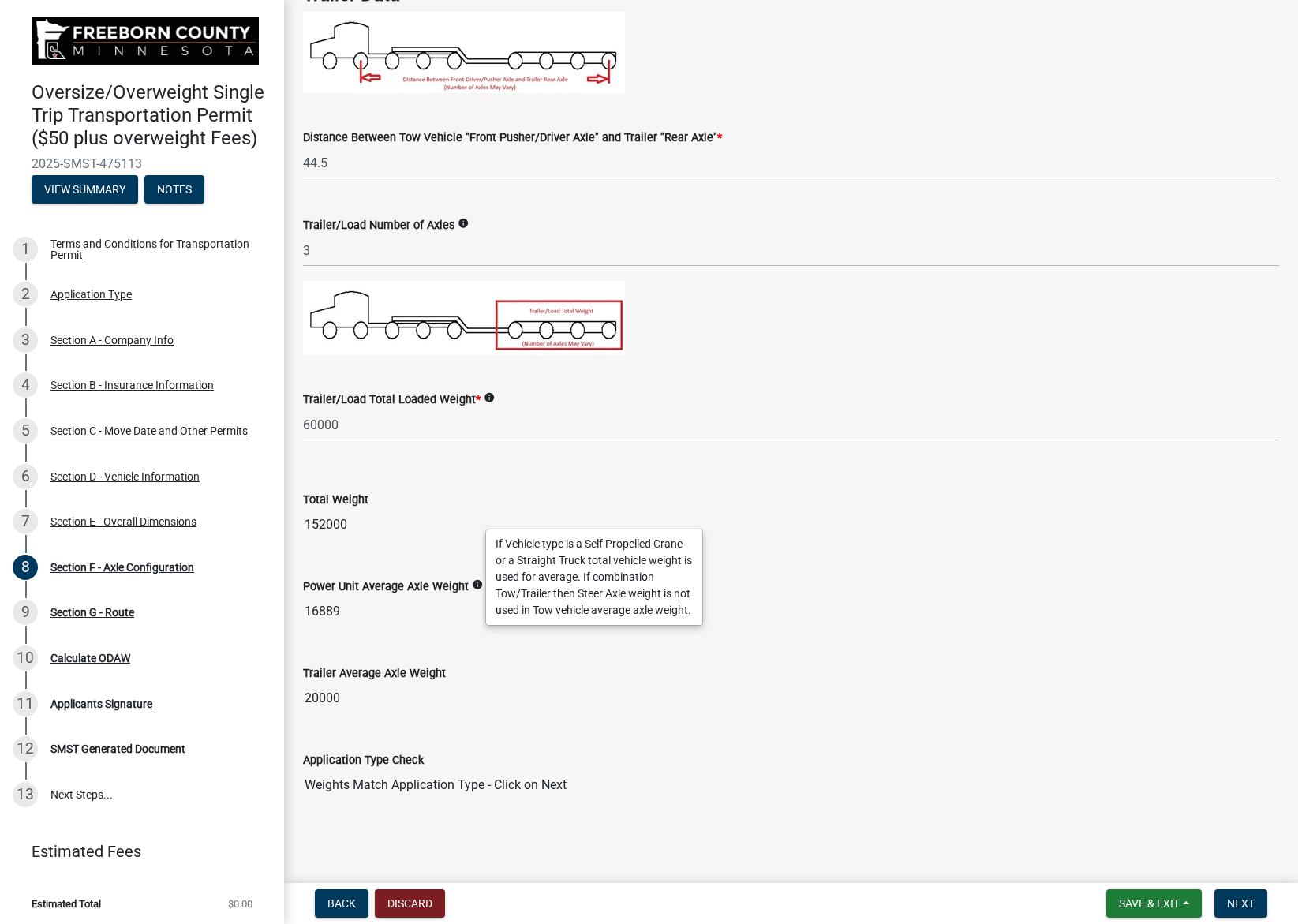
click at [743, 524] on input "152000" at bounding box center [791, 524] width 976 height 32
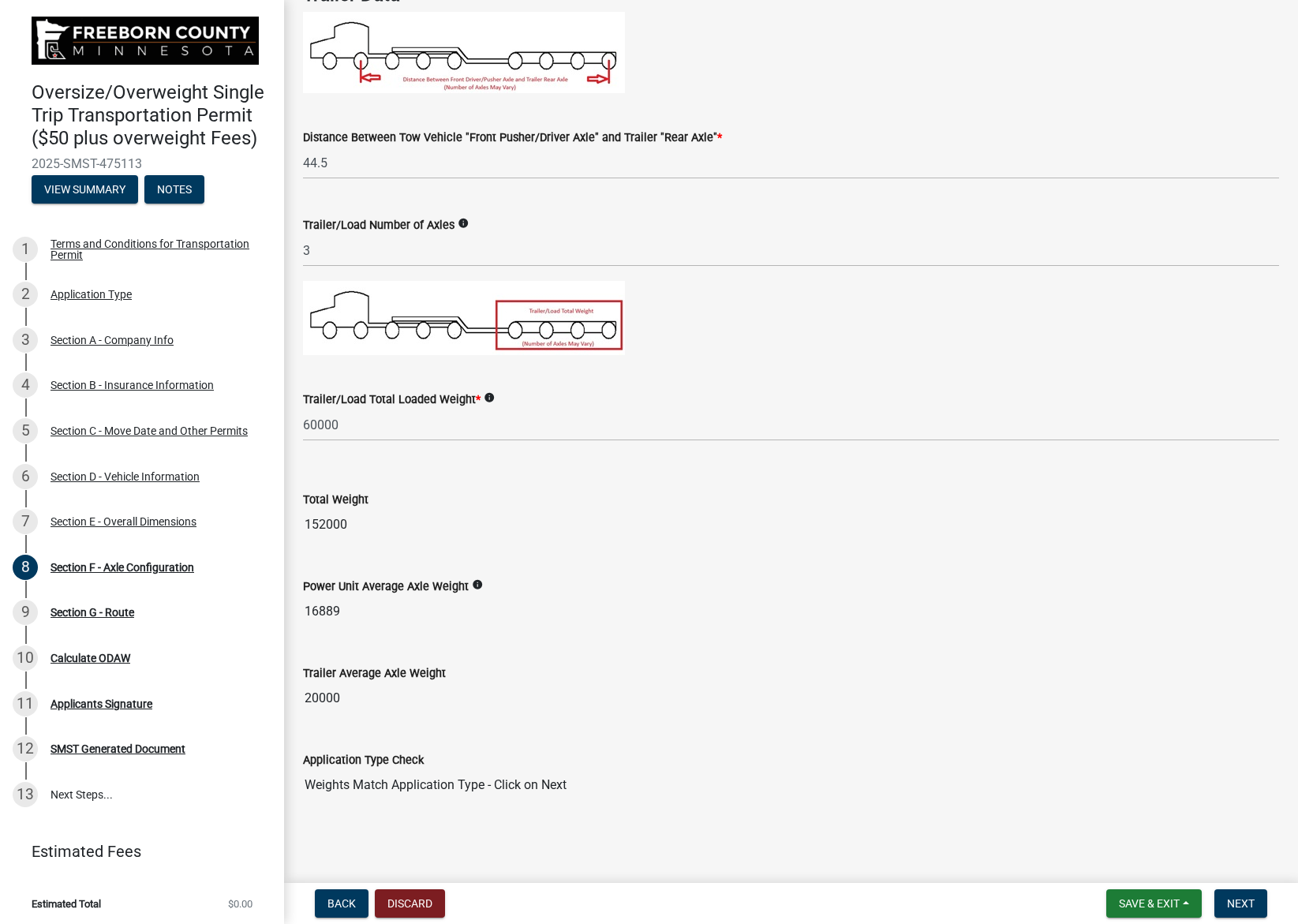
click at [531, 610] on input "16889" at bounding box center [791, 611] width 976 height 32
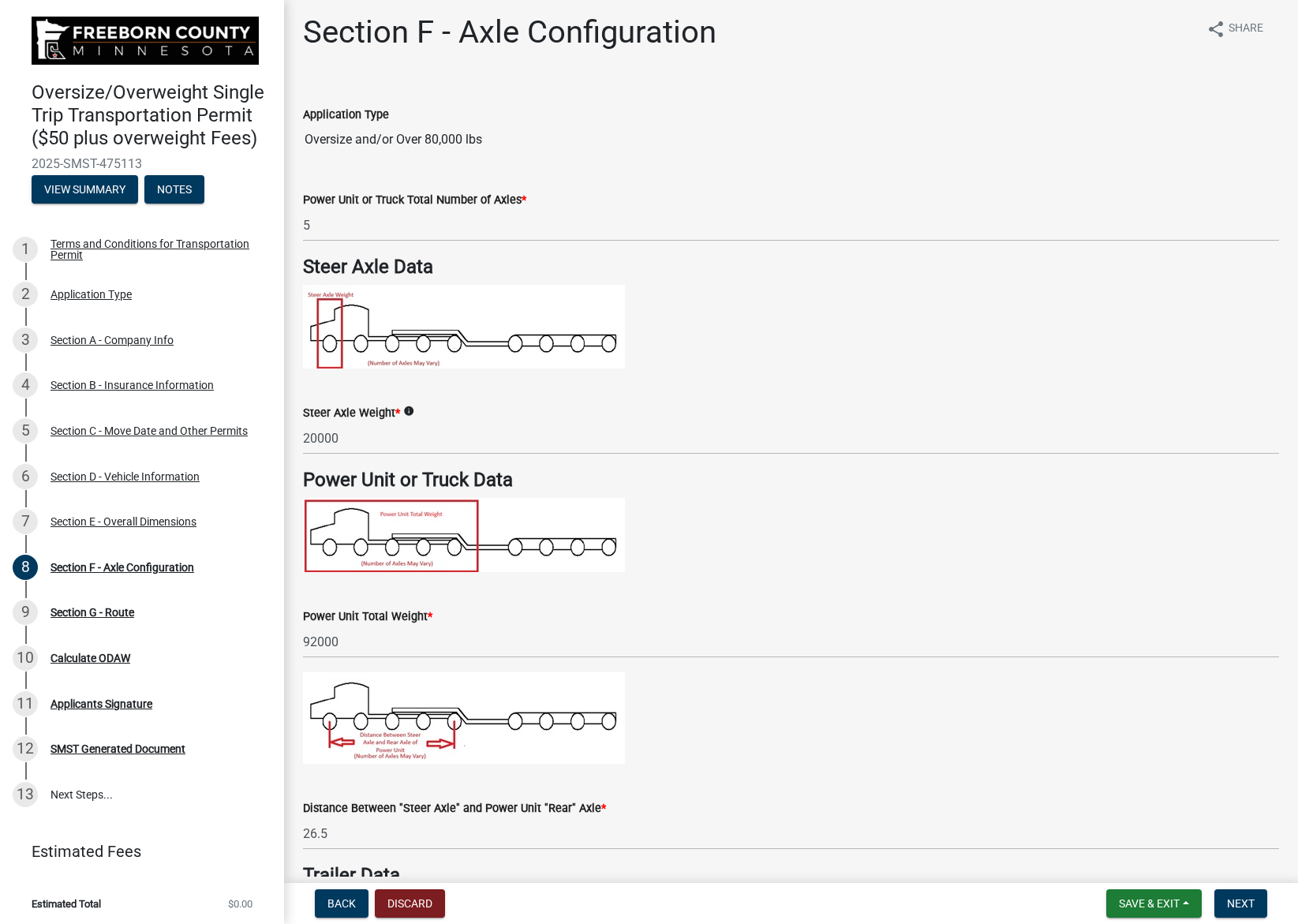
scroll to position [0, 0]
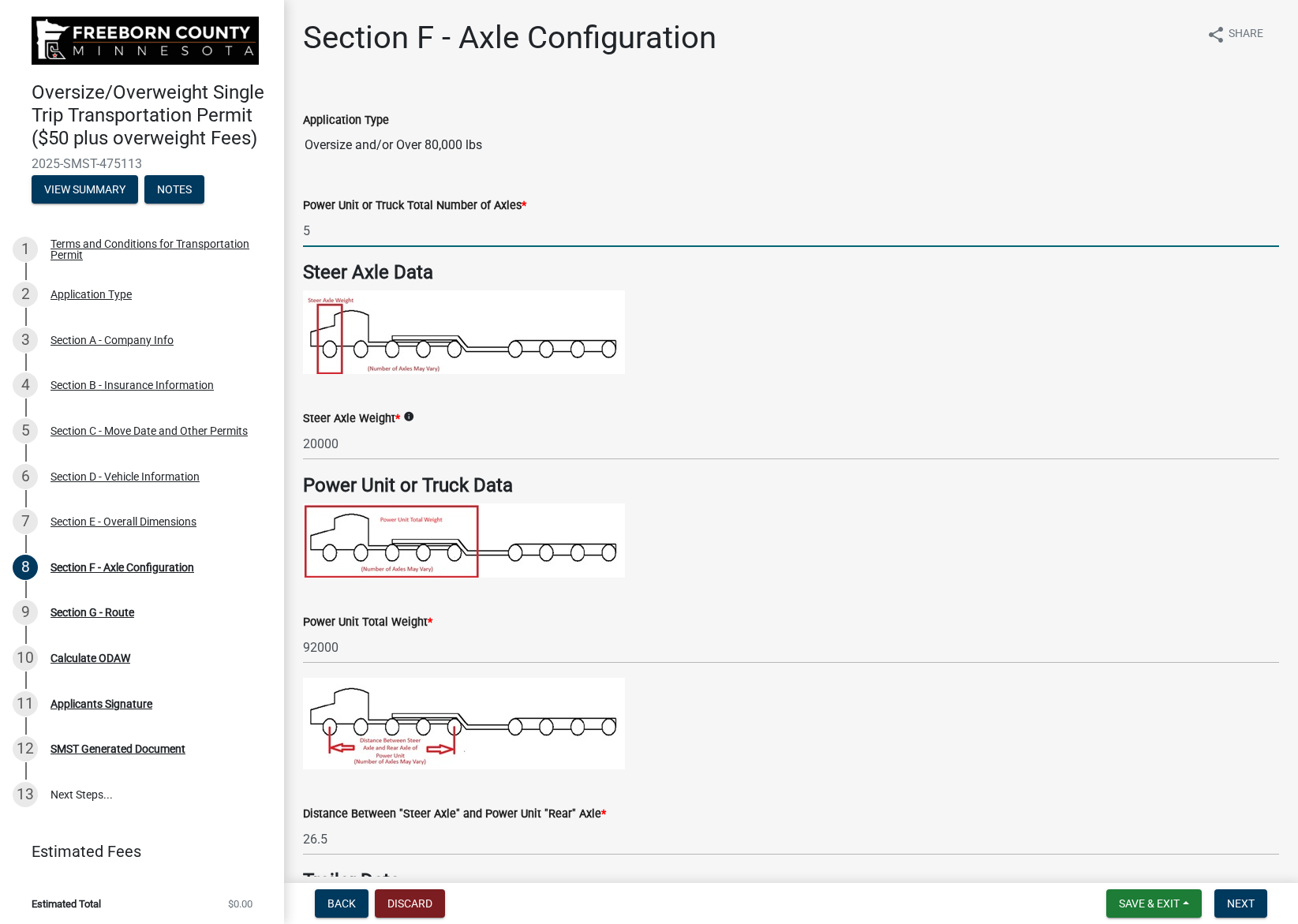
click at [665, 235] on input "5" at bounding box center [791, 230] width 976 height 33
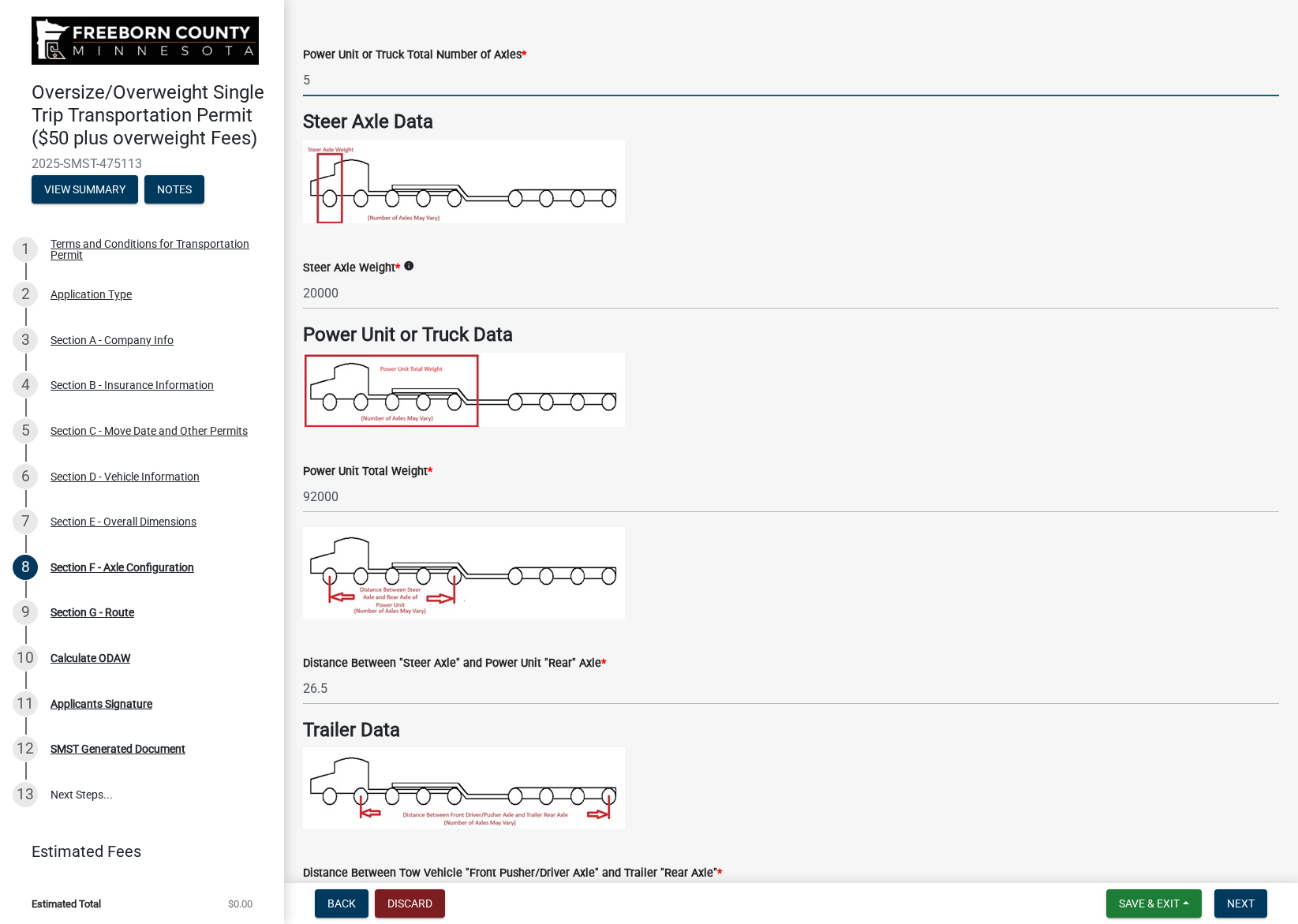
scroll to position [158, 0]
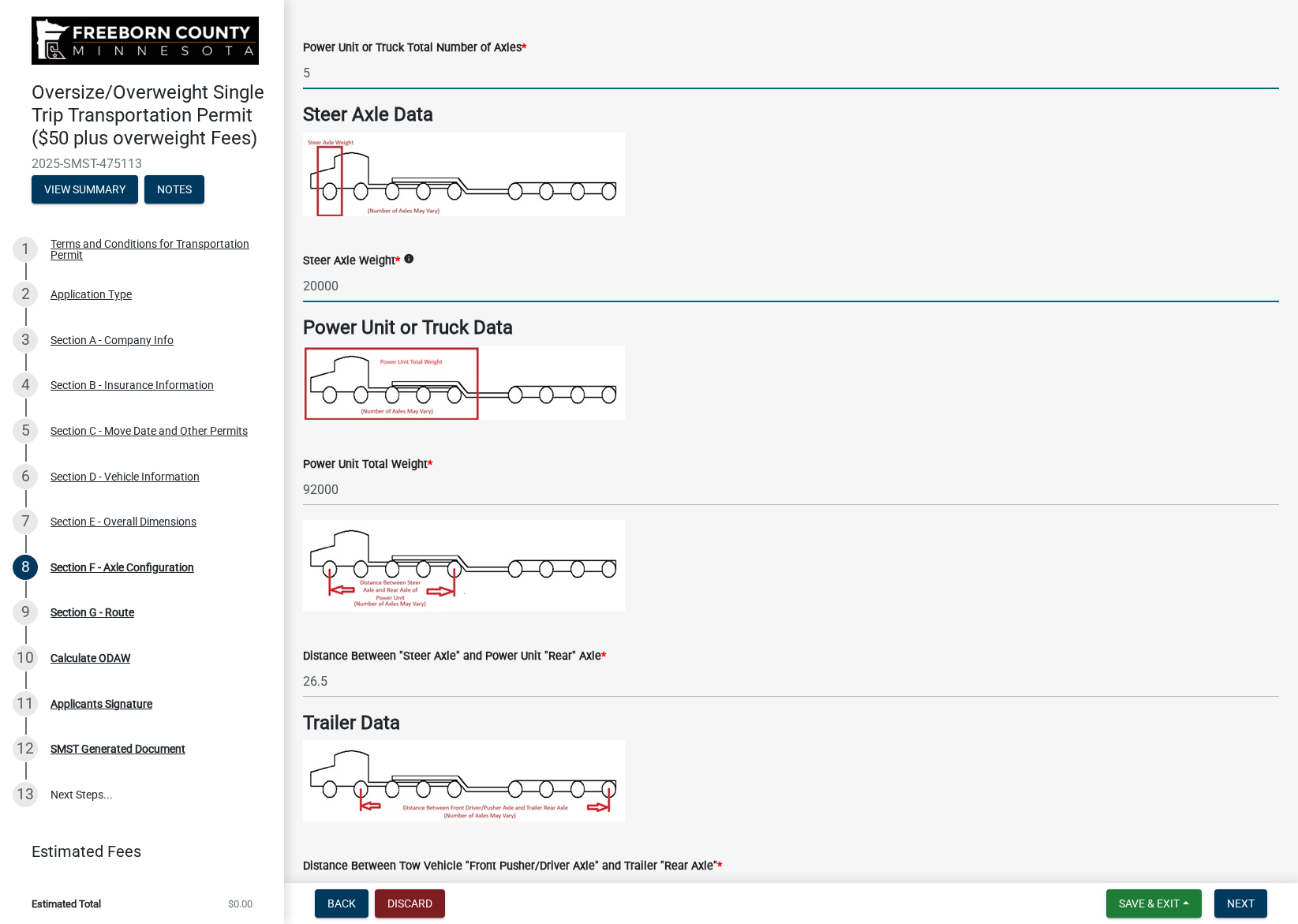
click at [620, 286] on input "20000" at bounding box center [791, 286] width 976 height 33
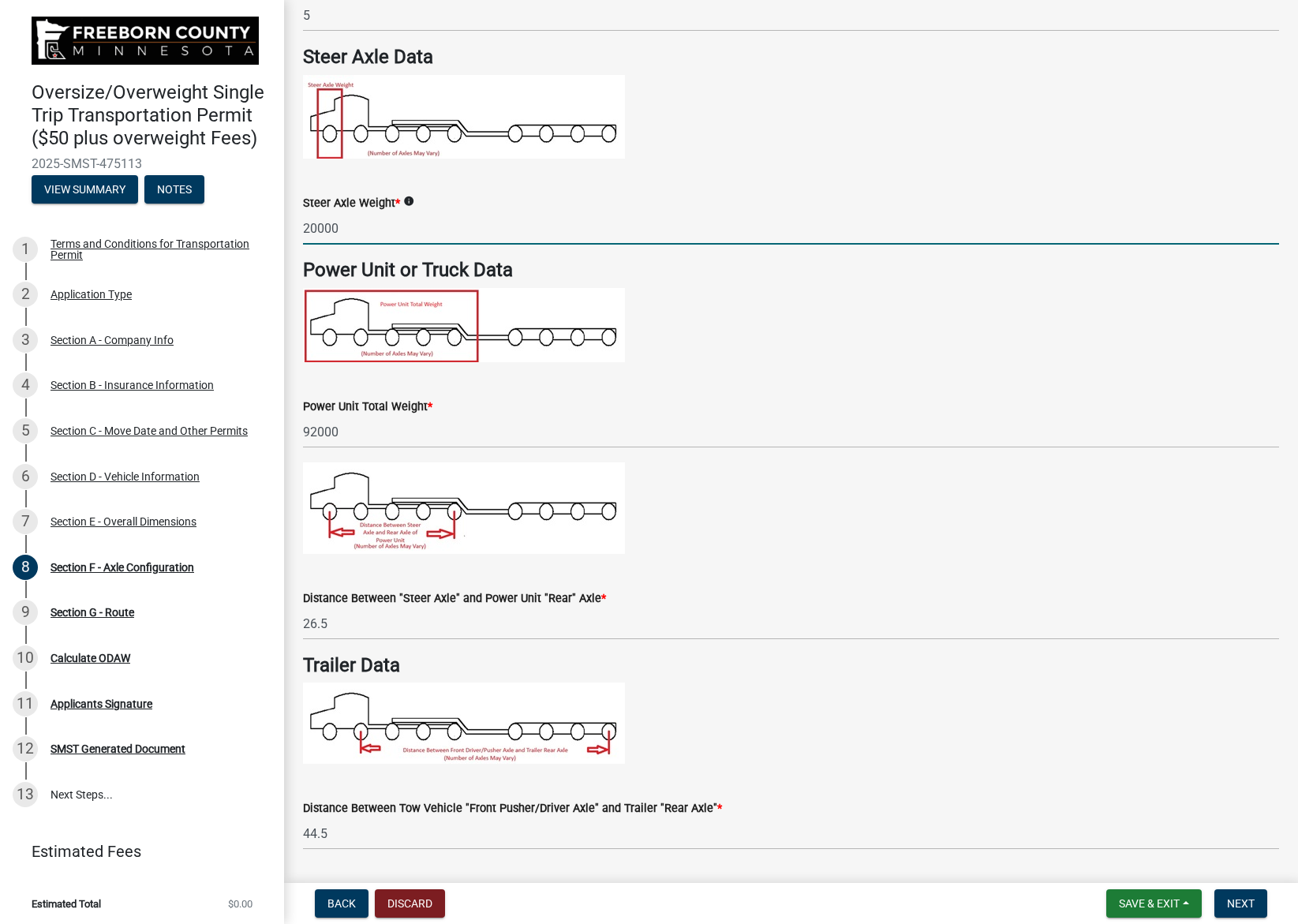
scroll to position [315, 0]
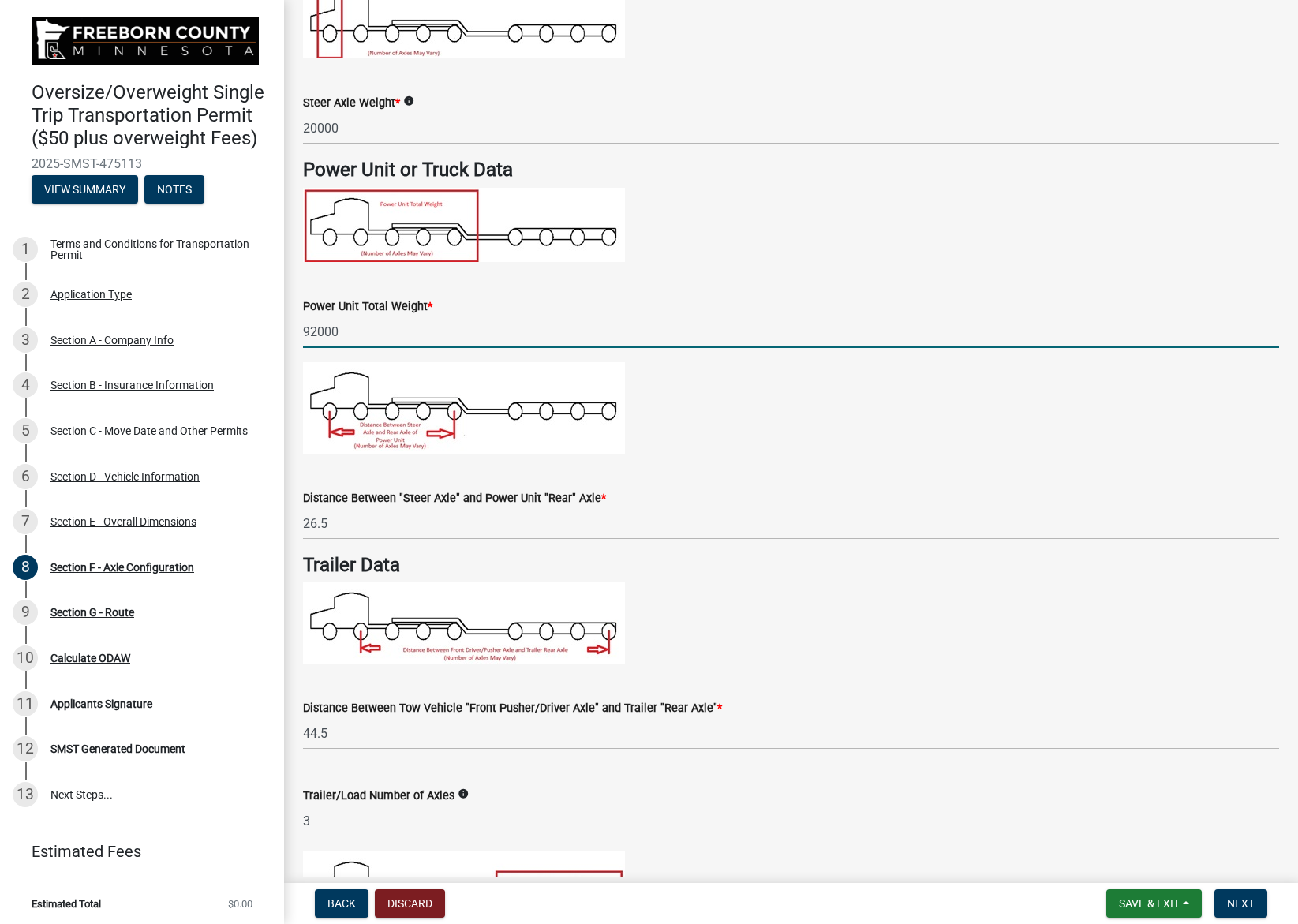
click at [589, 330] on input "92000" at bounding box center [791, 331] width 976 height 33
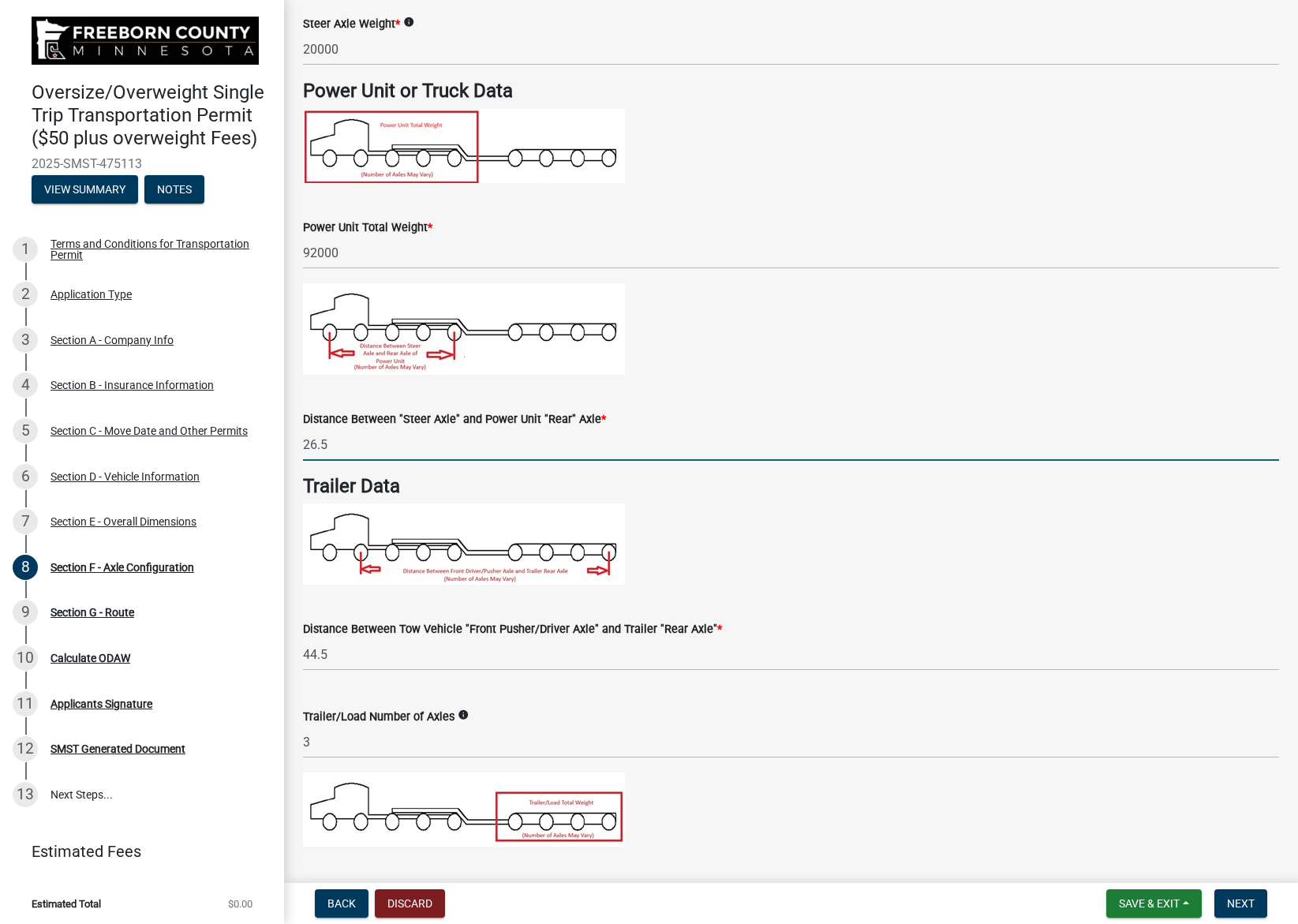
click at [667, 446] on input "26.5" at bounding box center [791, 445] width 976 height 33
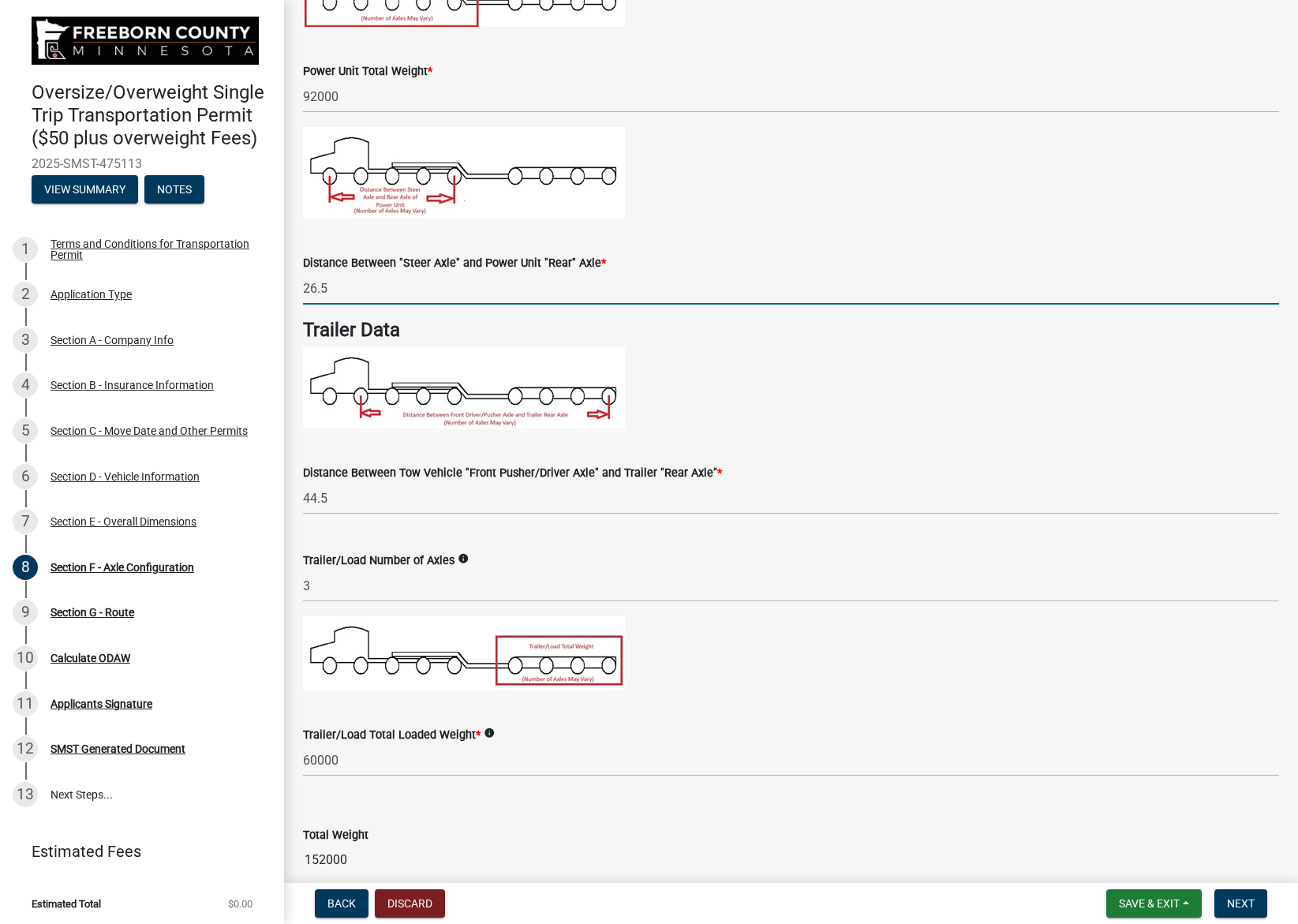
scroll to position [552, 0]
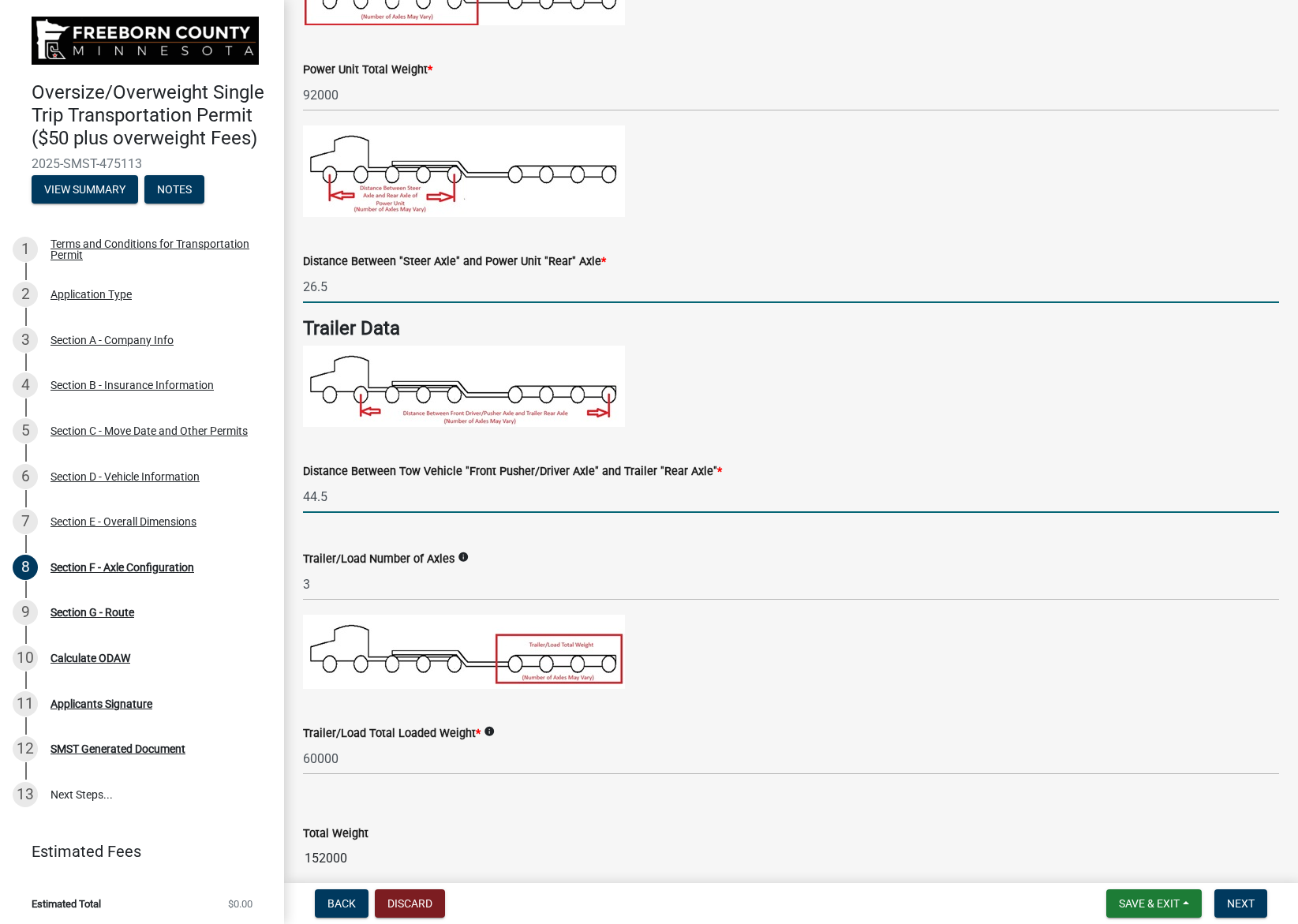
click at [433, 493] on input "44.5" at bounding box center [791, 496] width 976 height 33
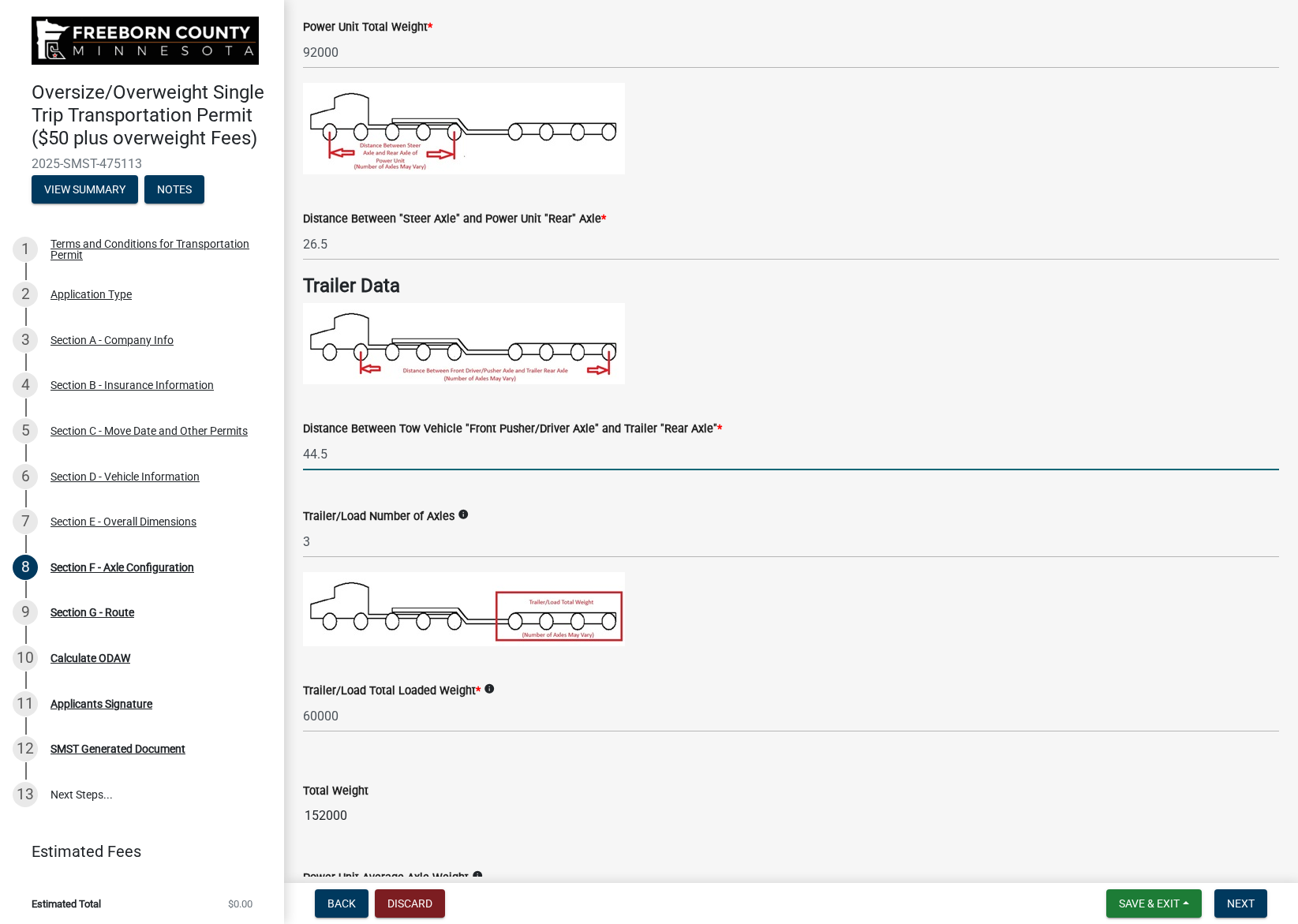
scroll to position [631, 0]
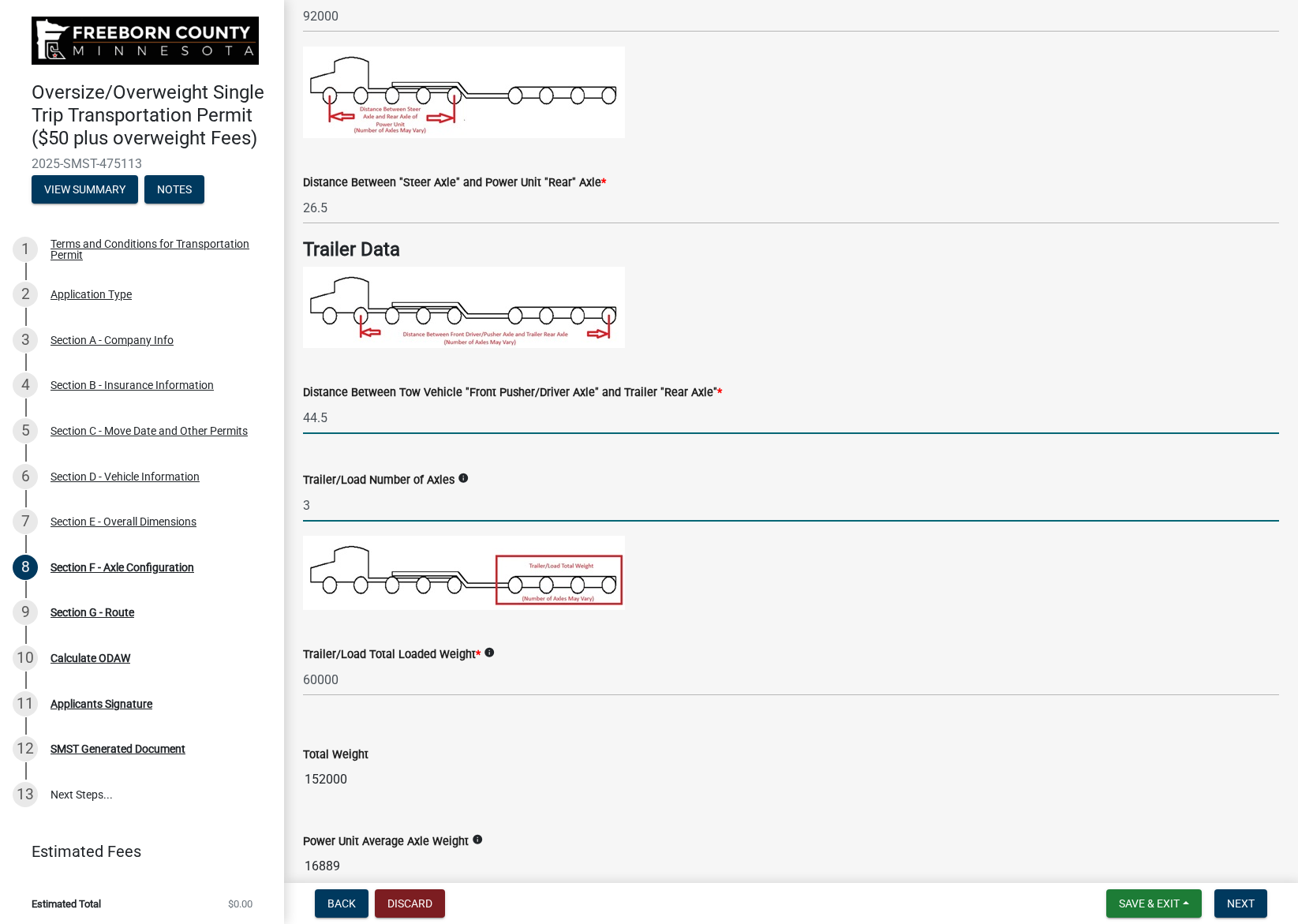
click at [441, 506] on input "3" at bounding box center [791, 505] width 976 height 33
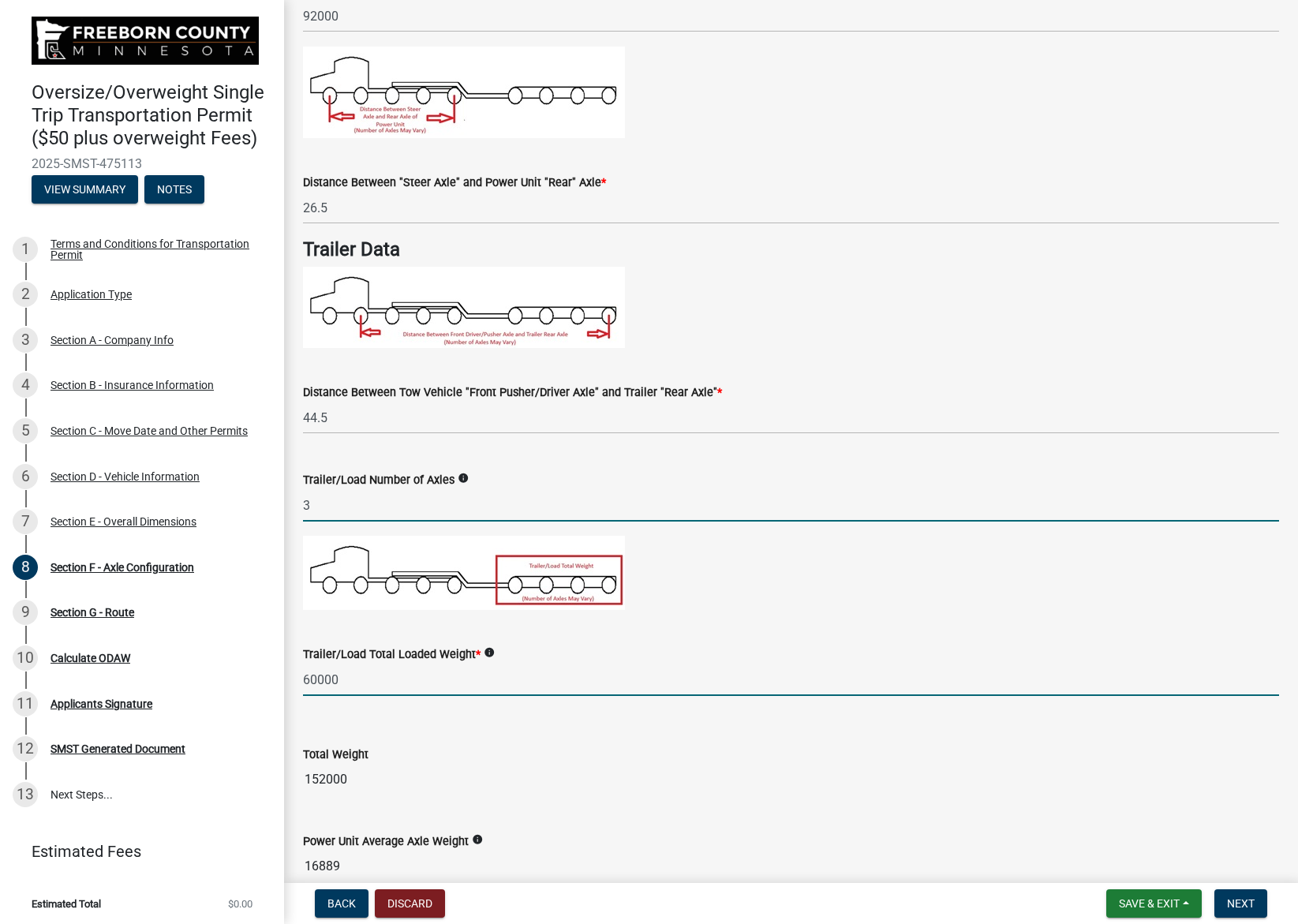
click at [434, 682] on input "60000" at bounding box center [791, 680] width 976 height 33
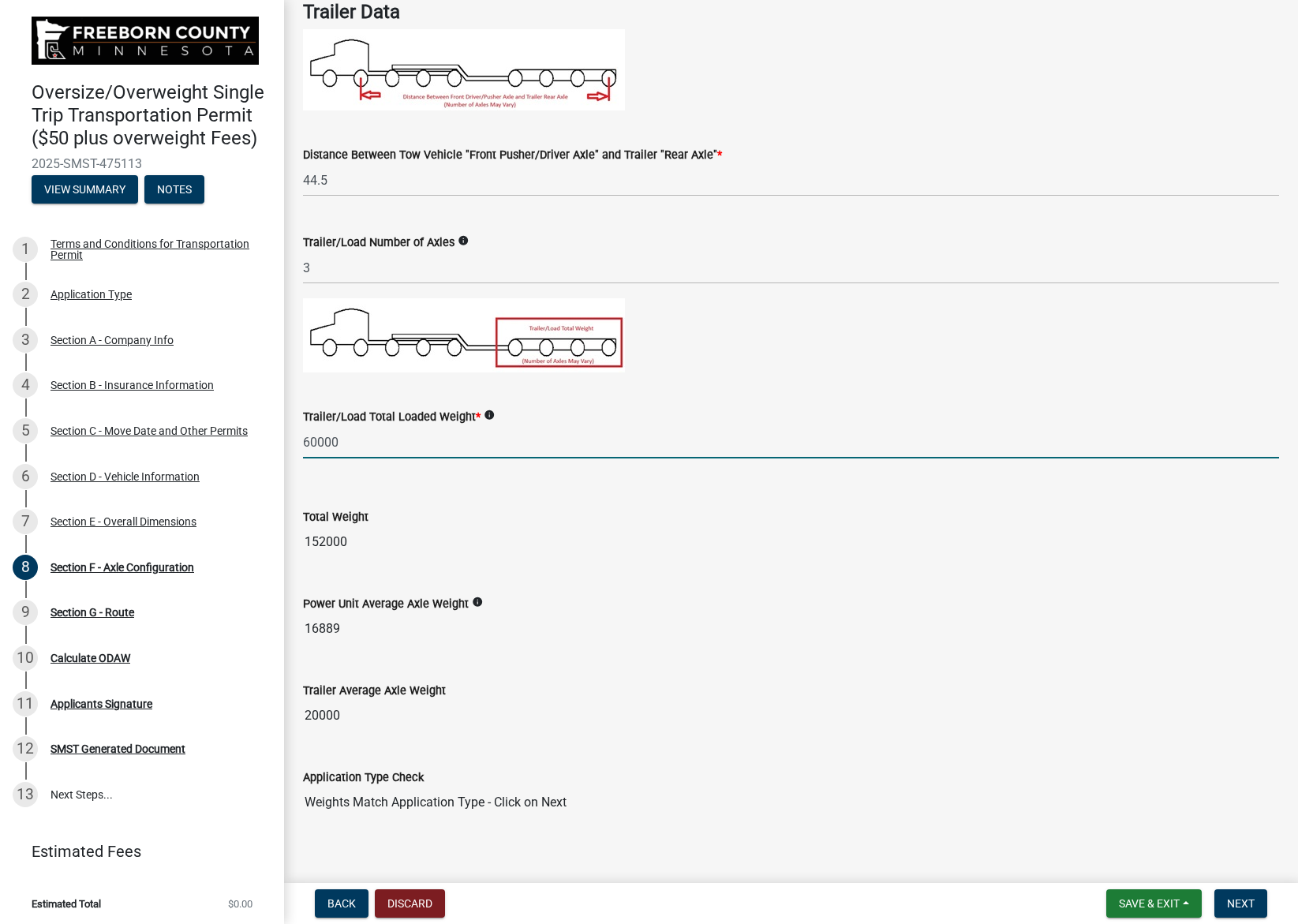
scroll to position [886, 0]
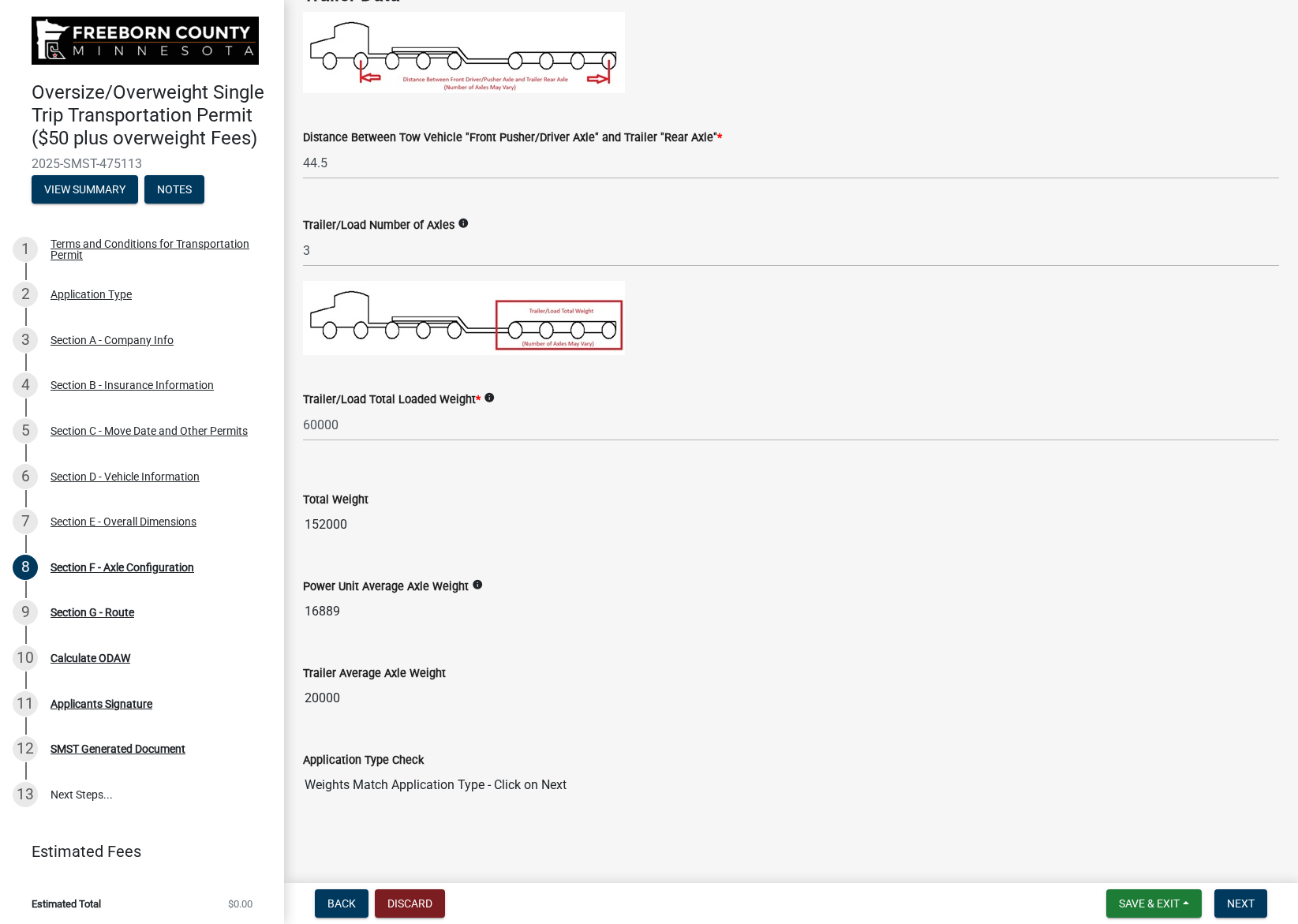
click at [423, 526] on input "152000" at bounding box center [791, 524] width 976 height 32
click at [392, 610] on input "16889" at bounding box center [791, 611] width 976 height 32
click at [401, 616] on input "16889" at bounding box center [791, 611] width 976 height 32
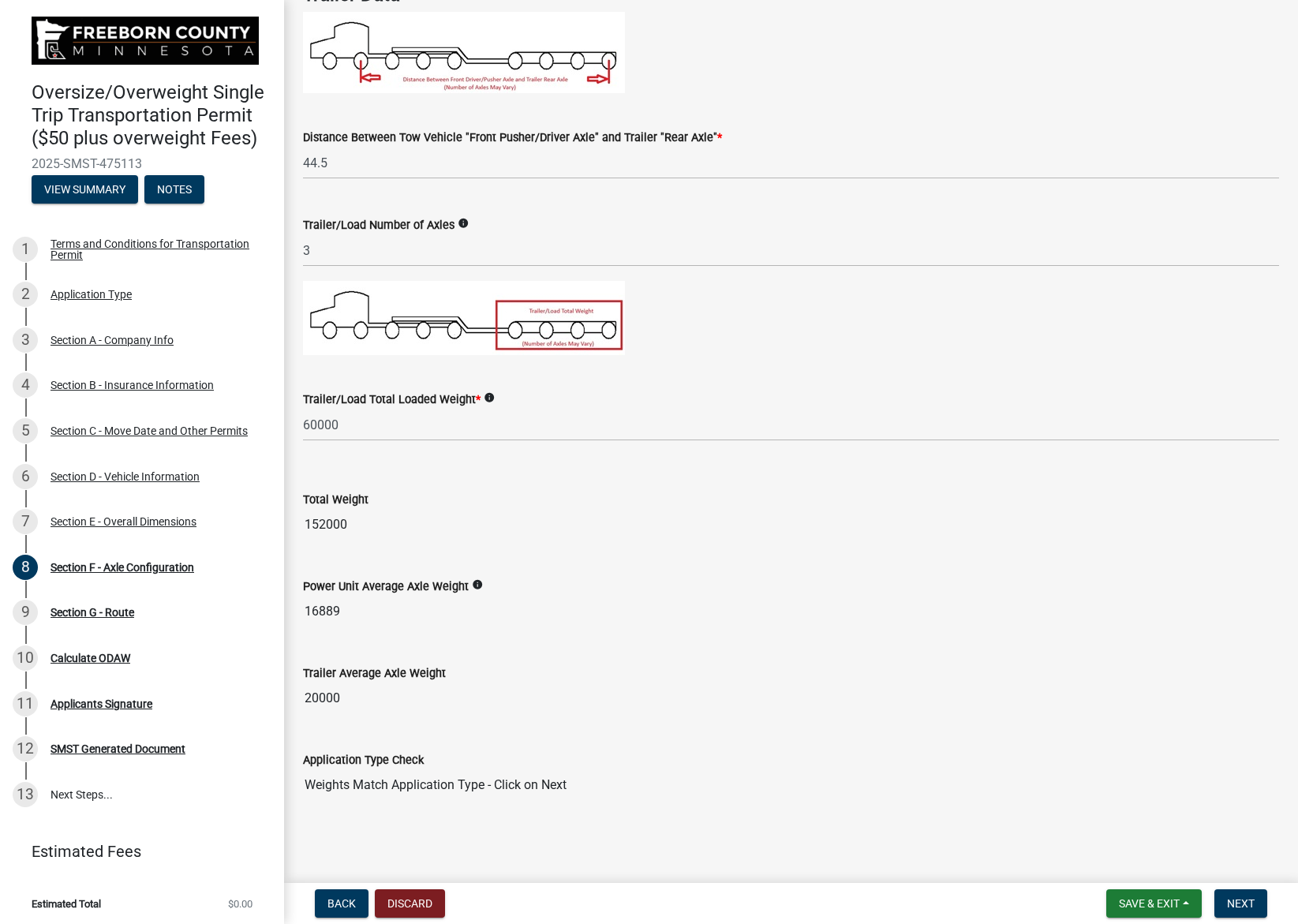
click at [401, 616] on input "16889" at bounding box center [791, 611] width 976 height 32
click at [477, 689] on input "20000" at bounding box center [791, 698] width 976 height 32
click at [628, 751] on div "Application Type Check" at bounding box center [791, 759] width 976 height 19
click at [1240, 902] on span "Next" at bounding box center [1240, 902] width 27 height 12
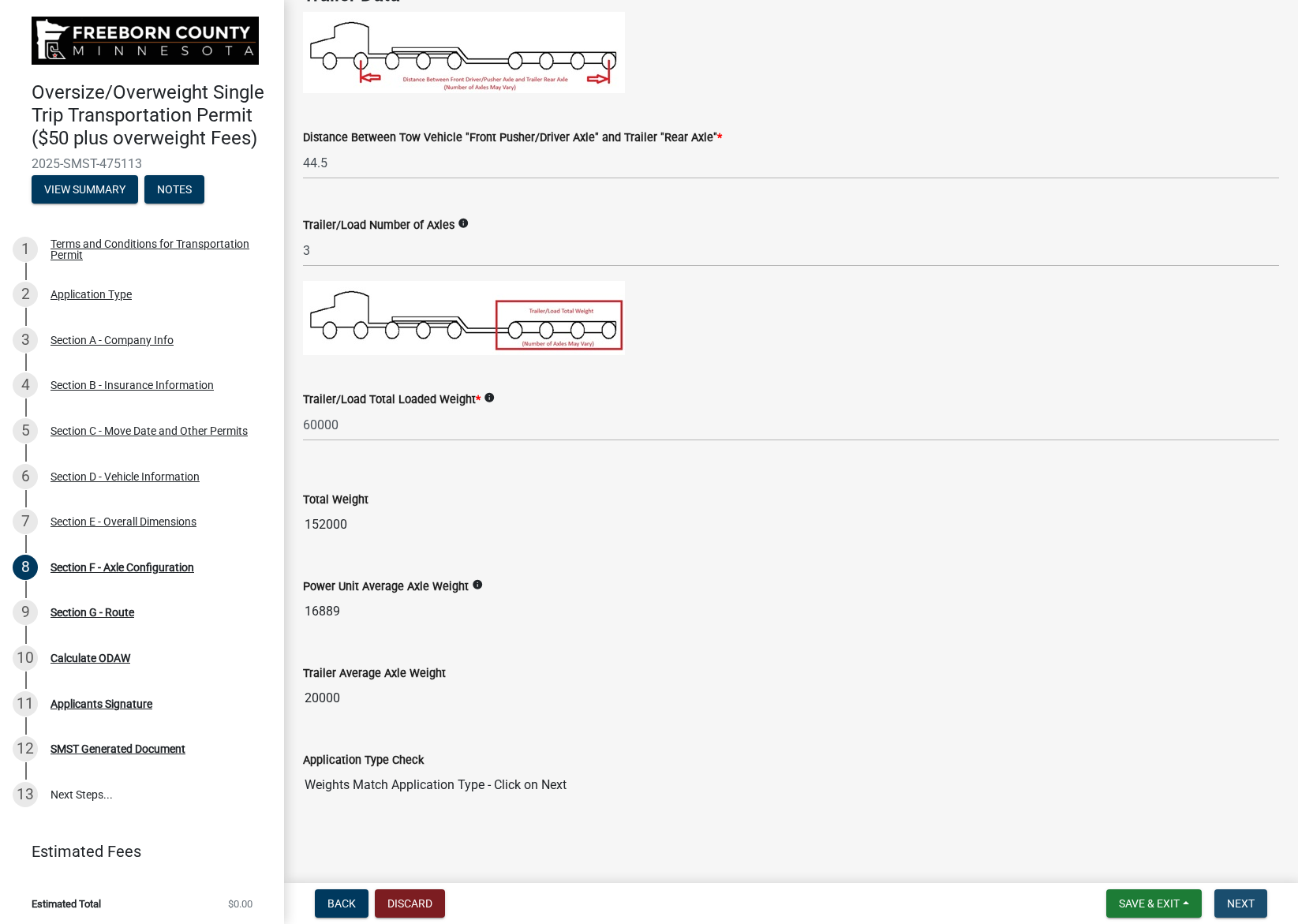
scroll to position [0, 0]
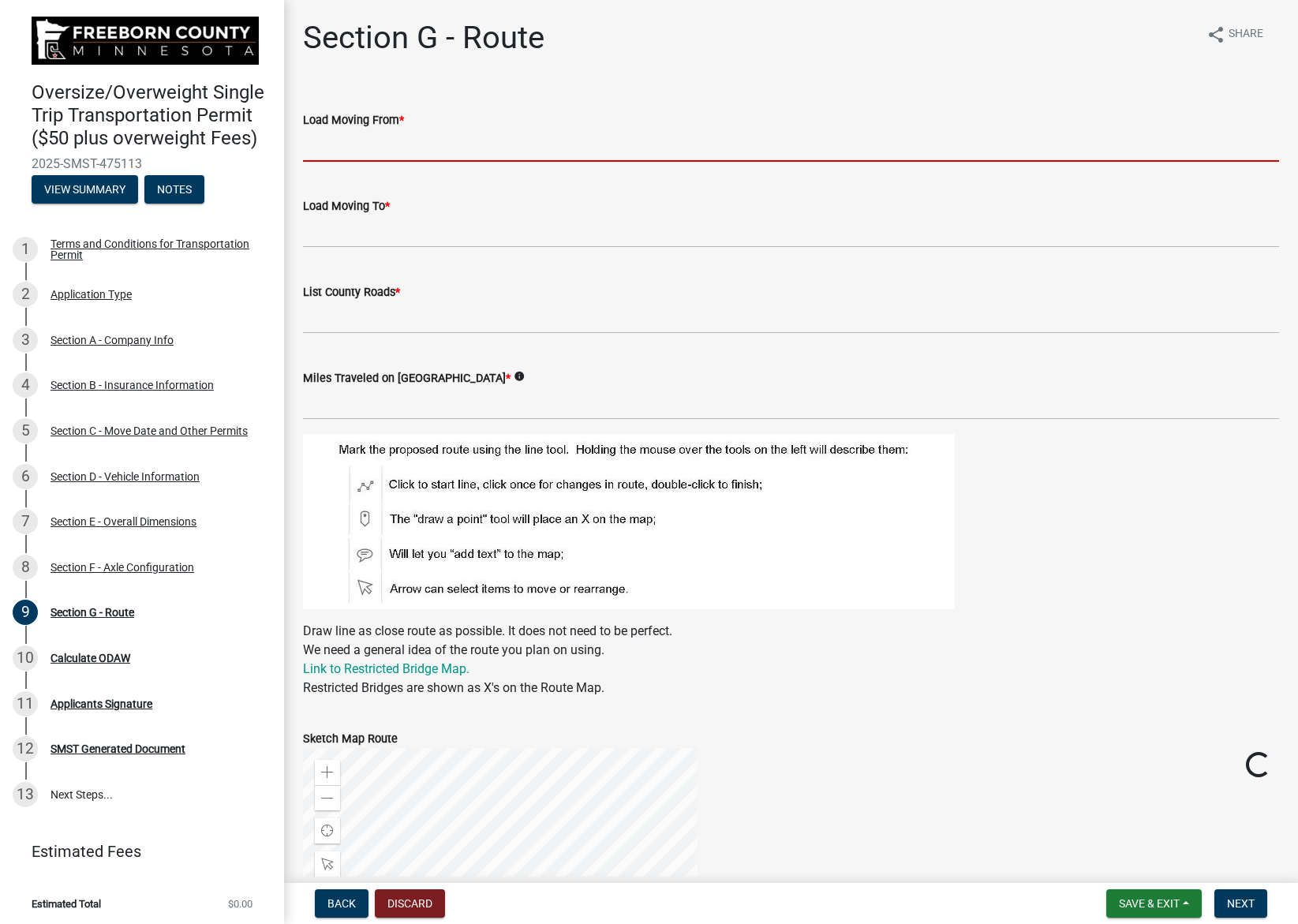
click at [429, 149] on input "Load Moving From *" at bounding box center [791, 145] width 976 height 33
type input "[GEOGRAPHIC_DATA]"
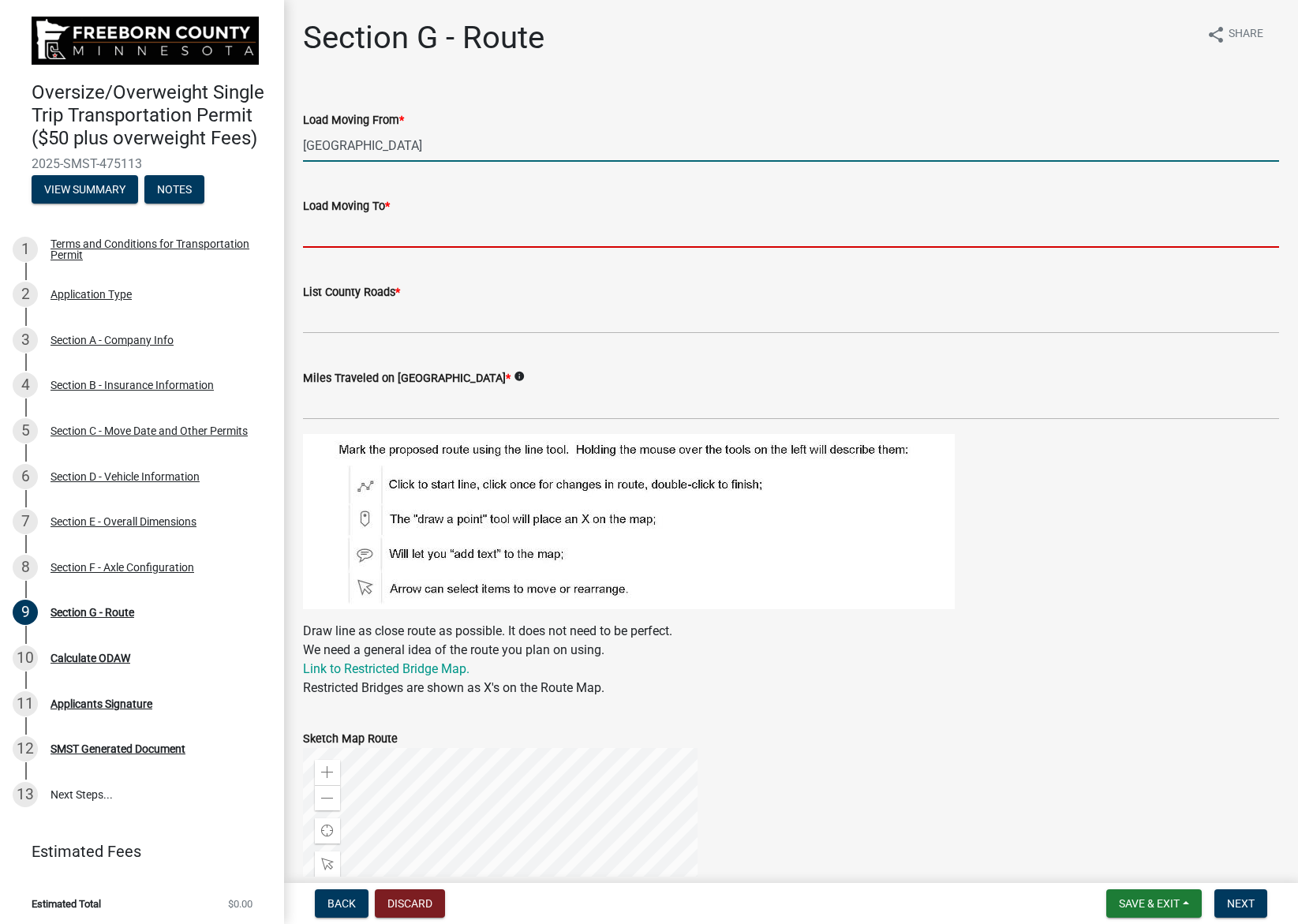
click at [405, 234] on input "Load Moving To *" at bounding box center [791, 231] width 976 height 33
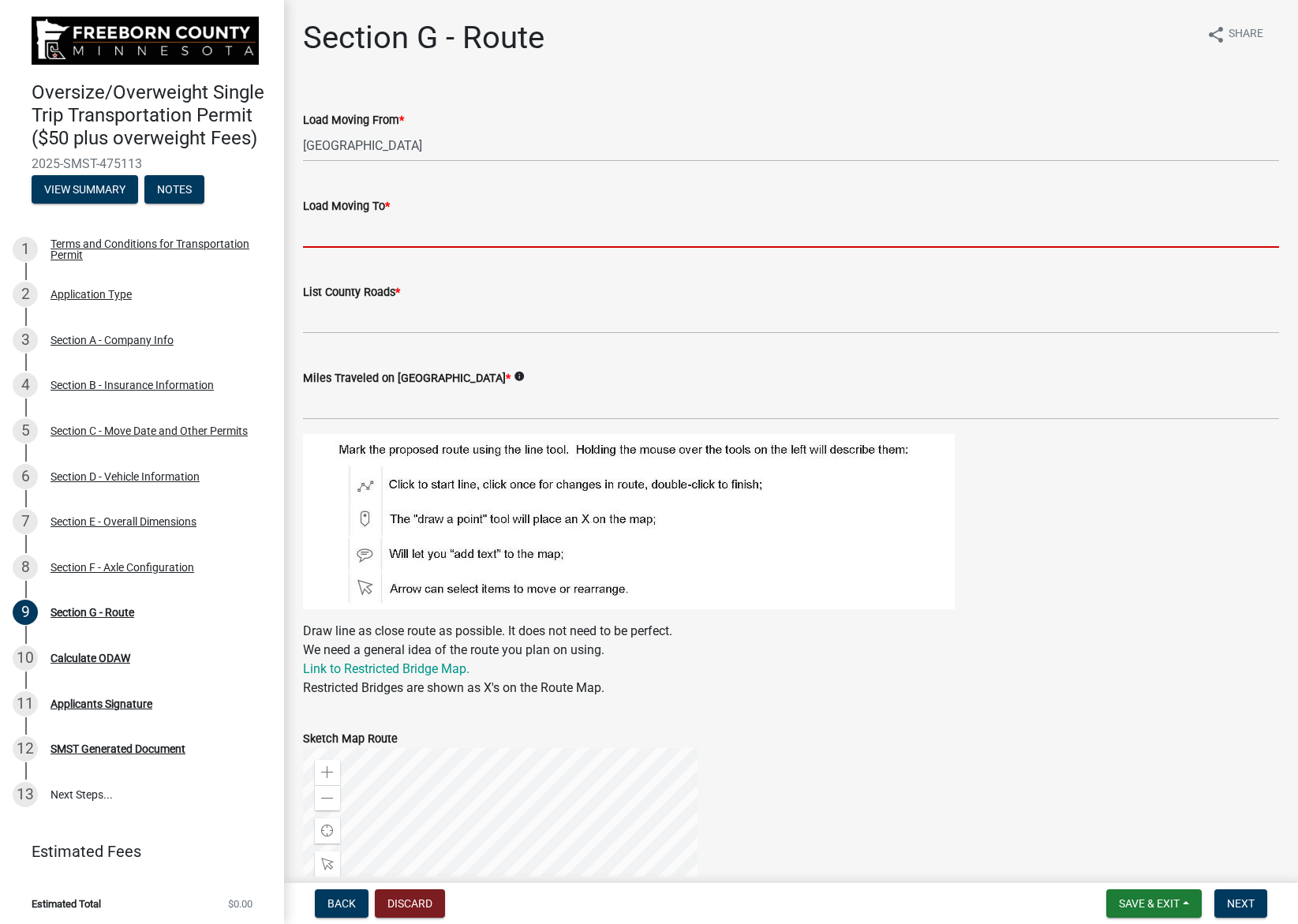
click at [439, 235] on input "Load Moving To *" at bounding box center [791, 231] width 976 height 33
click at [464, 225] on input "Load Moving To *" at bounding box center [791, 231] width 976 height 33
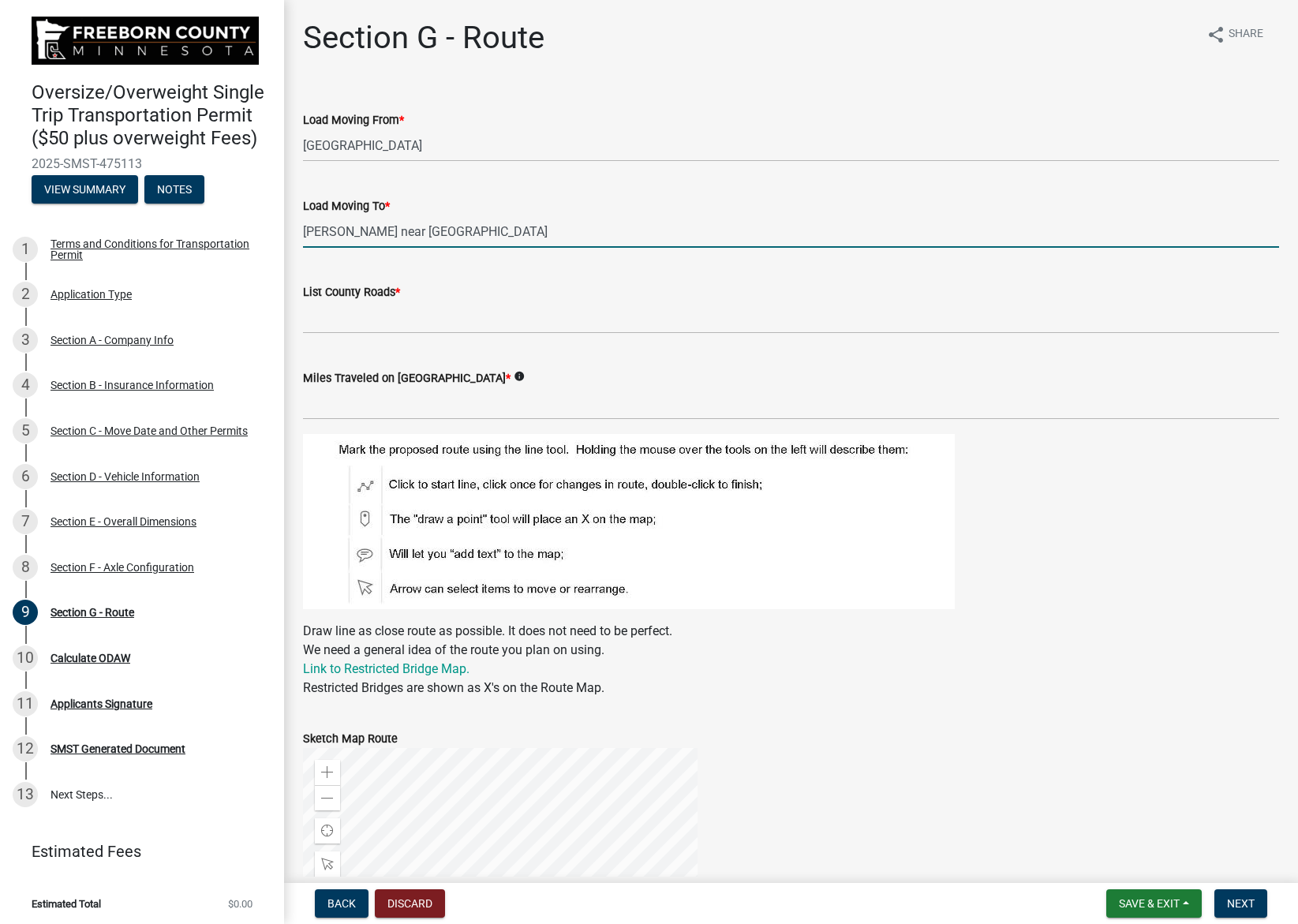
type input "[PERSON_NAME] near [GEOGRAPHIC_DATA]"
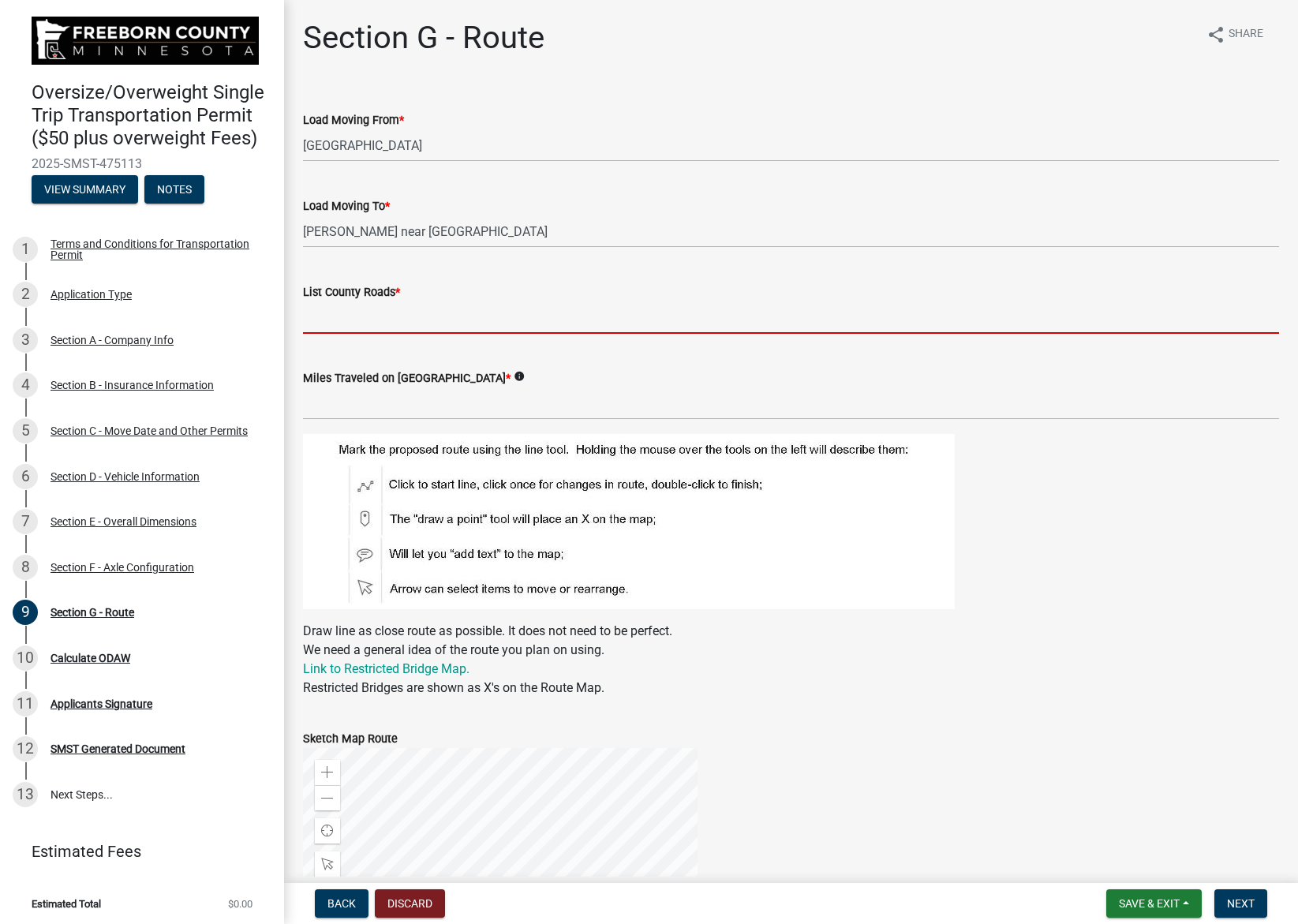
click at [439, 311] on input "List County Roads *" at bounding box center [791, 317] width 976 height 33
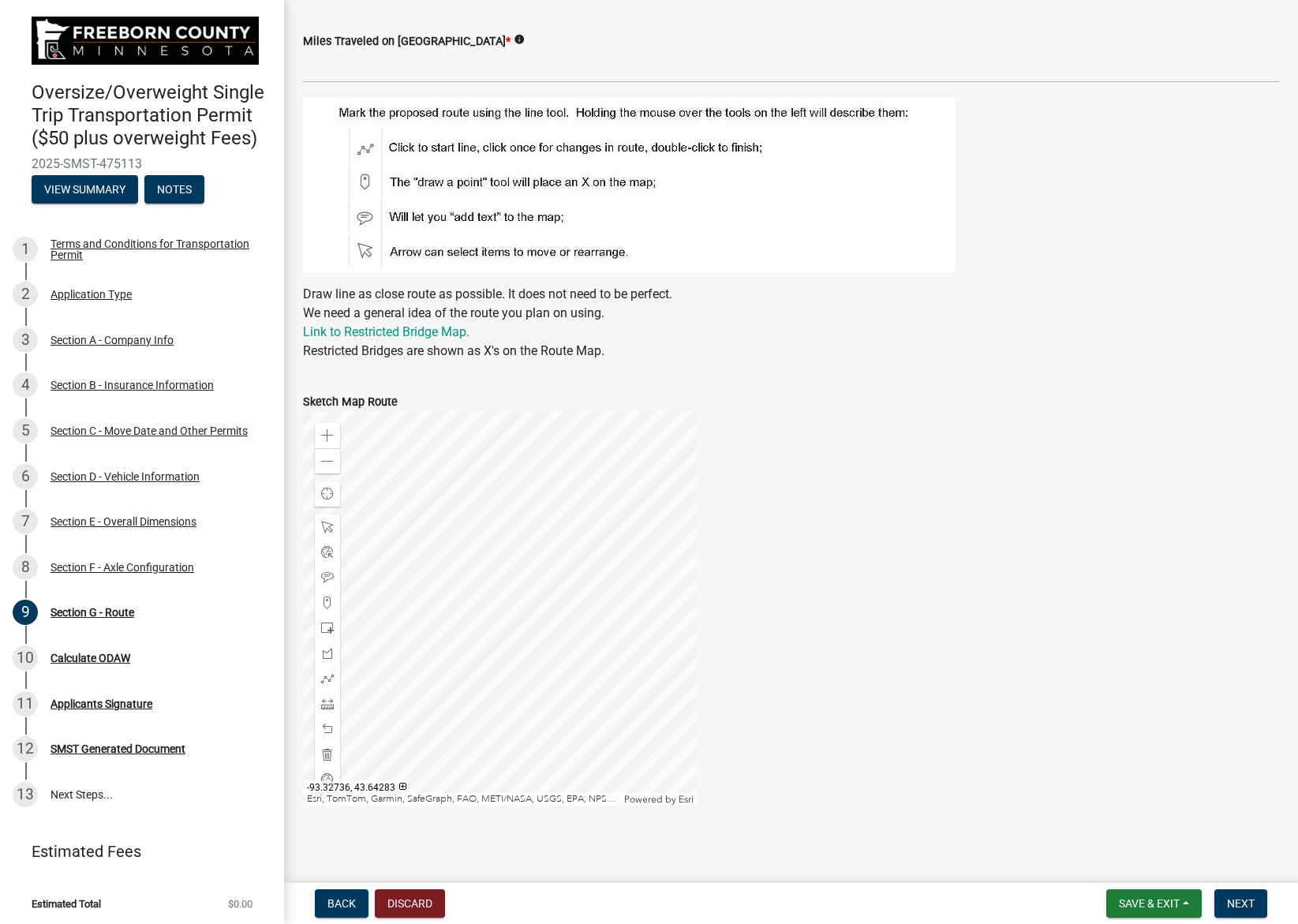
scroll to position [342, 0]
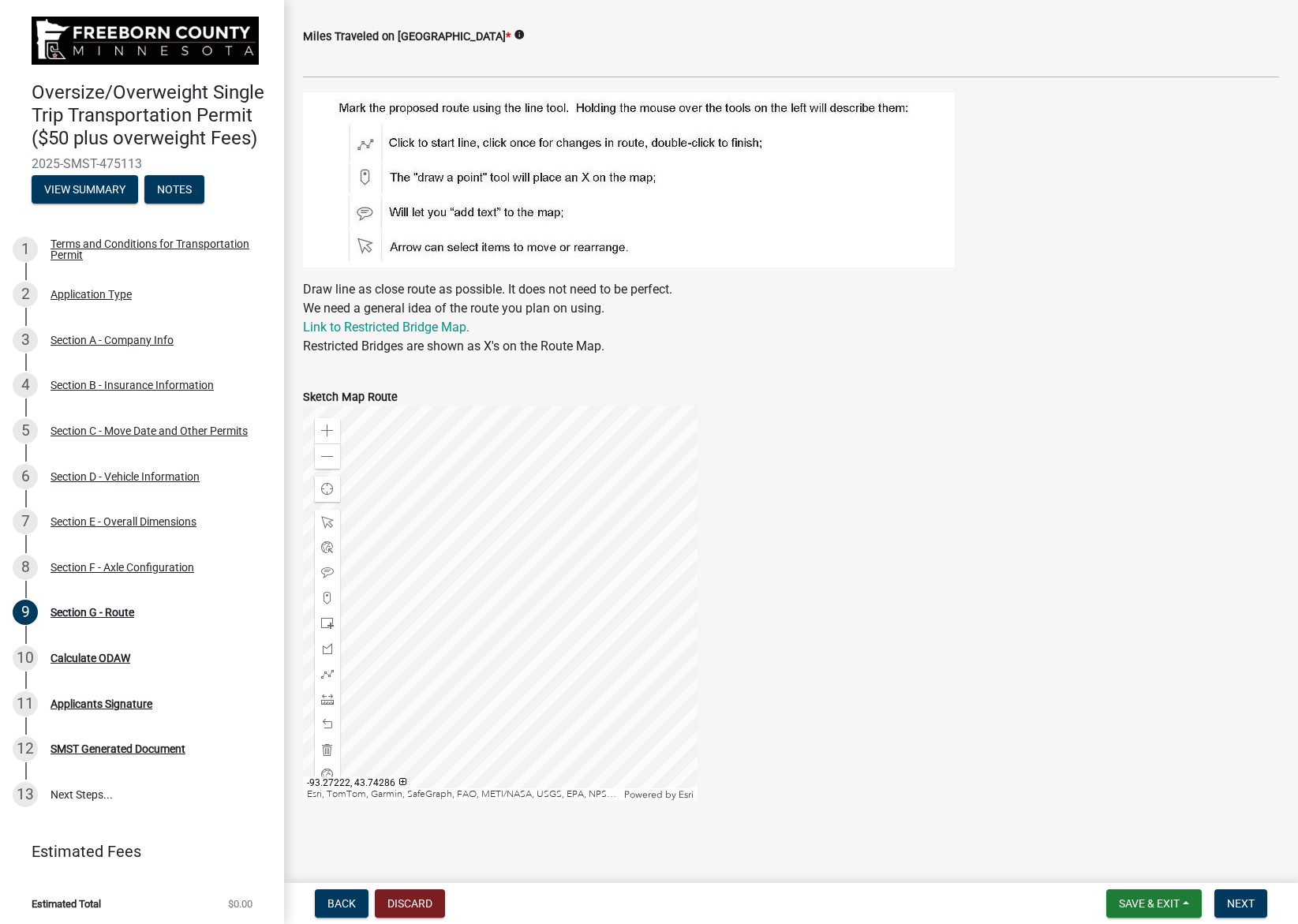
click at [672, 383] on wm-data-entity-input-list "Load Moving From * [GEOGRAPHIC_DATA] Load Moving To * [PERSON_NAME] near [GEOGR…" at bounding box center [791, 281] width 976 height 1068
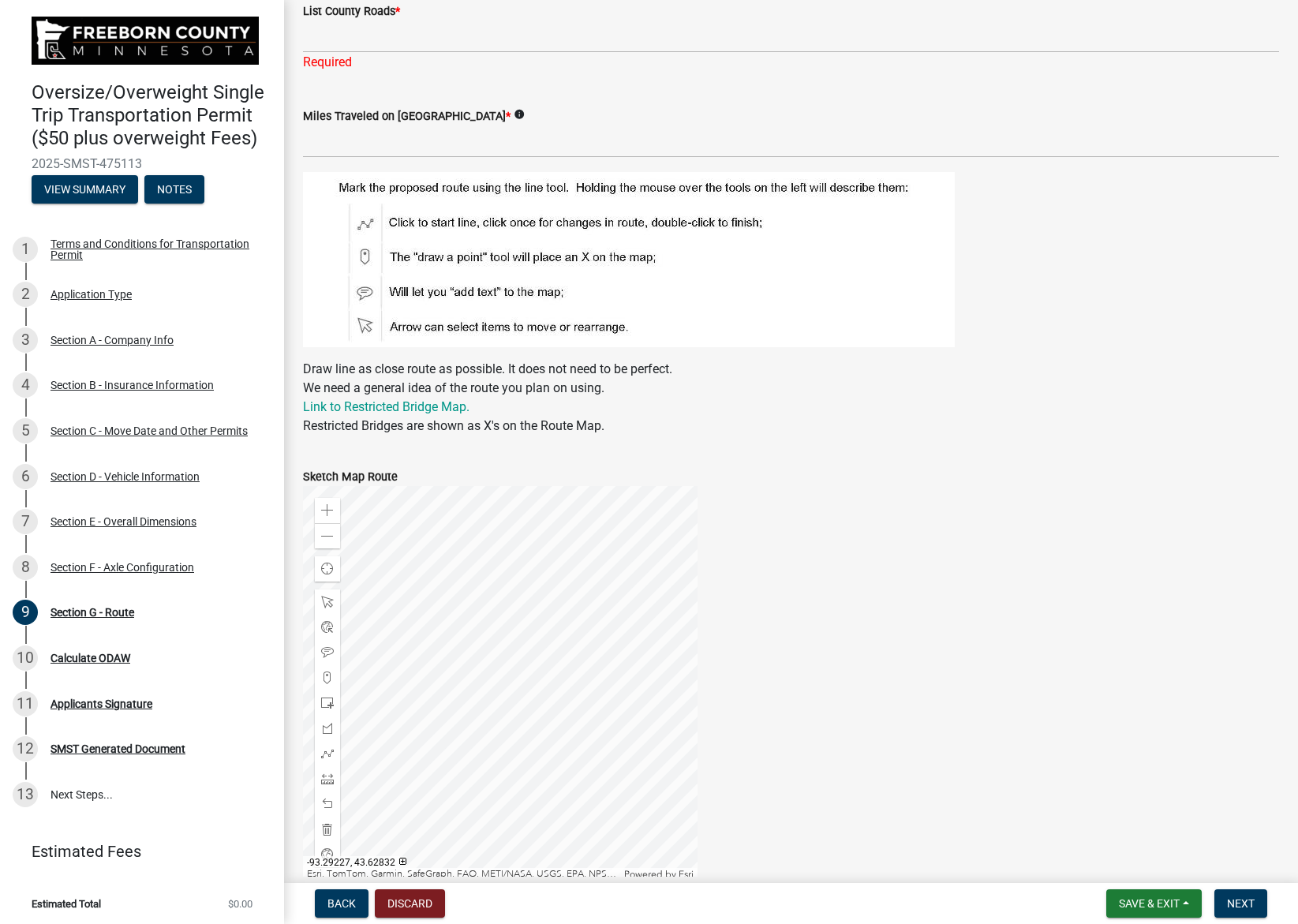
scroll to position [282, 0]
click at [326, 508] on span at bounding box center [327, 509] width 12 height 12
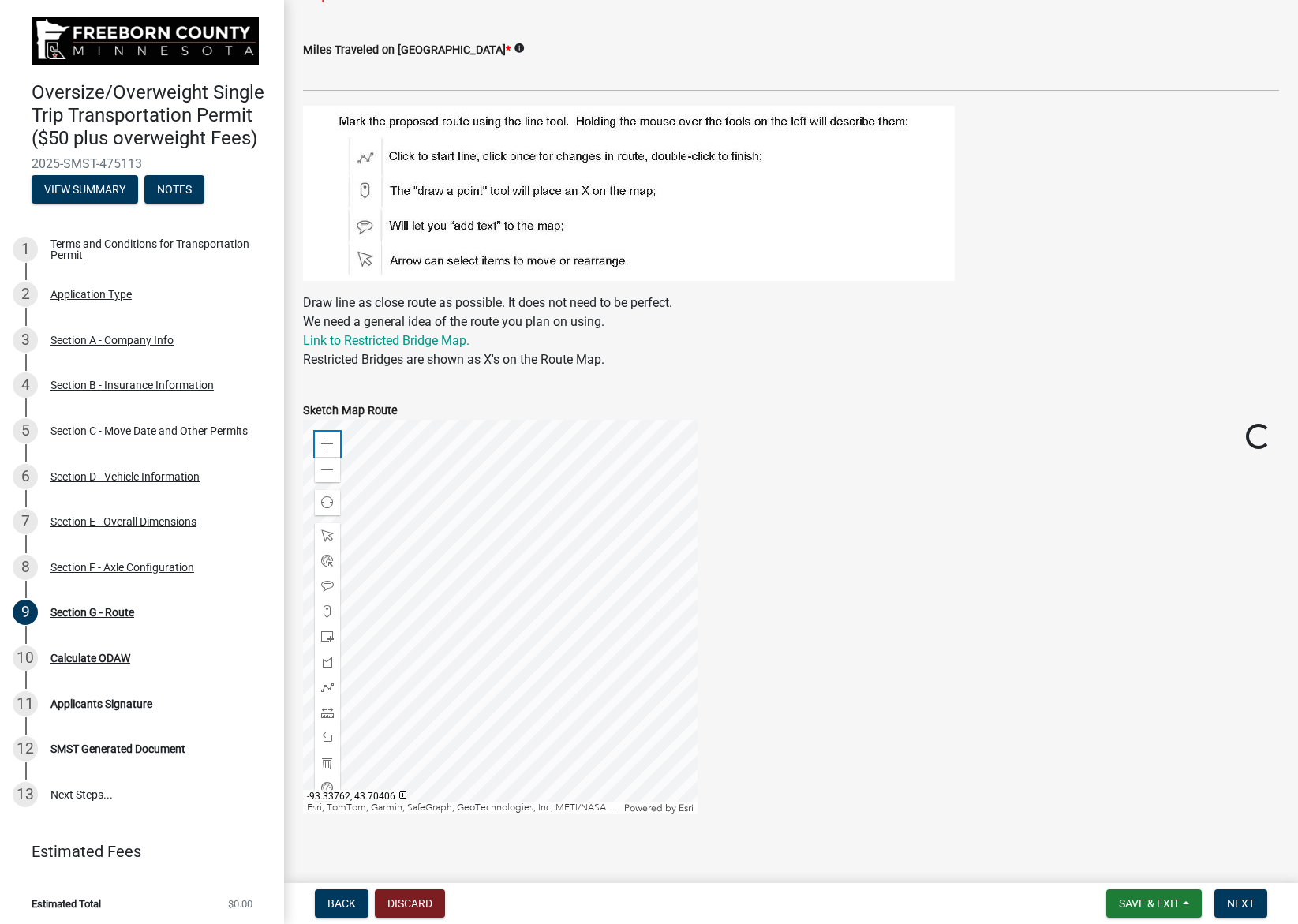
scroll to position [360, 0]
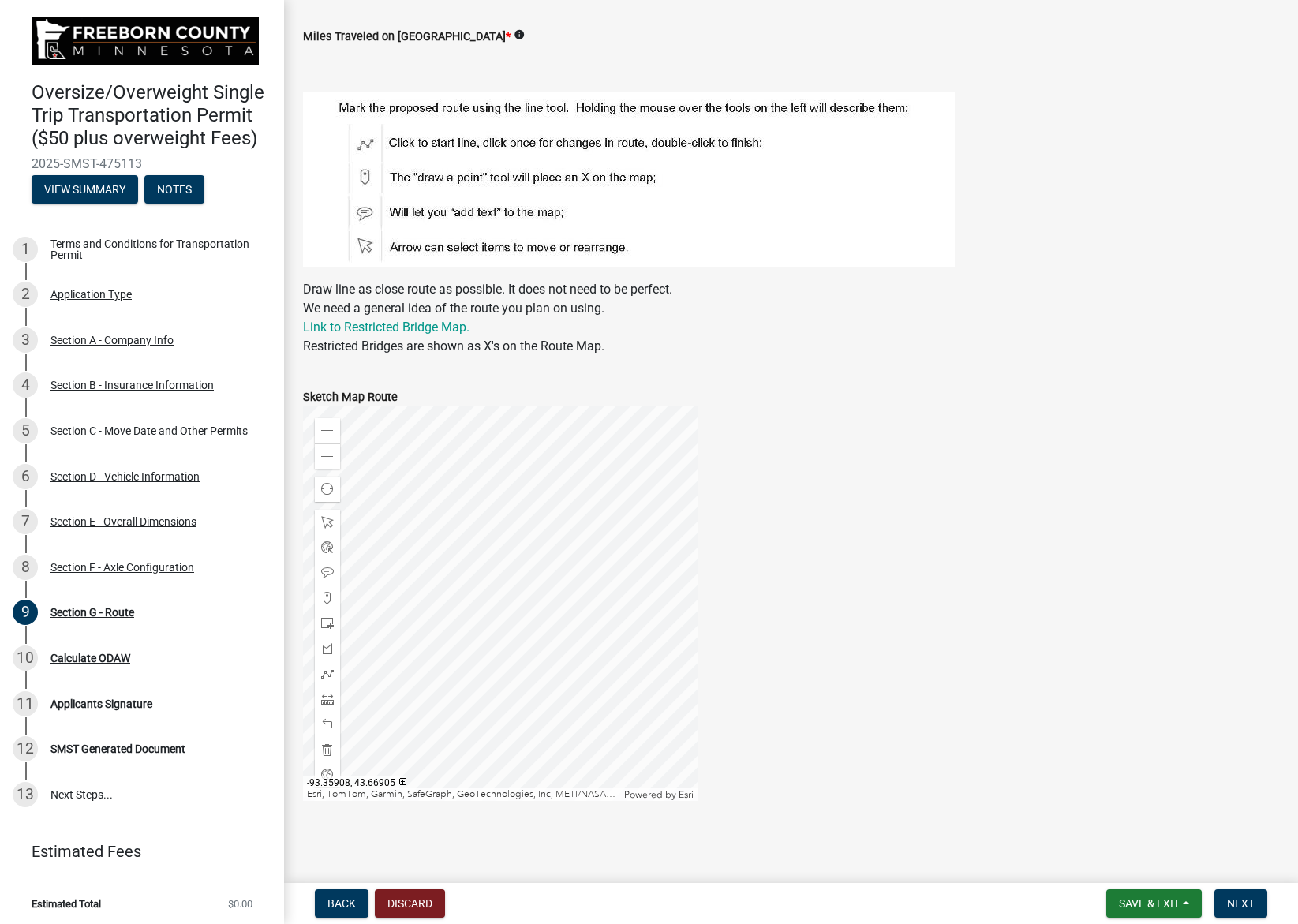
click at [385, 589] on div at bounding box center [500, 603] width 394 height 394
click at [459, 453] on div at bounding box center [500, 603] width 394 height 394
click at [327, 634] on div at bounding box center [500, 603] width 394 height 394
click at [348, 484] on div at bounding box center [500, 603] width 394 height 394
click at [383, 652] on div at bounding box center [500, 603] width 394 height 394
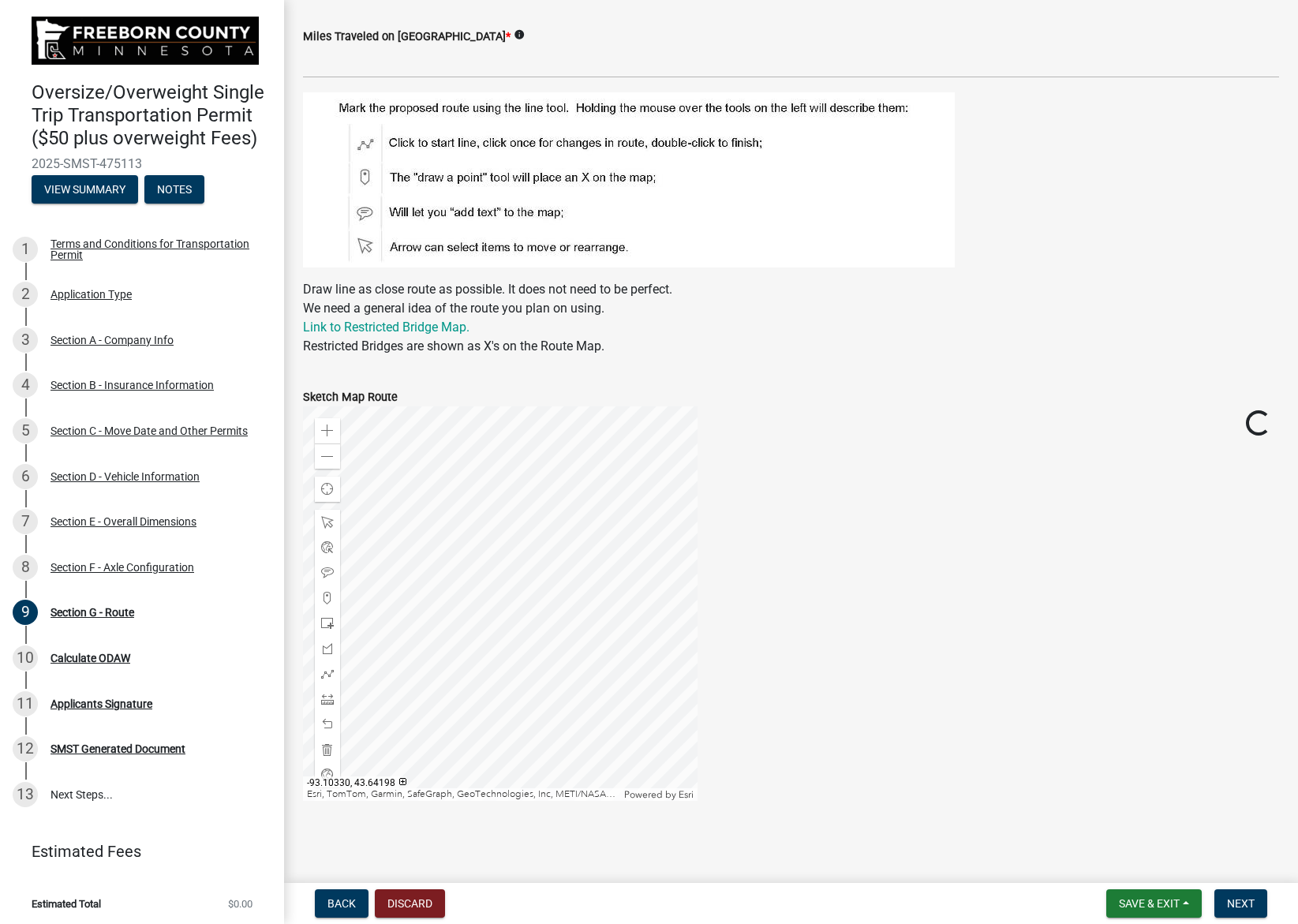
click at [367, 656] on div at bounding box center [500, 603] width 394 height 394
click at [526, 614] on div at bounding box center [500, 603] width 394 height 394
click at [654, 535] on div at bounding box center [500, 603] width 394 height 394
click at [501, 586] on div at bounding box center [500, 603] width 394 height 394
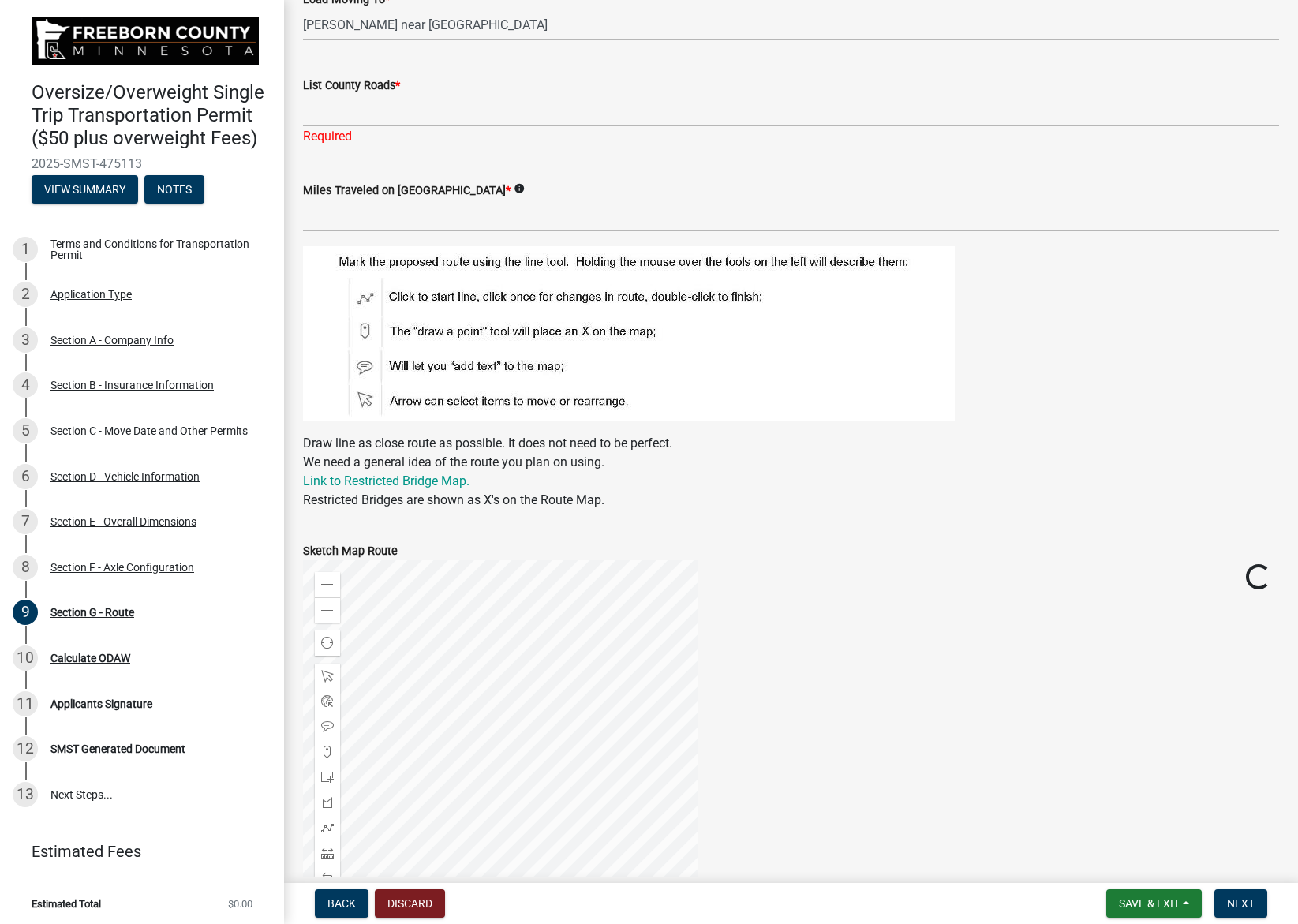
scroll to position [203, 0]
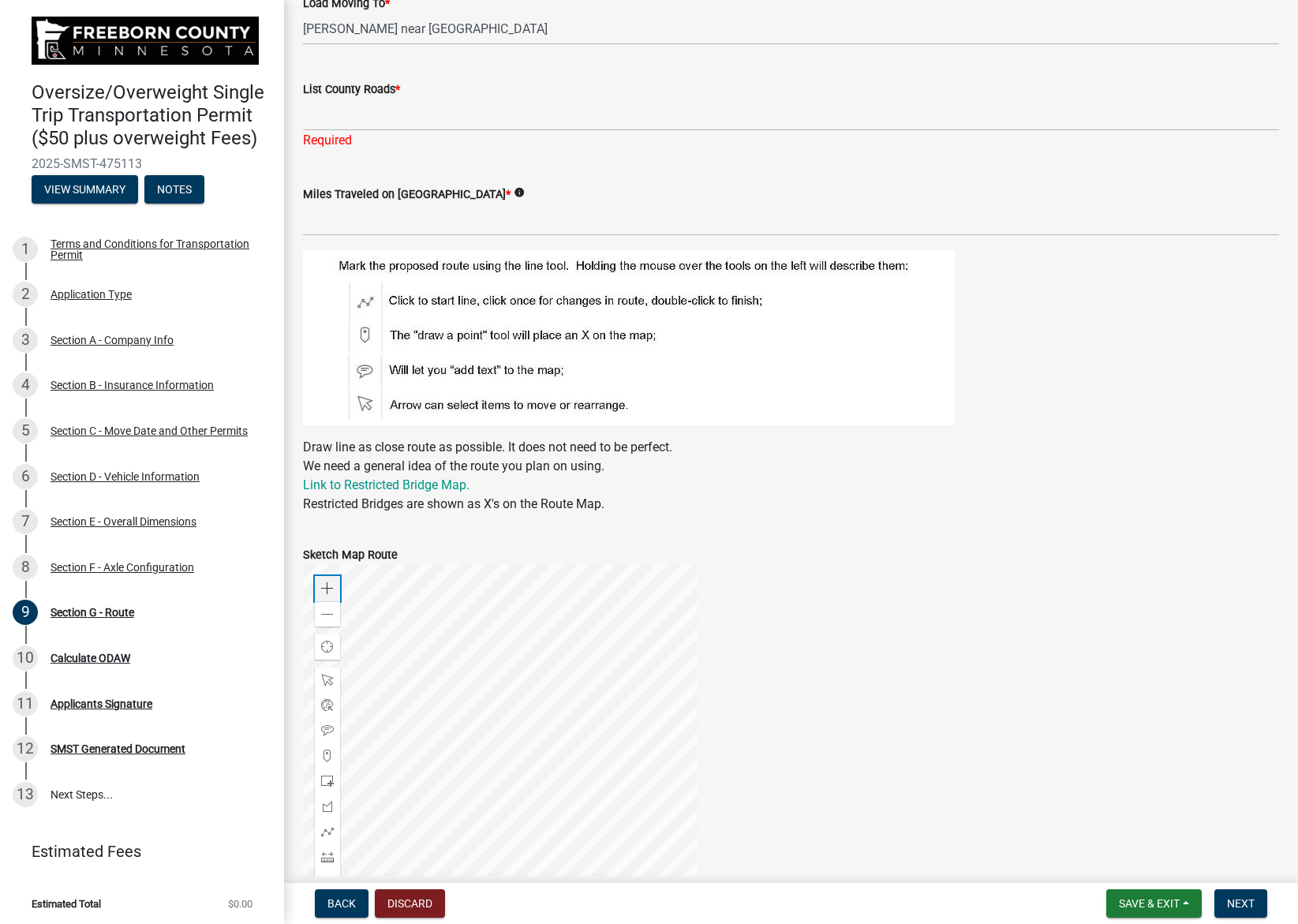
click at [322, 592] on span at bounding box center [327, 588] width 12 height 12
click at [533, 829] on div at bounding box center [500, 760] width 394 height 394
click at [545, 900] on div at bounding box center [500, 760] width 394 height 394
click at [698, 764] on div at bounding box center [500, 760] width 394 height 394
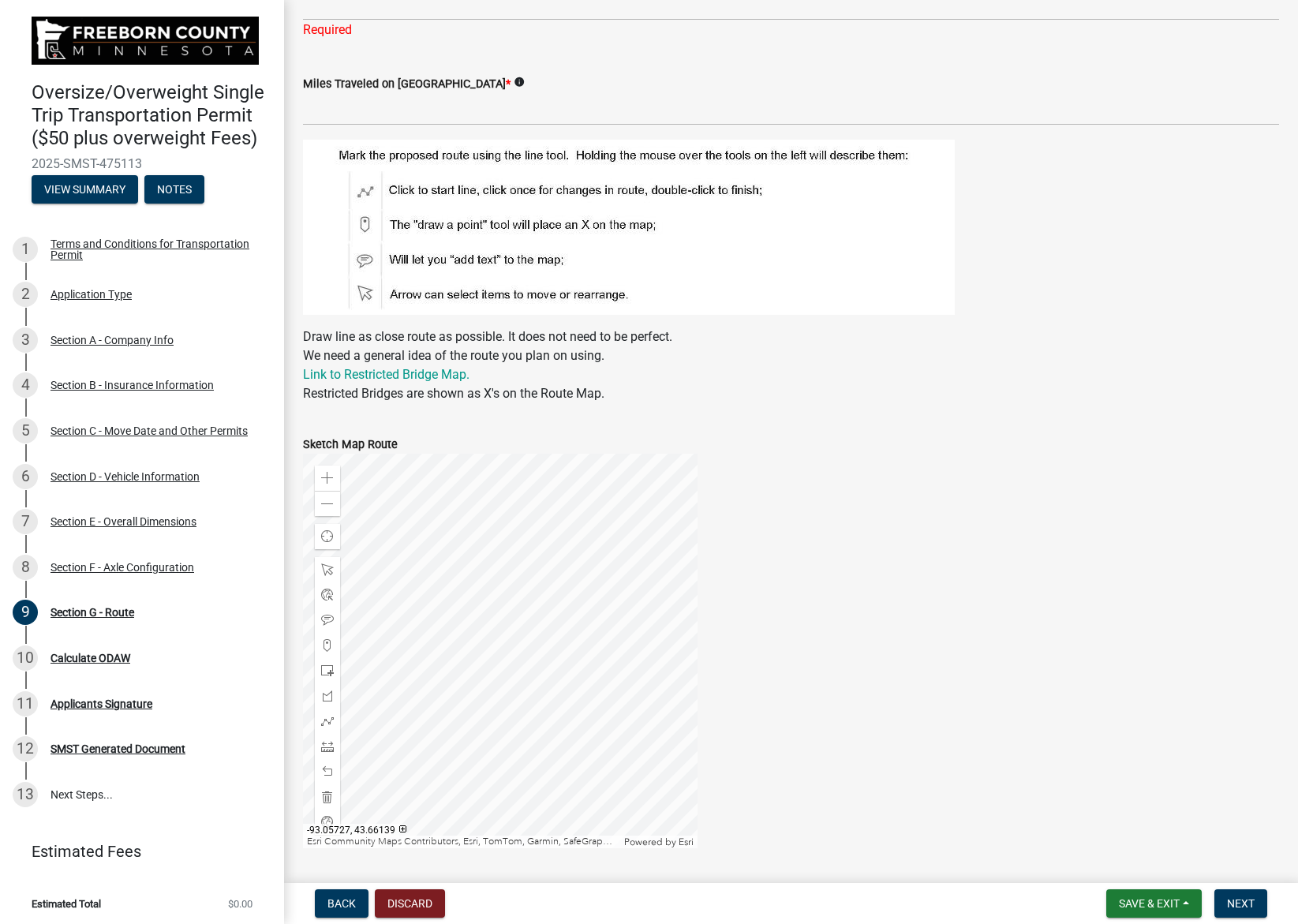
scroll to position [360, 0]
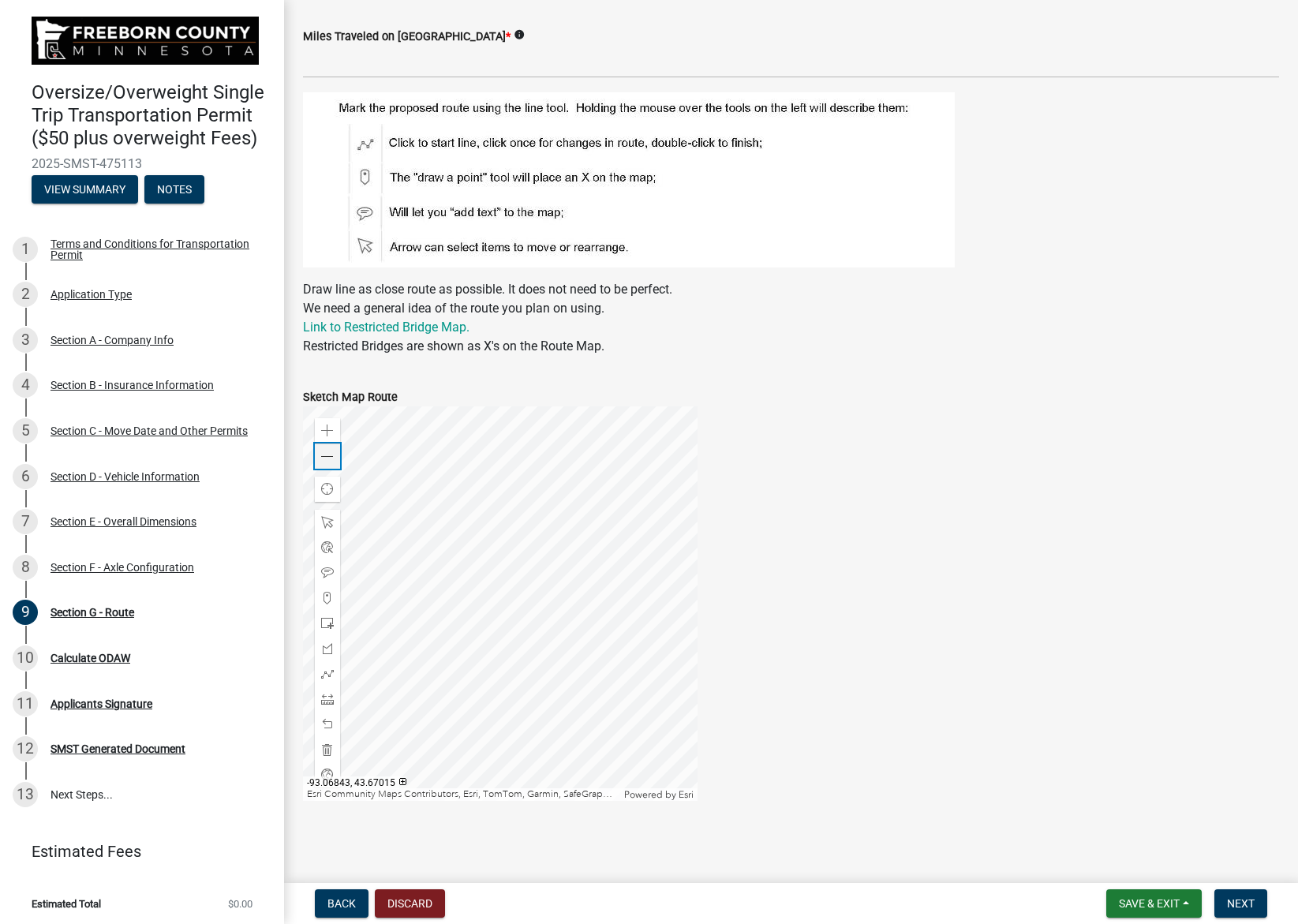
click at [323, 456] on span at bounding box center [327, 456] width 12 height 12
click at [568, 582] on div at bounding box center [500, 603] width 394 height 394
click at [514, 651] on div at bounding box center [500, 603] width 394 height 394
click at [327, 454] on span at bounding box center [327, 456] width 12 height 12
click at [524, 557] on div at bounding box center [500, 603] width 394 height 394
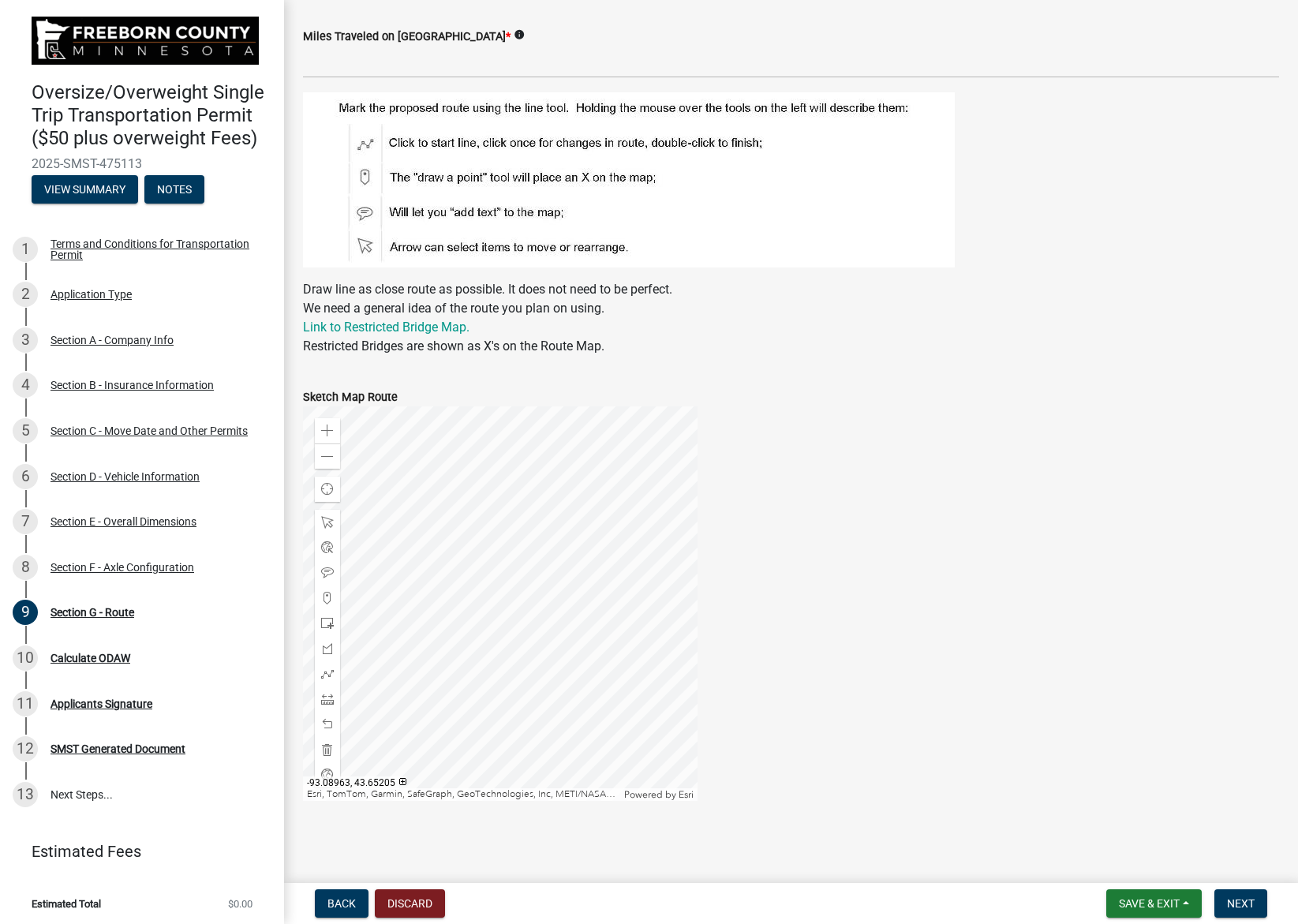
click at [498, 601] on div at bounding box center [500, 603] width 394 height 394
click at [327, 680] on div at bounding box center [327, 673] width 25 height 25
click at [684, 508] on div at bounding box center [500, 603] width 394 height 394
click at [499, 510] on div at bounding box center [500, 603] width 394 height 394
click at [494, 451] on div at bounding box center [500, 603] width 394 height 394
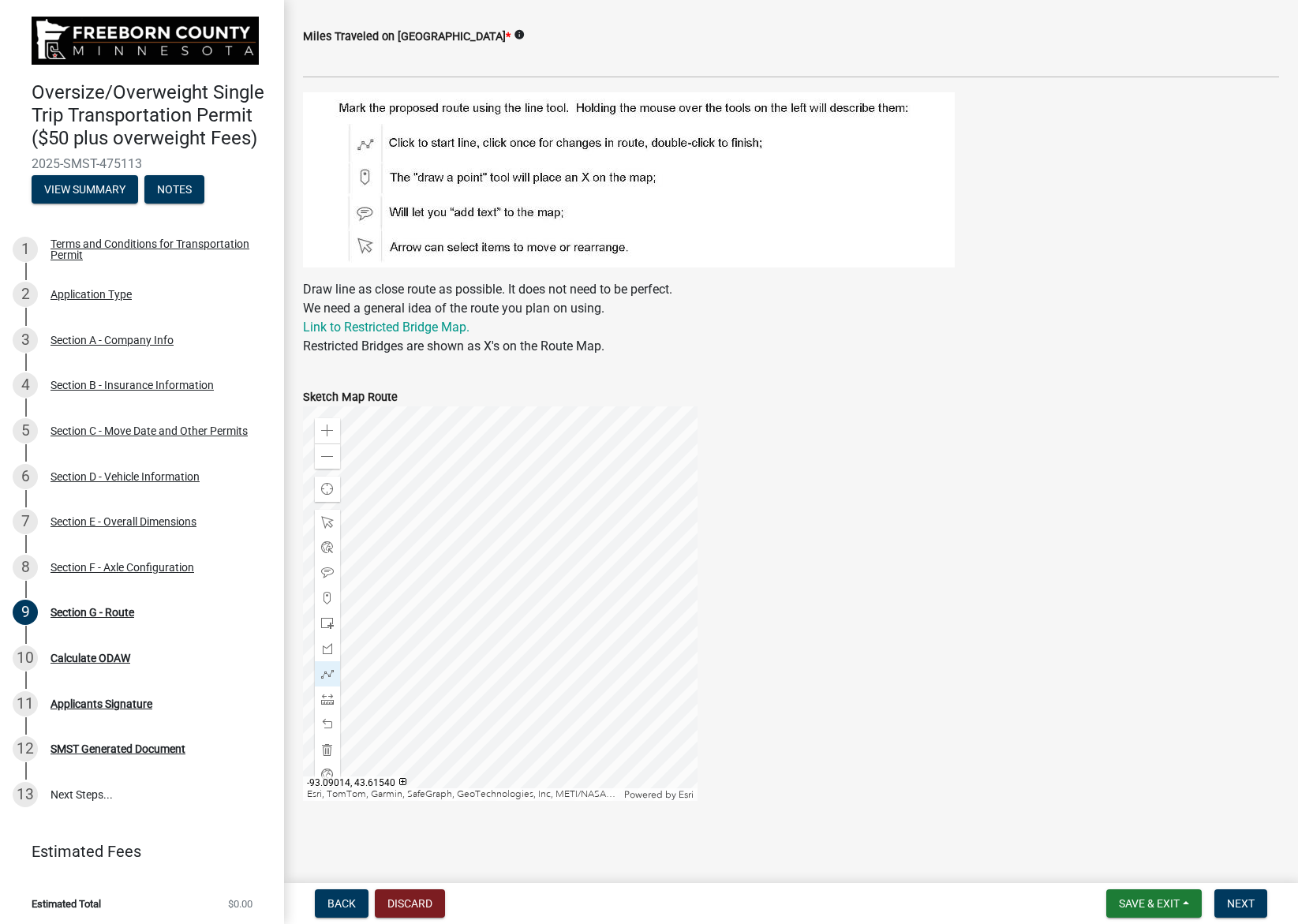
scroll to position [282, 0]
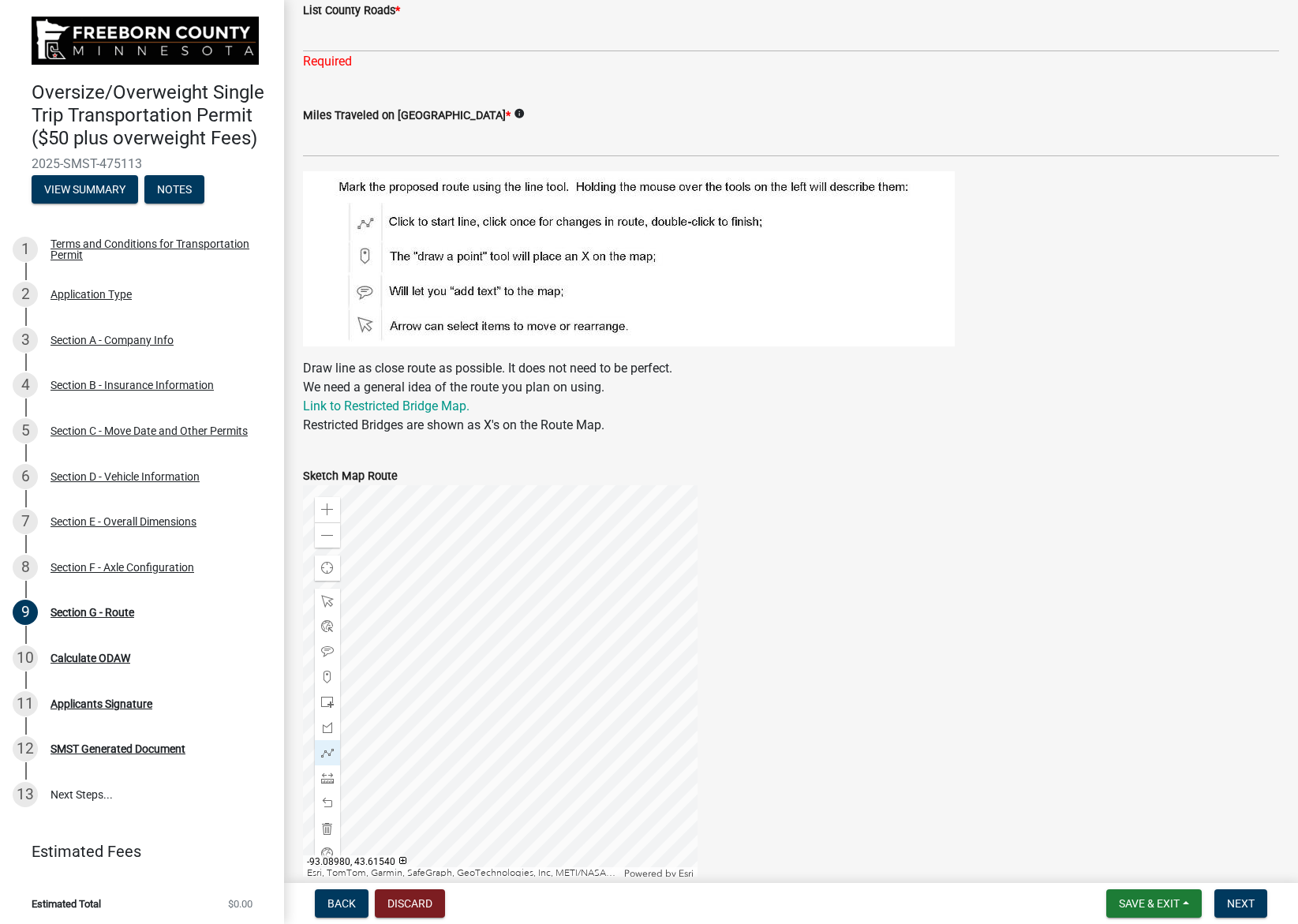
click at [514, 697] on div at bounding box center [500, 682] width 394 height 394
click at [333, 540] on span at bounding box center [327, 535] width 12 height 12
click at [542, 556] on div at bounding box center [500, 682] width 394 height 394
click at [333, 512] on div "Zoom in" at bounding box center [327, 509] width 25 height 25
click at [549, 789] on div at bounding box center [500, 682] width 394 height 394
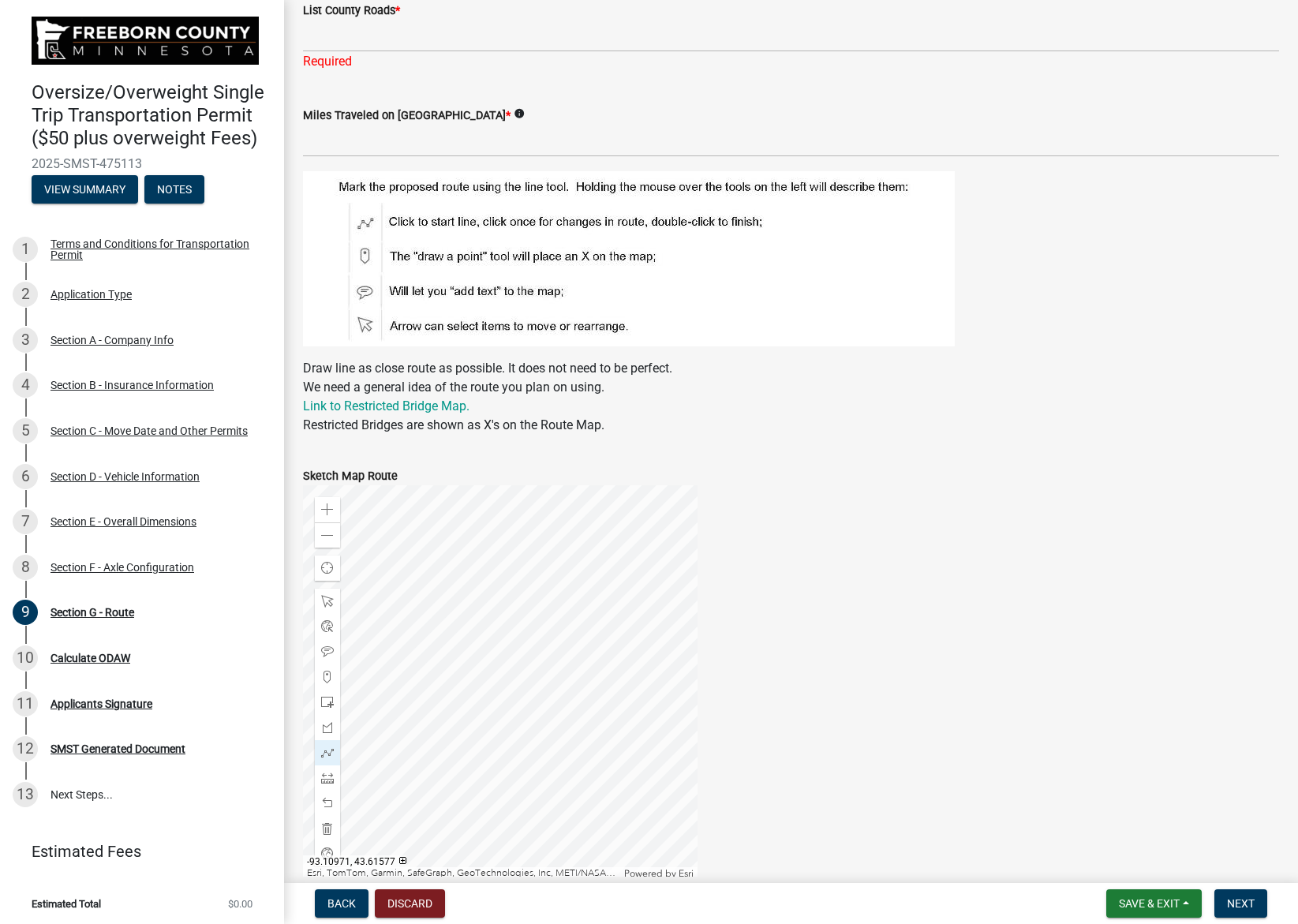
click at [559, 610] on div at bounding box center [500, 682] width 394 height 394
click at [561, 638] on div at bounding box center [500, 682] width 394 height 394
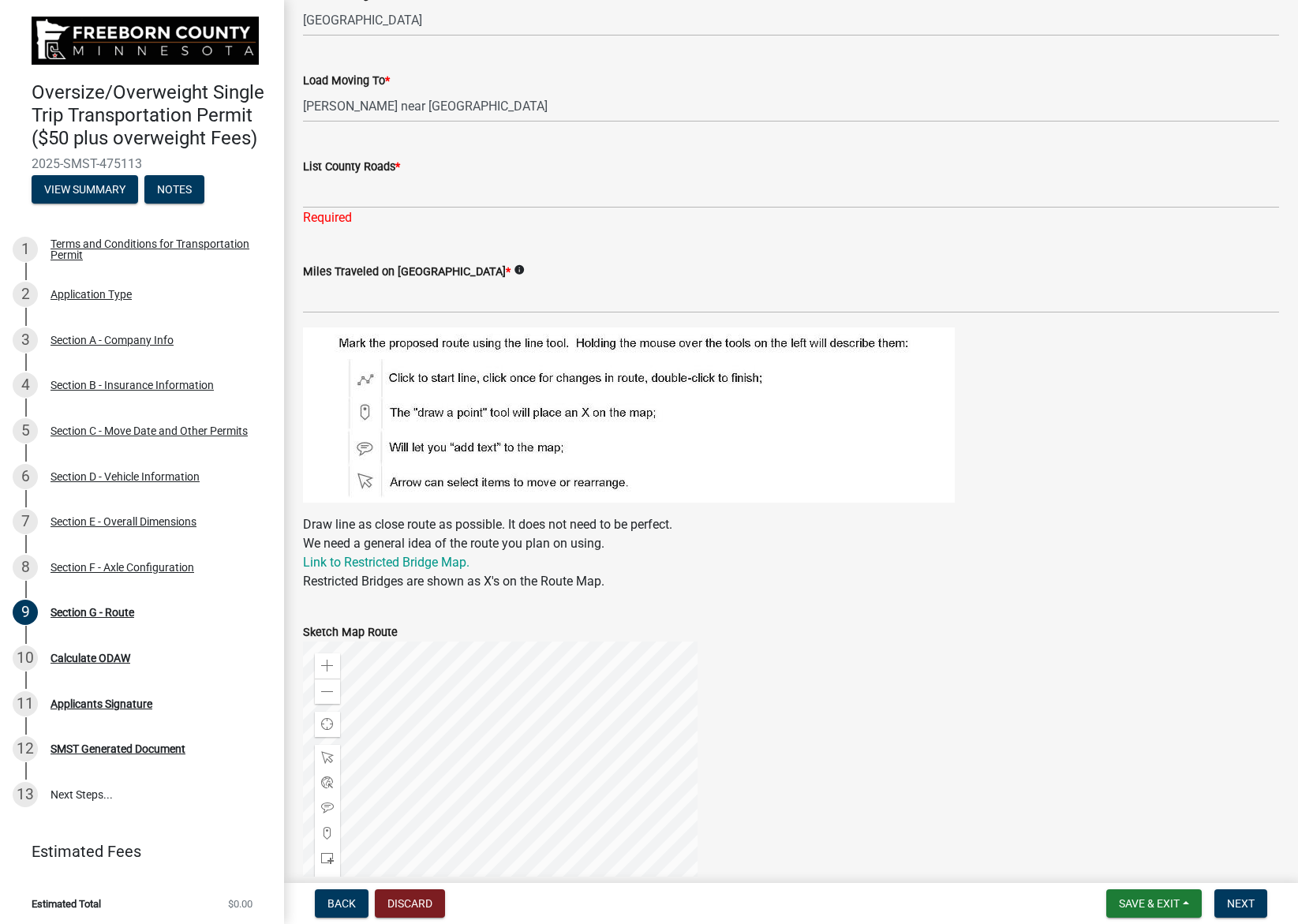
scroll to position [0, 0]
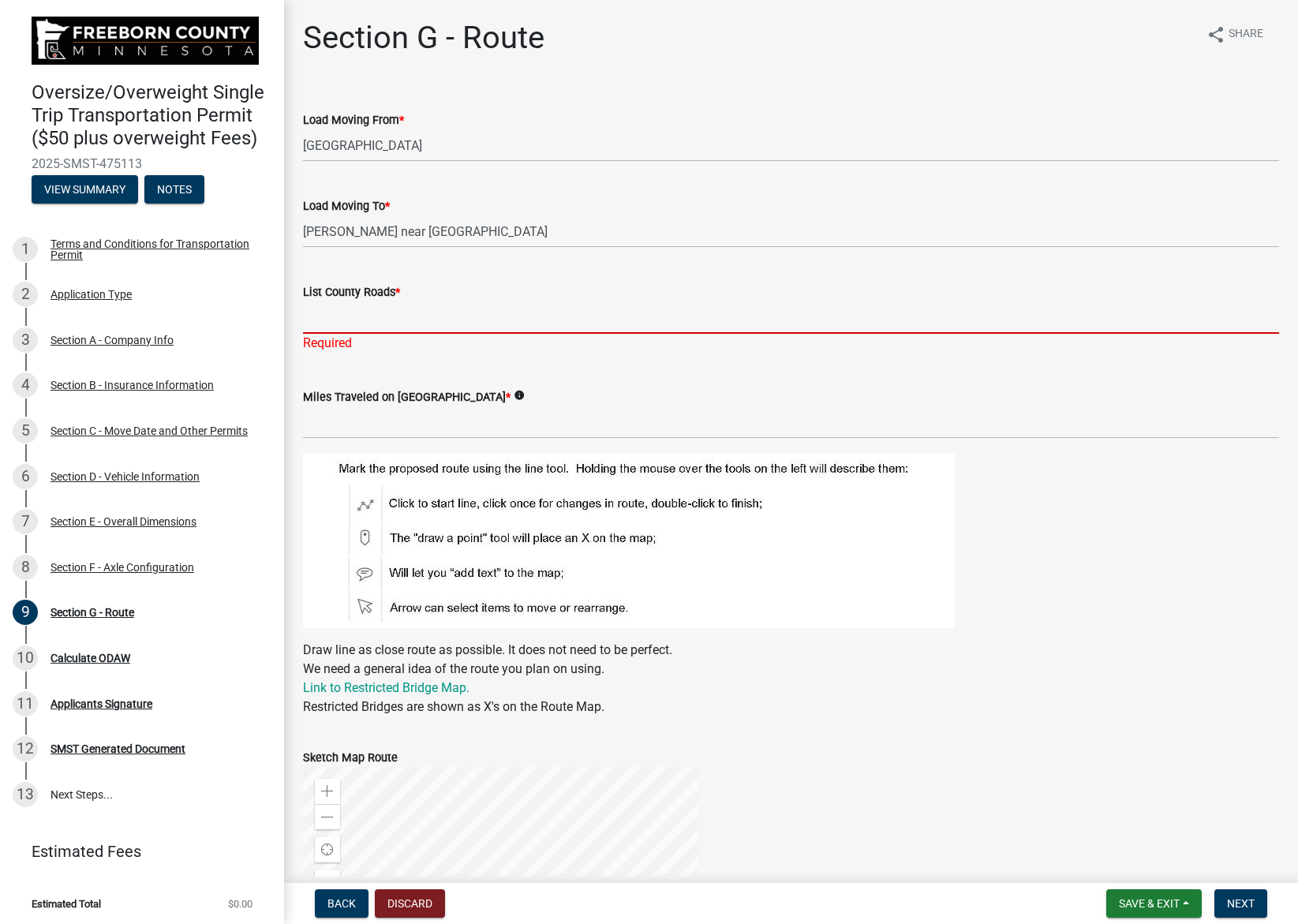
click at [414, 326] on input "List County Roads *" at bounding box center [791, 317] width 976 height 33
type input "C"
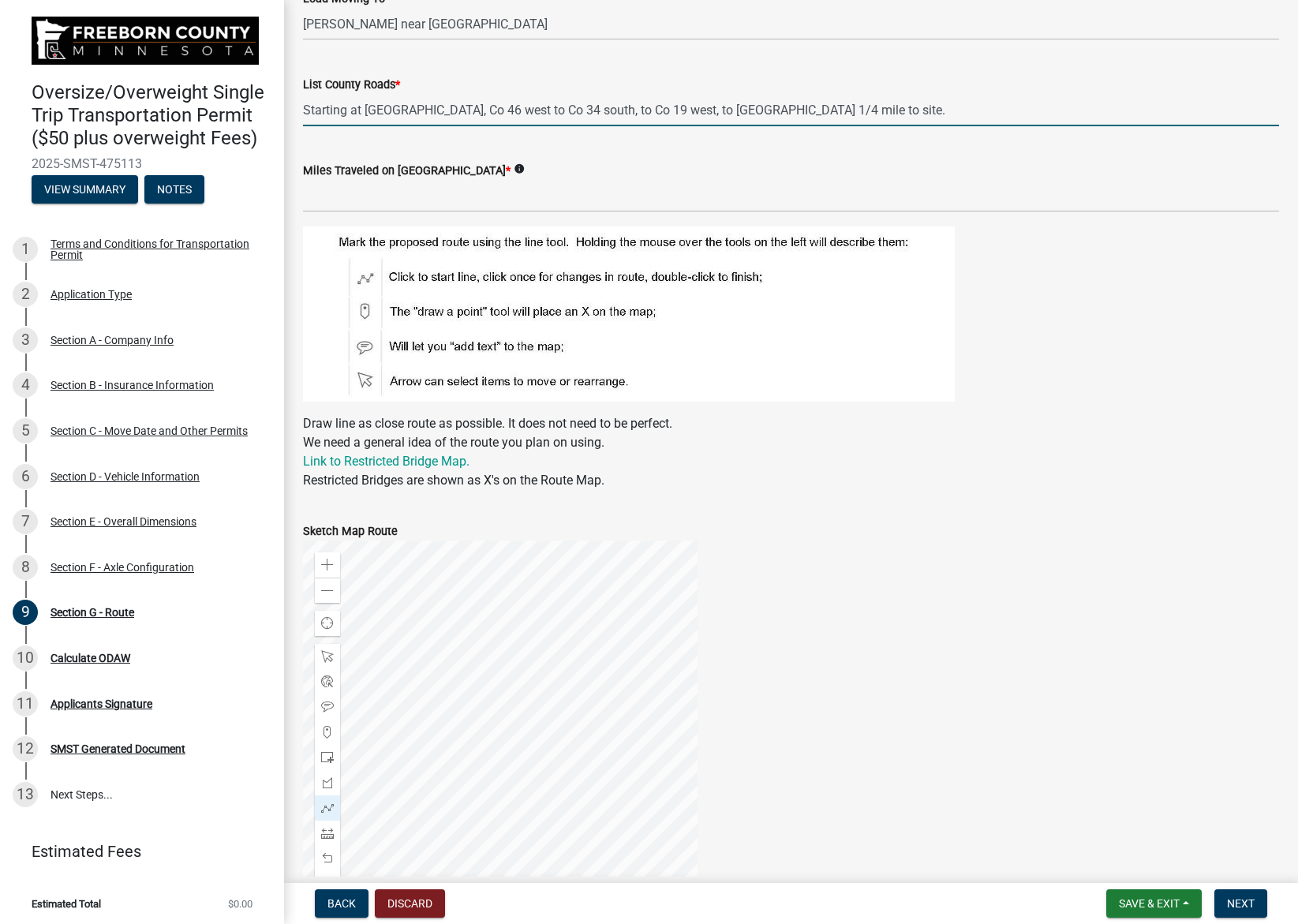
scroll to position [207, 0]
type input "Starting at [GEOGRAPHIC_DATA], Co 46 west to Co 34 south, to Co 19 west, to [GE…"
click at [497, 199] on input "text" at bounding box center [791, 197] width 976 height 33
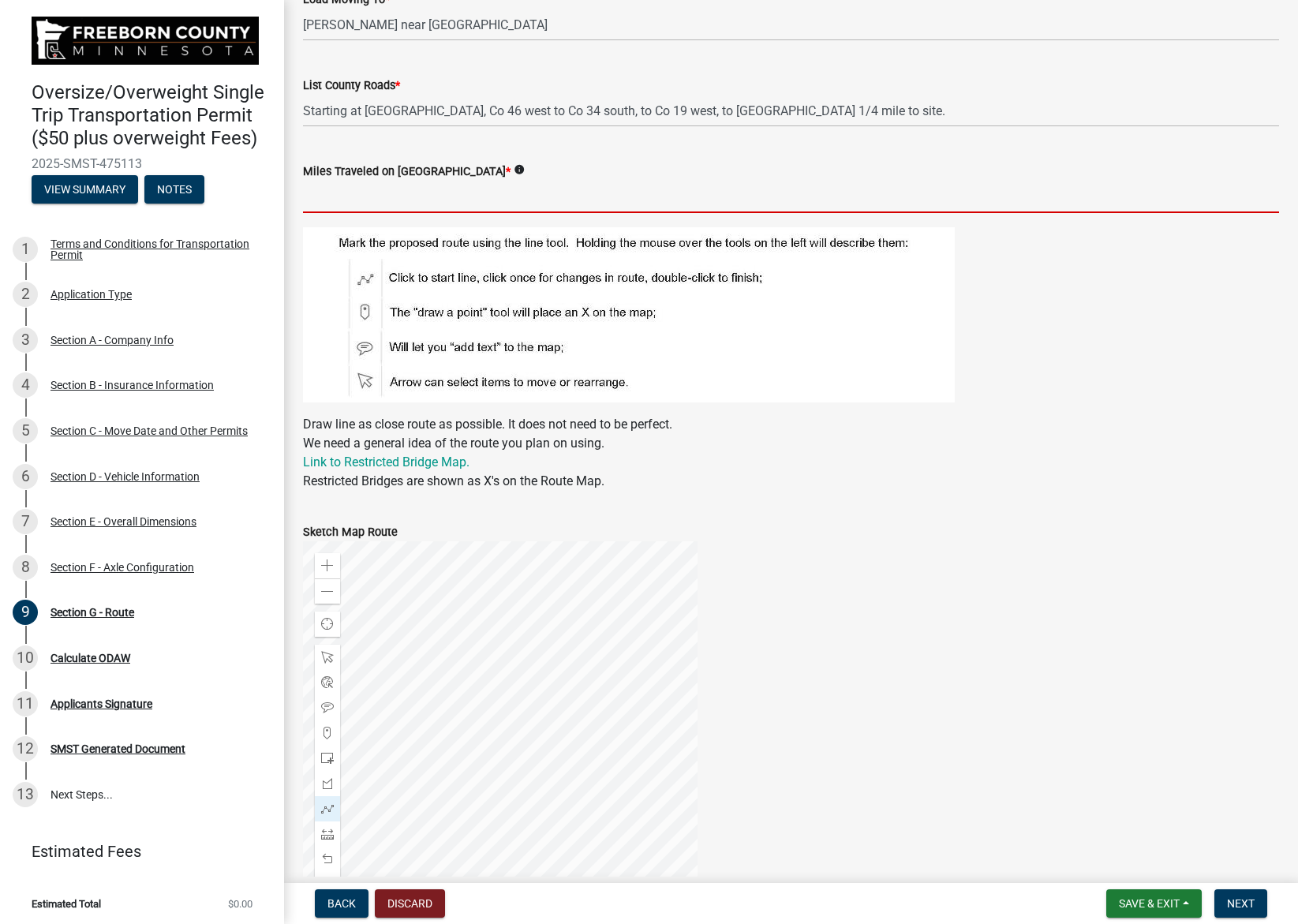
type input "4"
click at [1027, 444] on p "Draw line as close route as possible. It does not need to be perfect. We need a…" at bounding box center [791, 452] width 976 height 76
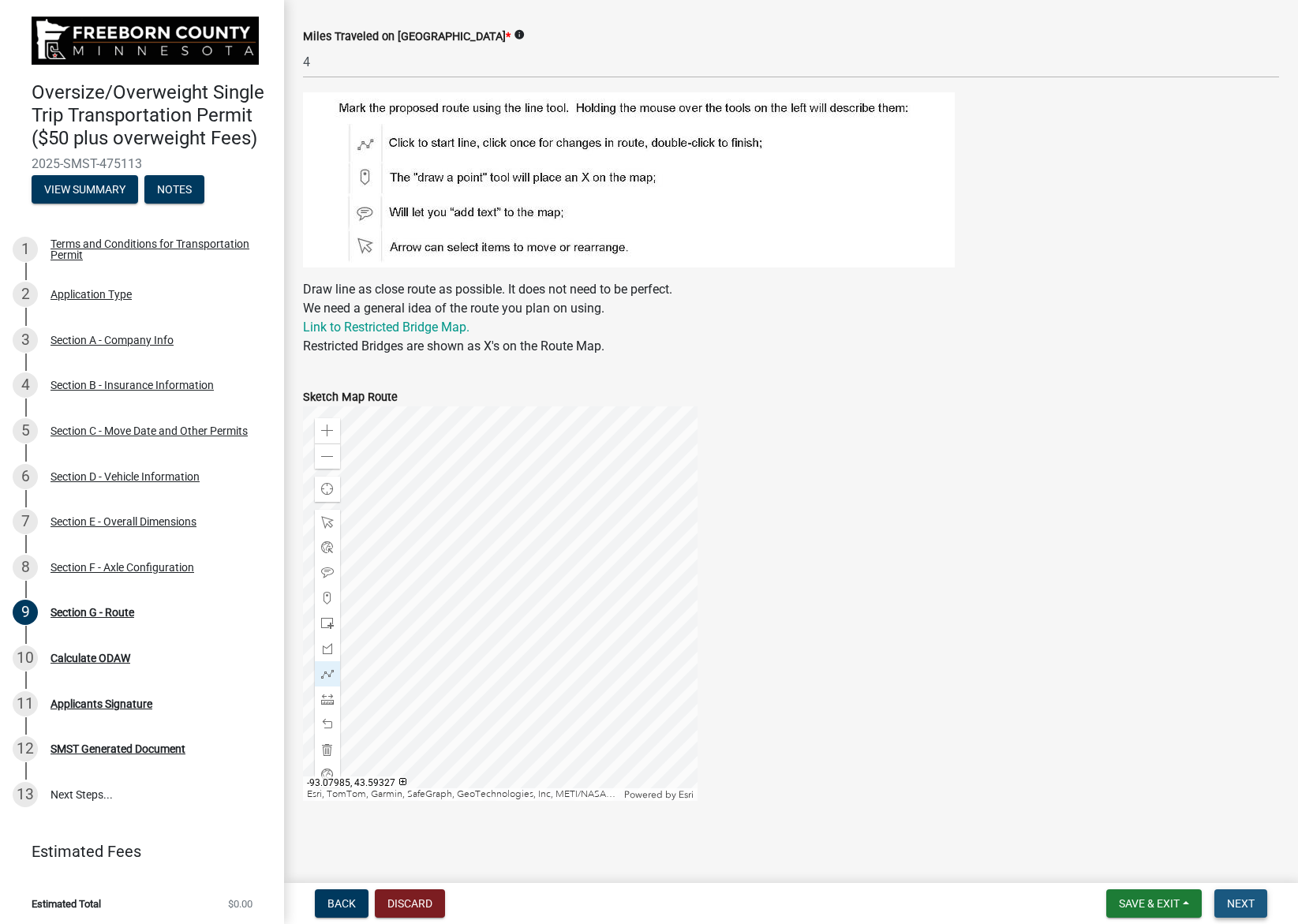
click at [1235, 908] on span "Next" at bounding box center [1240, 902] width 27 height 12
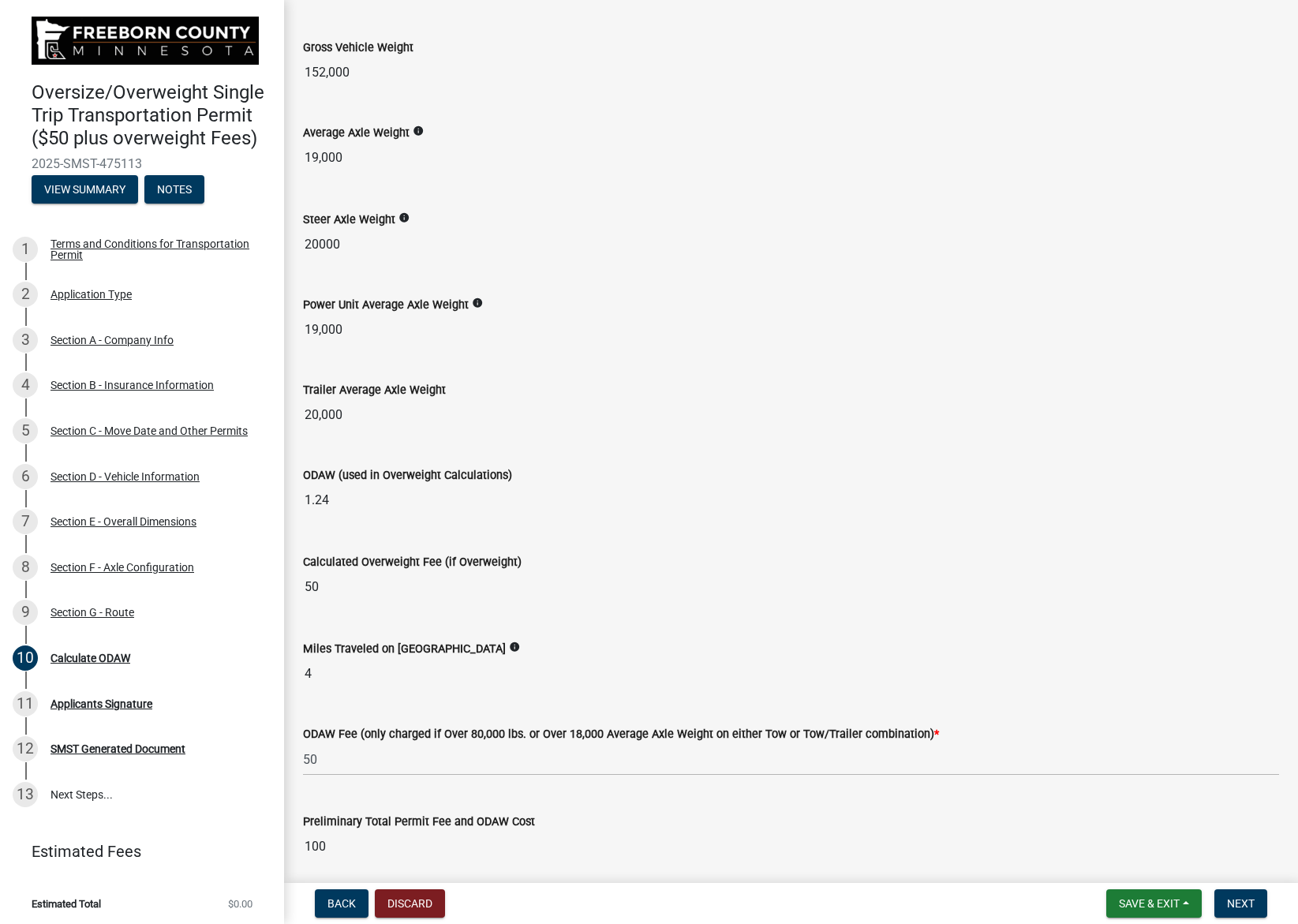
scroll to position [169, 0]
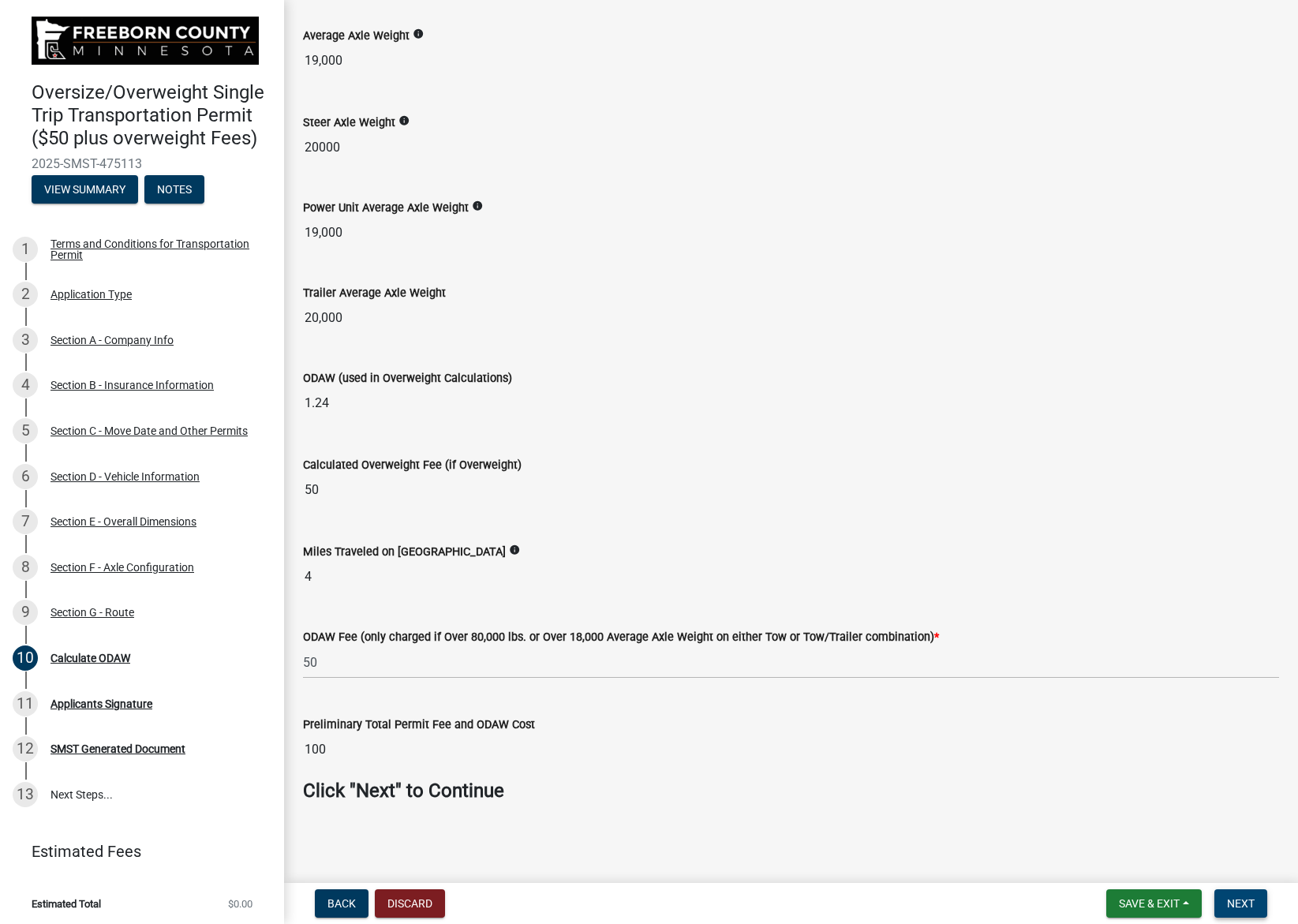
click at [1235, 901] on span "Next" at bounding box center [1240, 902] width 27 height 12
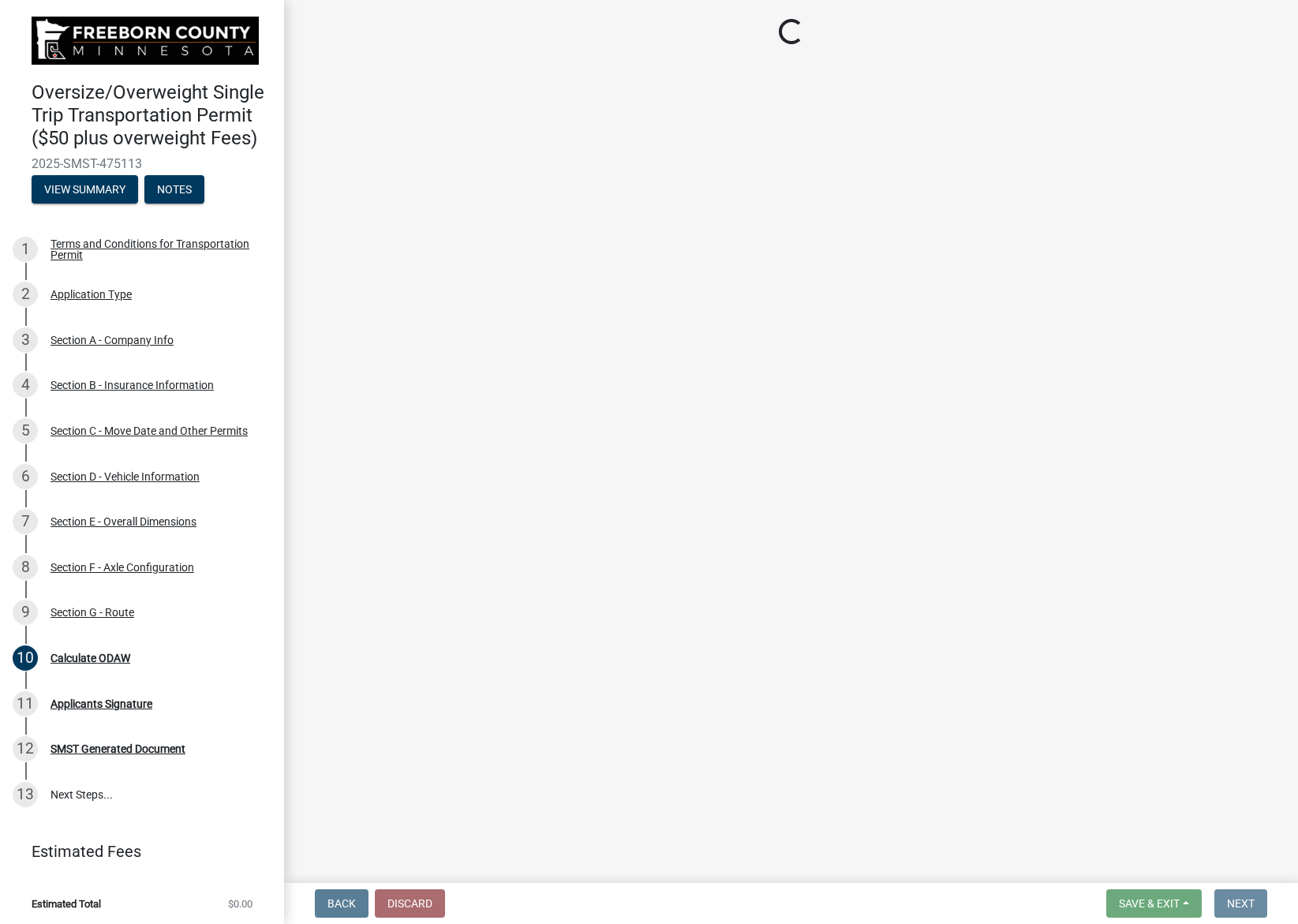
scroll to position [0, 0]
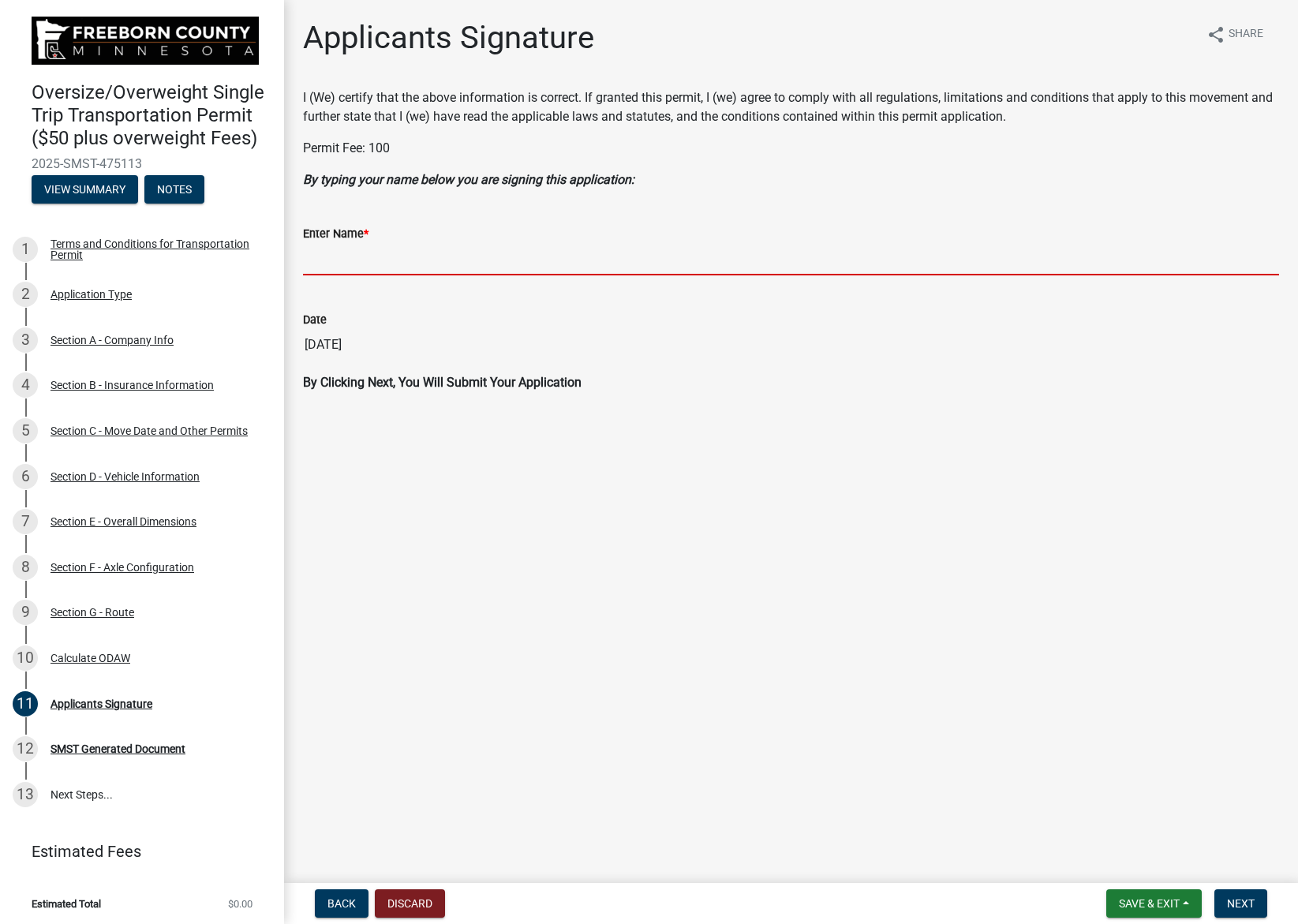
click at [494, 263] on input "Enter Name *" at bounding box center [791, 259] width 976 height 33
type input "[PERSON_NAME]"
click at [779, 403] on wm-data-entity-input "By Clicking Next, You Will Submit Your Application" at bounding box center [791, 389] width 976 height 32
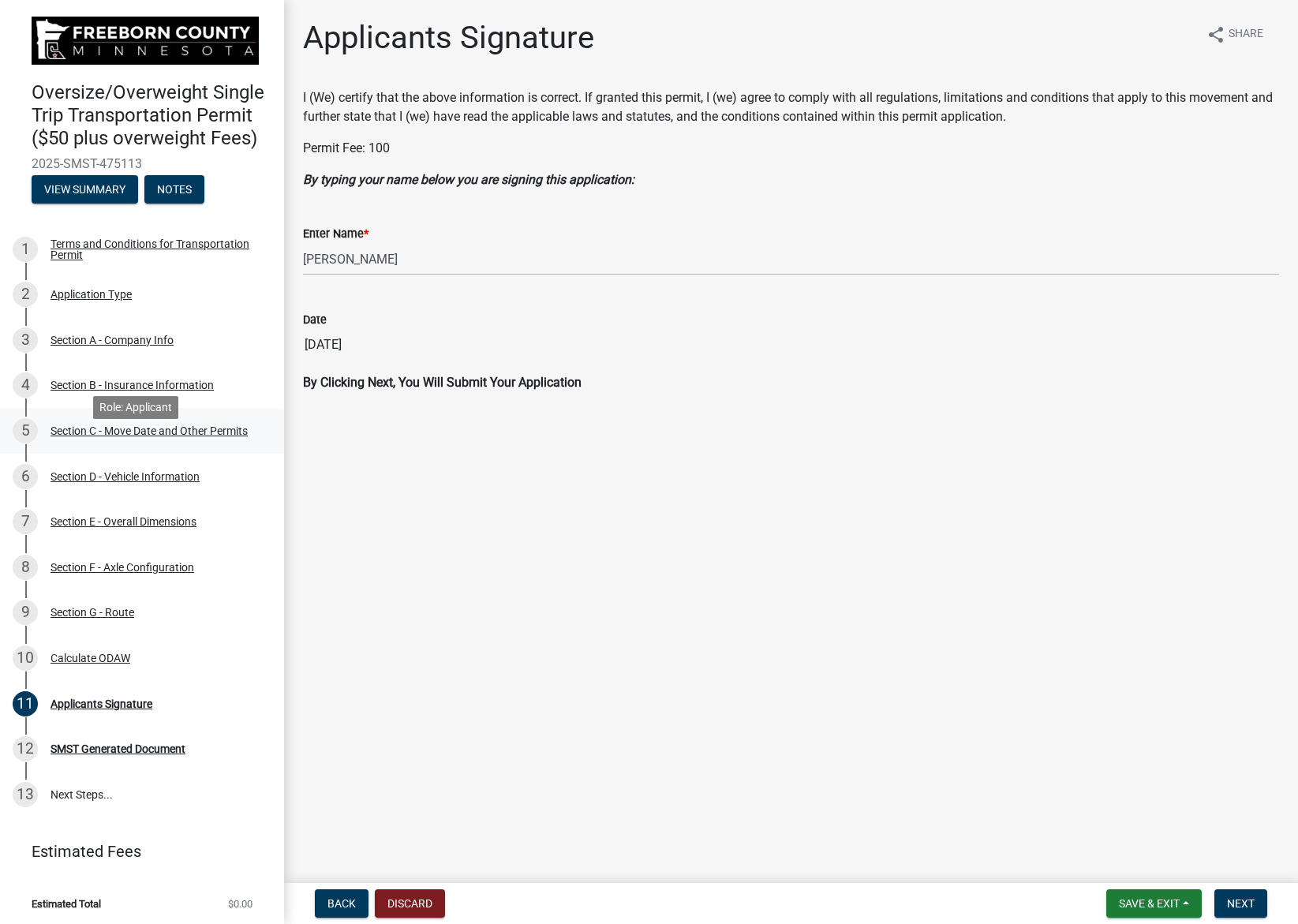
click at [110, 436] on div "Section C - Move Date and Other Permits" at bounding box center [149, 431] width 198 height 11
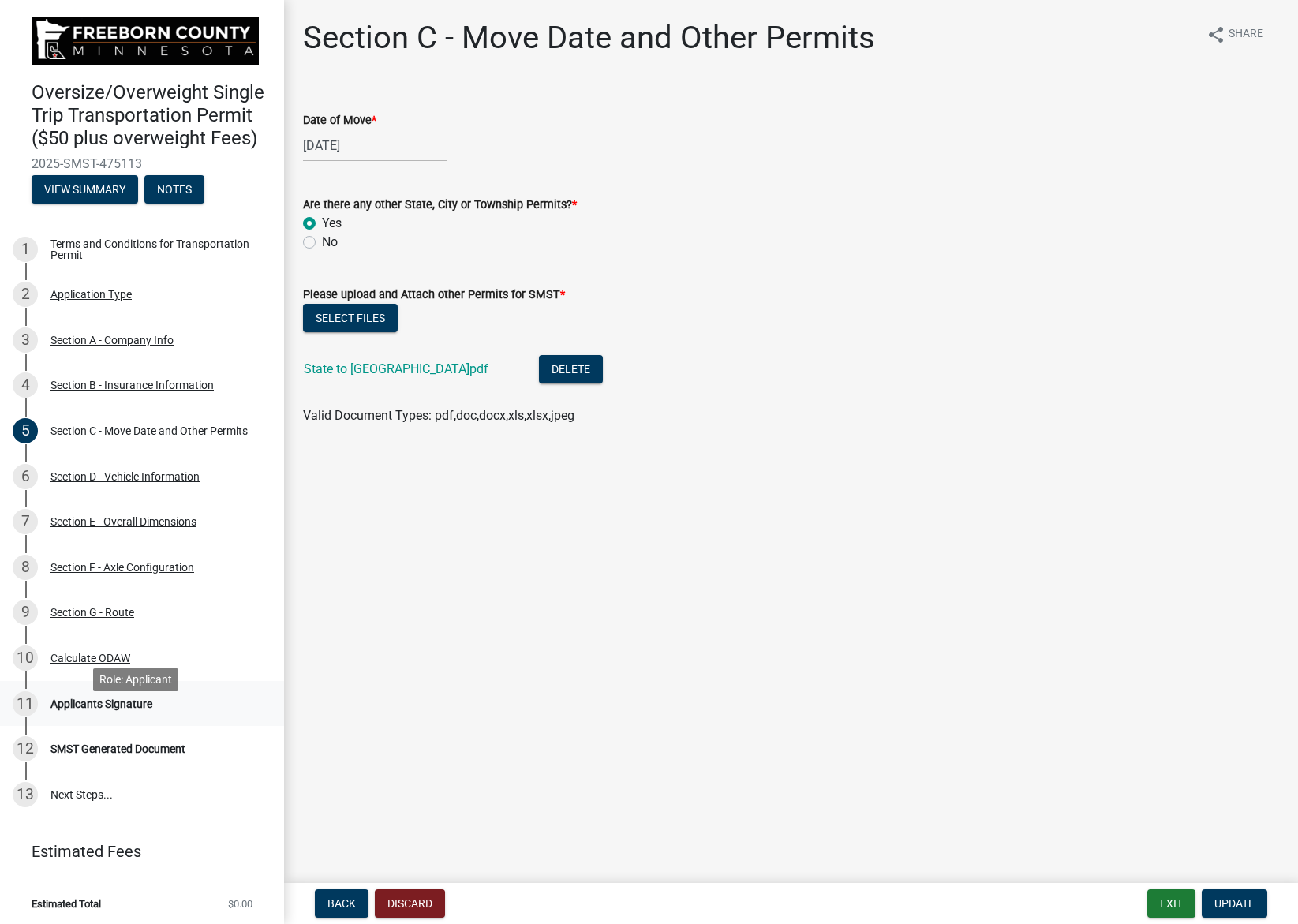
click at [90, 709] on div "Applicants Signature" at bounding box center [101, 704] width 102 height 11
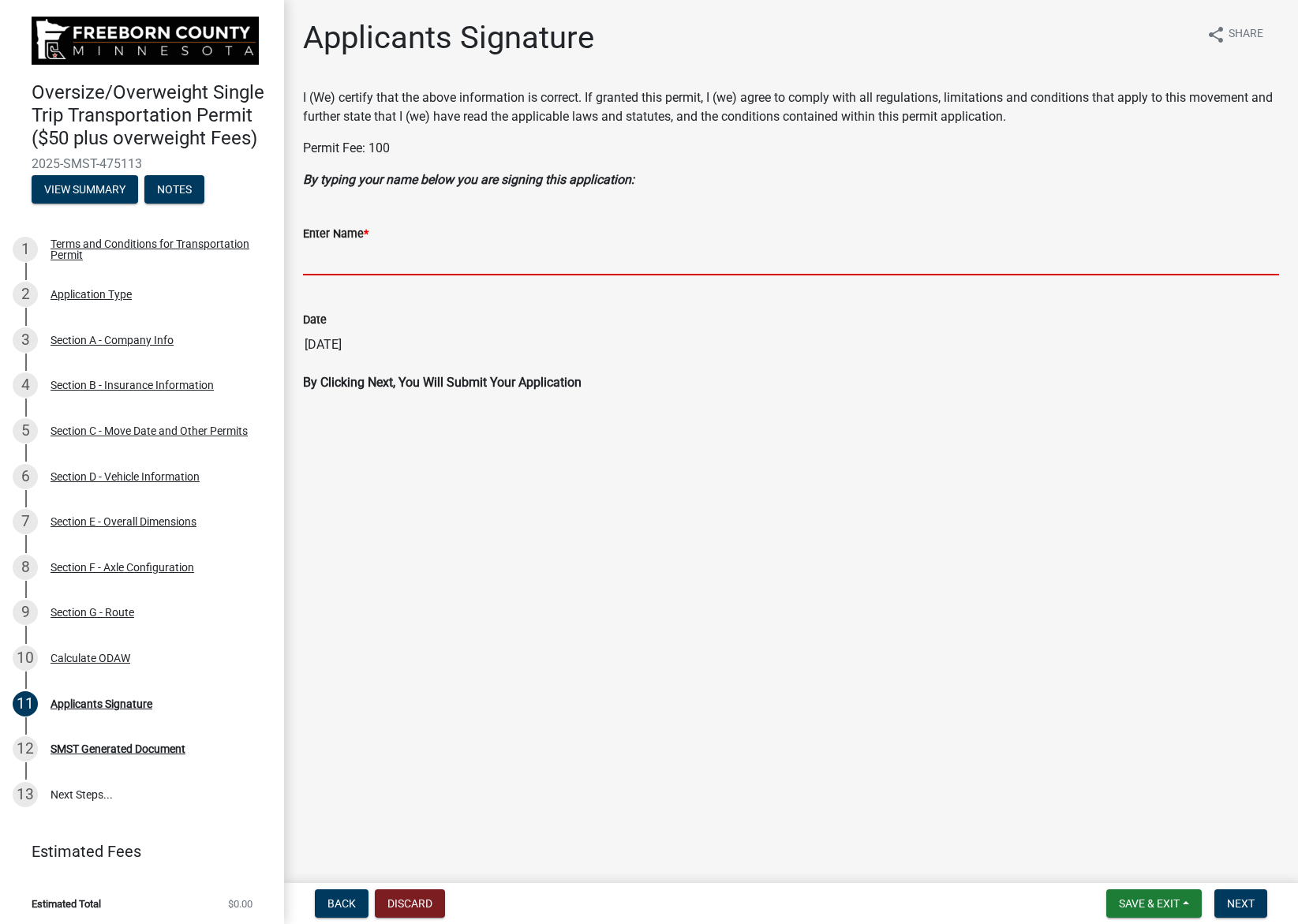
click at [542, 254] on input "Enter Name *" at bounding box center [791, 259] width 976 height 33
type input "[PERSON_NAME]"
click at [1244, 899] on span "Next" at bounding box center [1240, 902] width 27 height 12
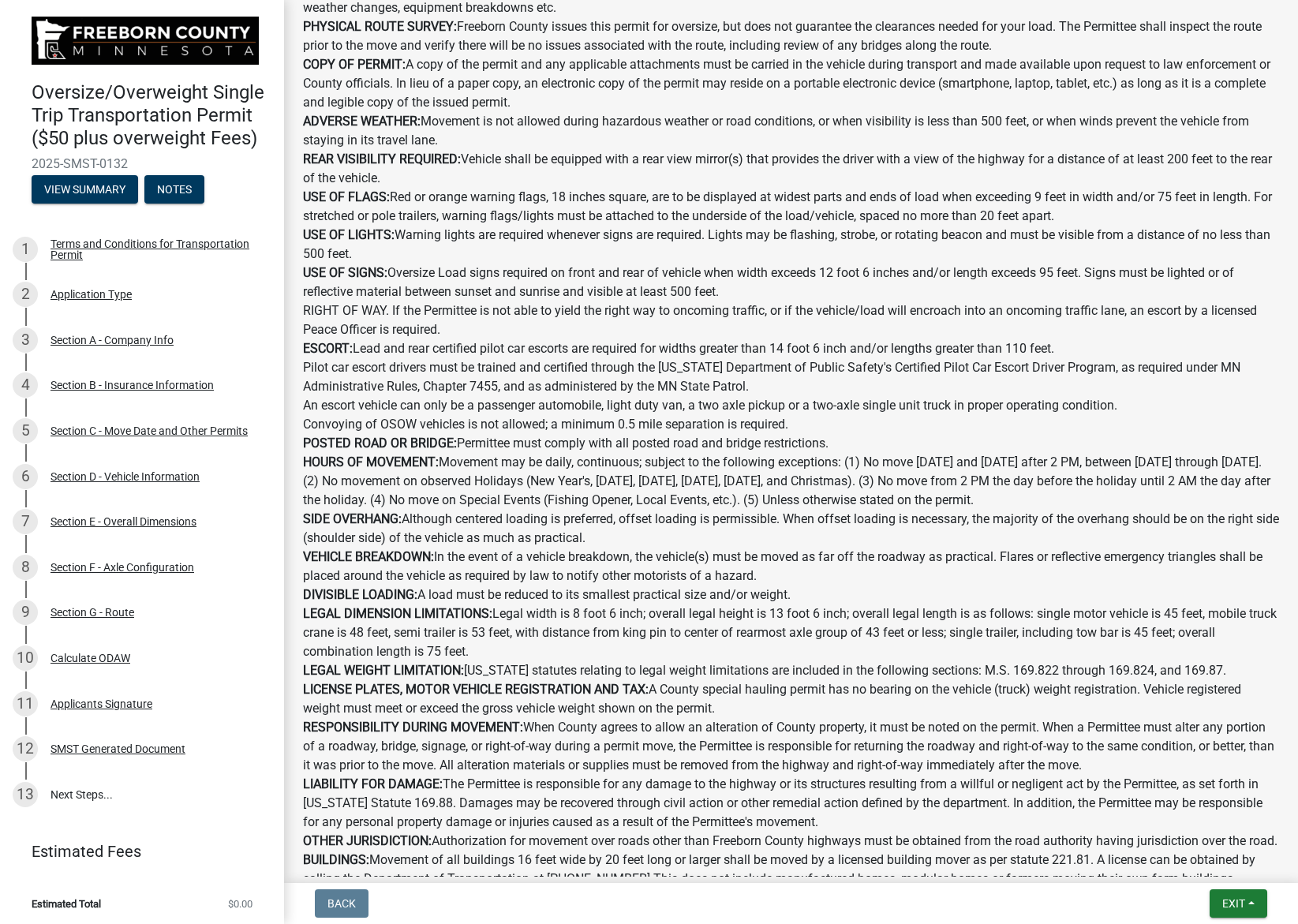
scroll to position [904, 0]
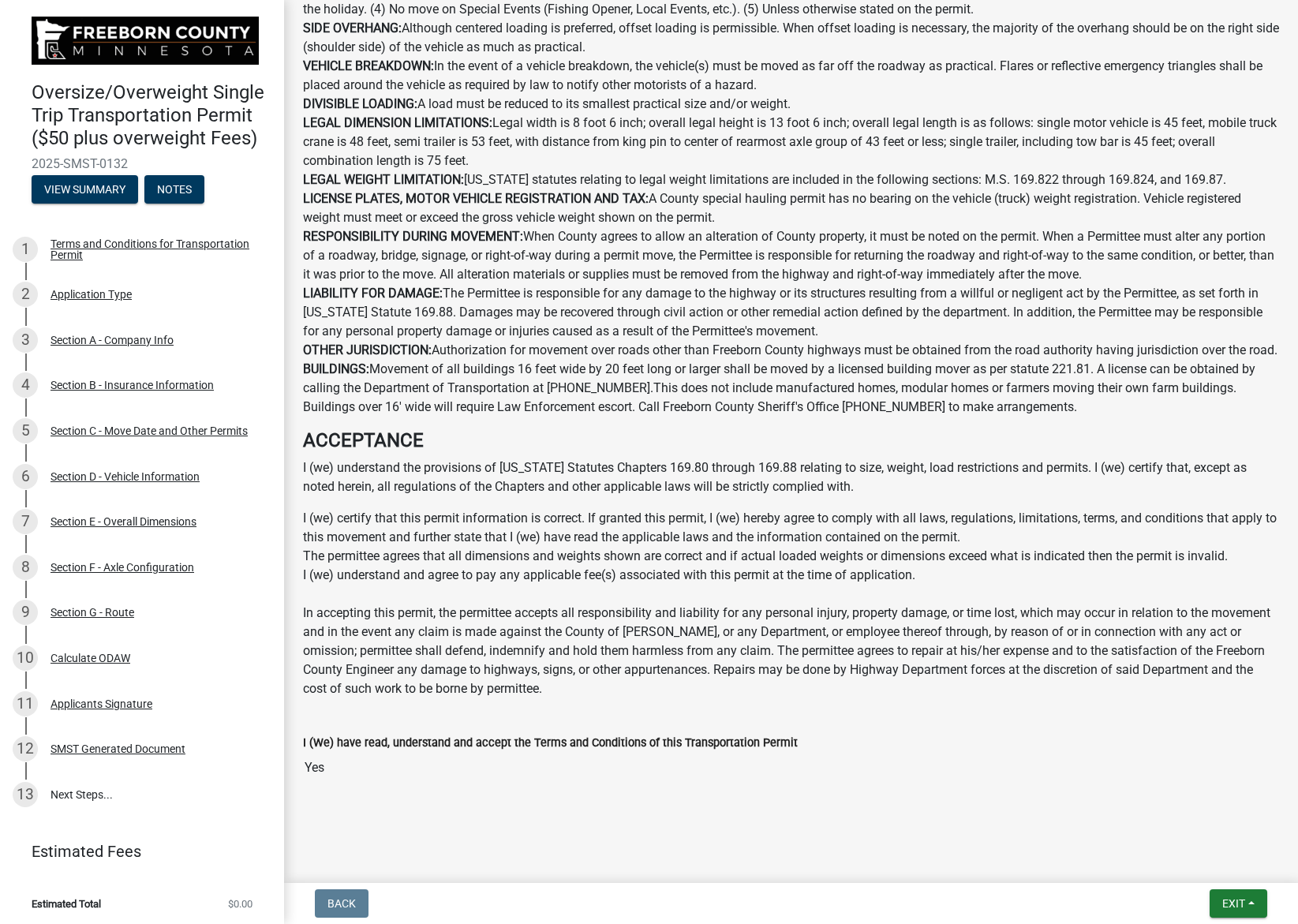
click at [470, 781] on input "Yes" at bounding box center [791, 768] width 976 height 32
click at [478, 777] on input "Yes" at bounding box center [791, 768] width 976 height 32
click at [1225, 905] on span "Exit" at bounding box center [1233, 902] width 22 height 12
click at [1205, 834] on button "Save" at bounding box center [1203, 824] width 126 height 37
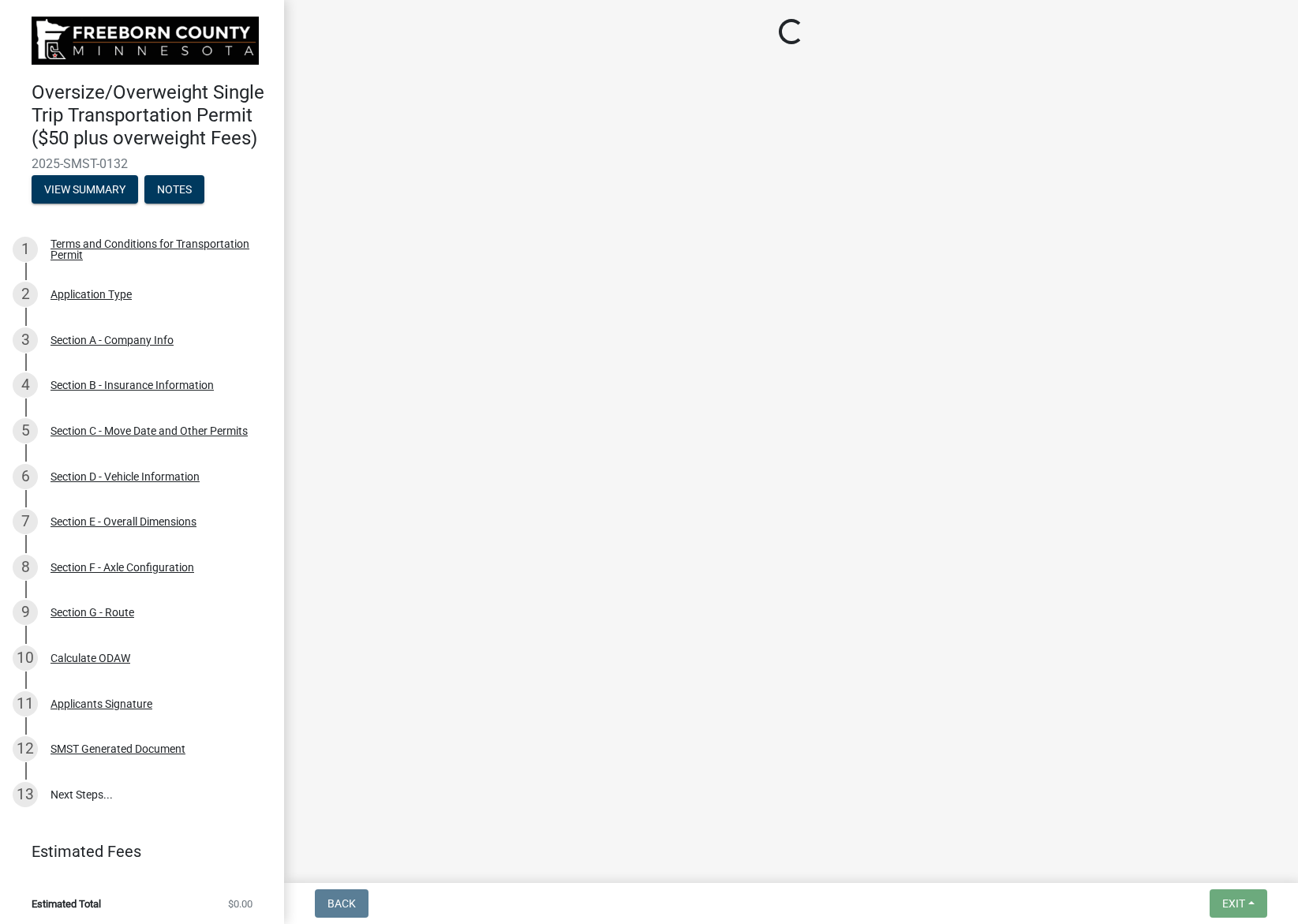
scroll to position [0, 0]
